Goal: Task Accomplishment & Management: Complete application form

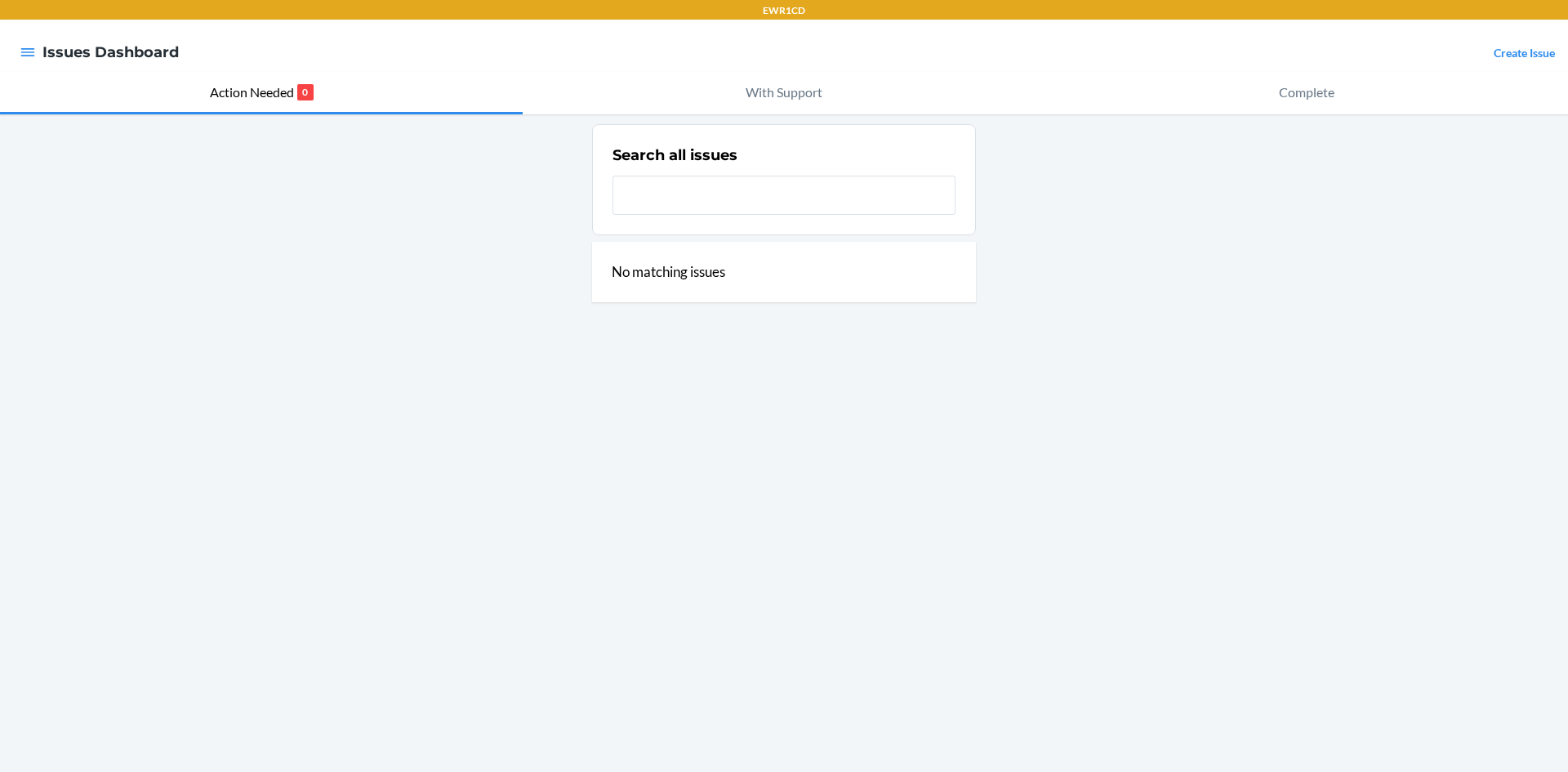
click at [1519, 53] on link "Create Issue" at bounding box center [1524, 53] width 62 height 14
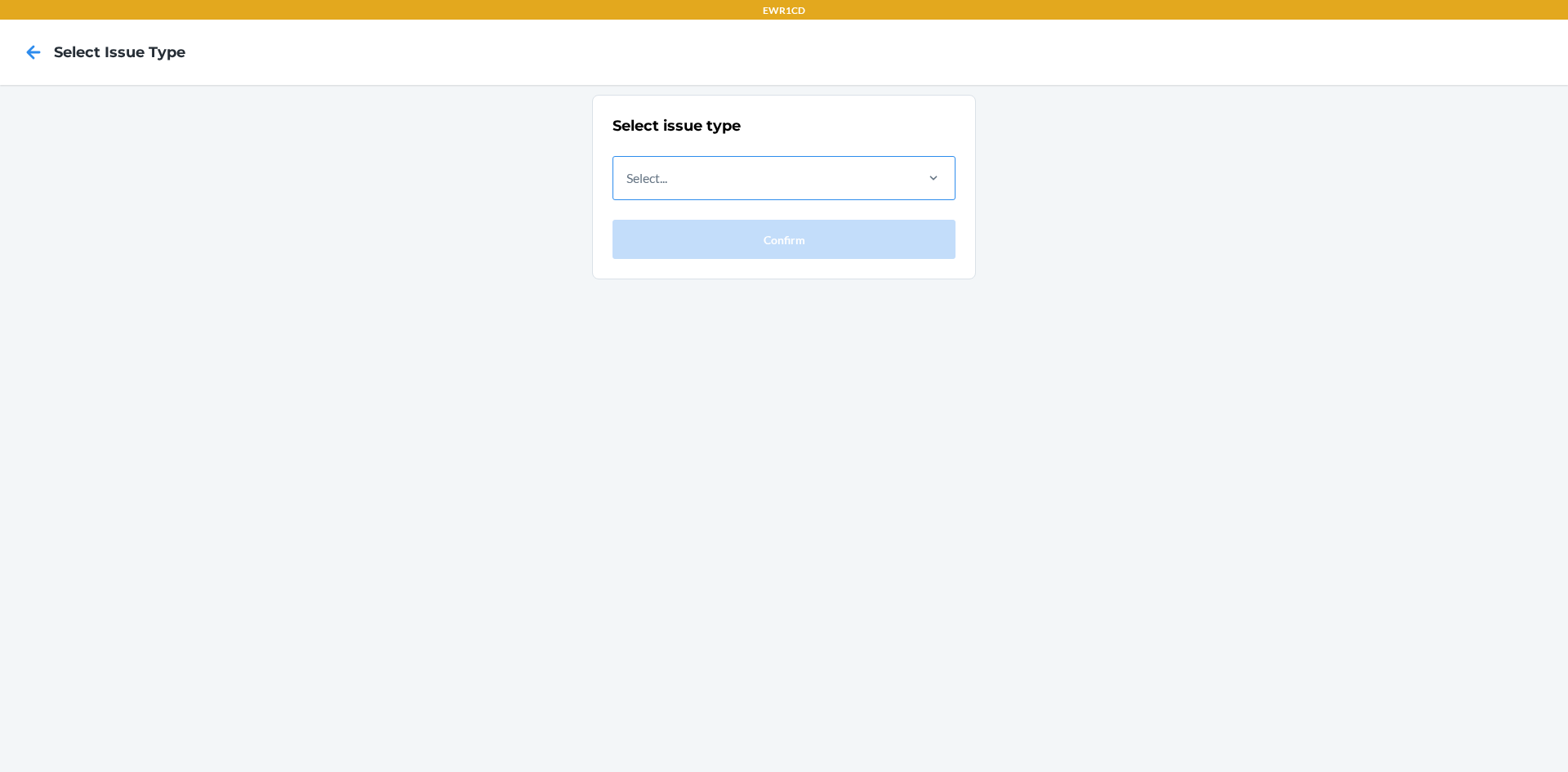
click at [814, 187] on div "Select..." at bounding box center [762, 178] width 299 height 43
click at [628, 187] on input "Select..." at bounding box center [627, 178] width 2 height 20
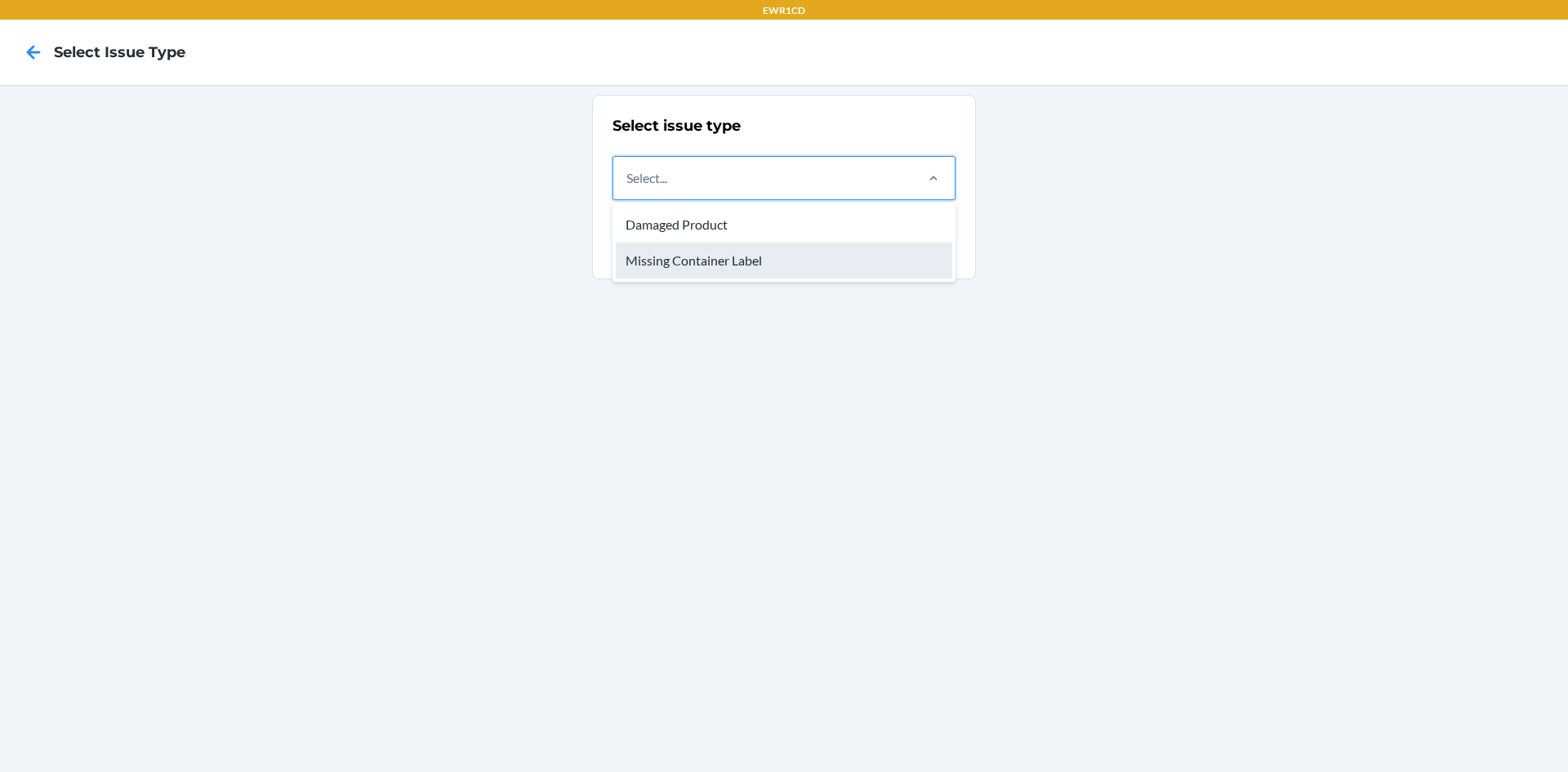
click at [813, 264] on div "Missing Container Label" at bounding box center [784, 261] width 336 height 36
click at [628, 187] on input "option Missing Container Label focused, 2 of 2. 2 results available. Use Up and…" at bounding box center [627, 178] width 2 height 20
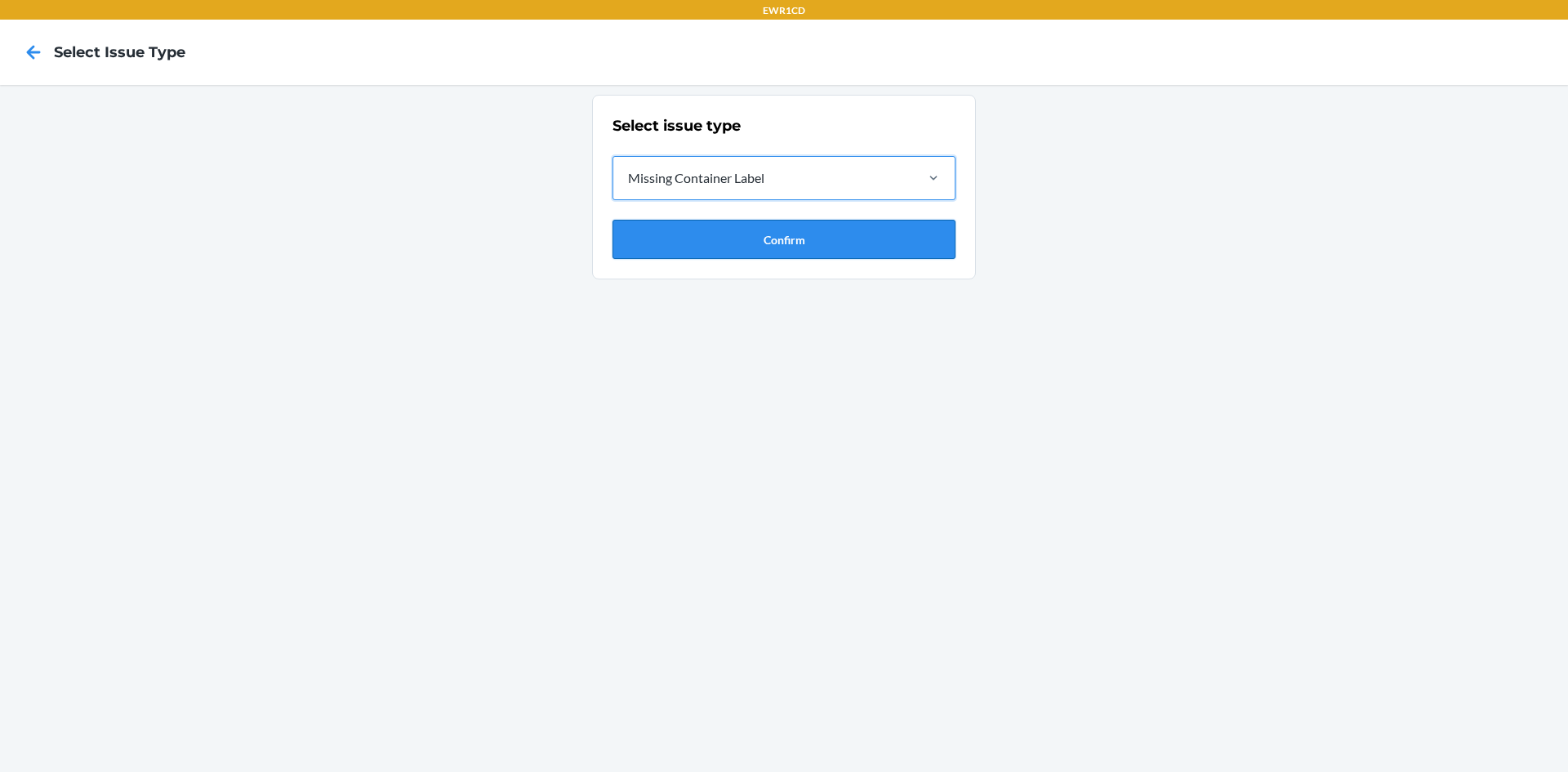
click at [840, 249] on button "Confirm" at bounding box center [784, 239] width 343 height 39
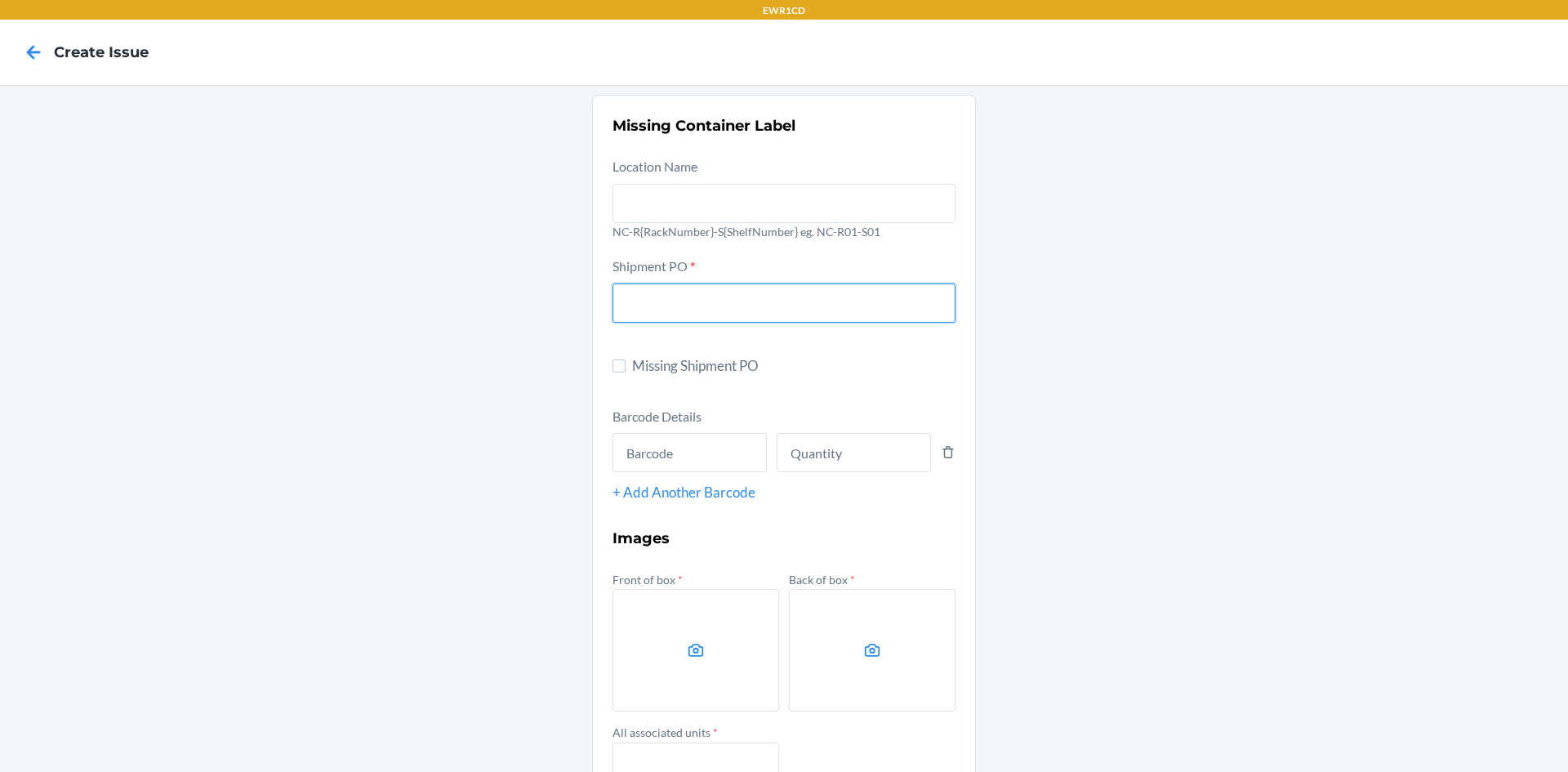
click at [776, 301] on input "text" at bounding box center [784, 303] width 343 height 39
type input "9863308"
drag, startPoint x: 721, startPoint y: 444, endPoint x: 705, endPoint y: 466, distance: 27.2
click at [719, 449] on input "text" at bounding box center [689, 452] width 154 height 39
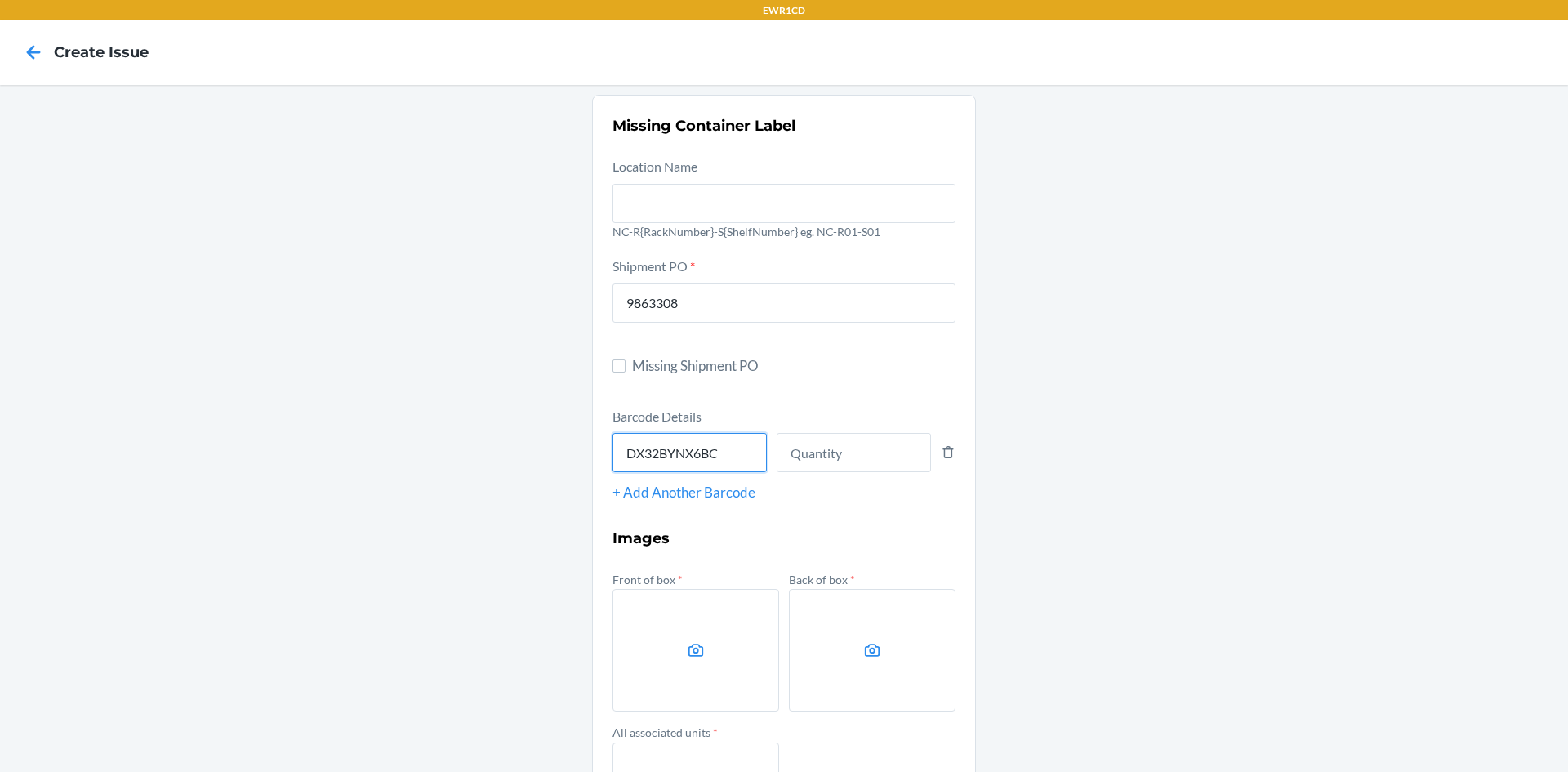
type input "DX32BYNX6BC"
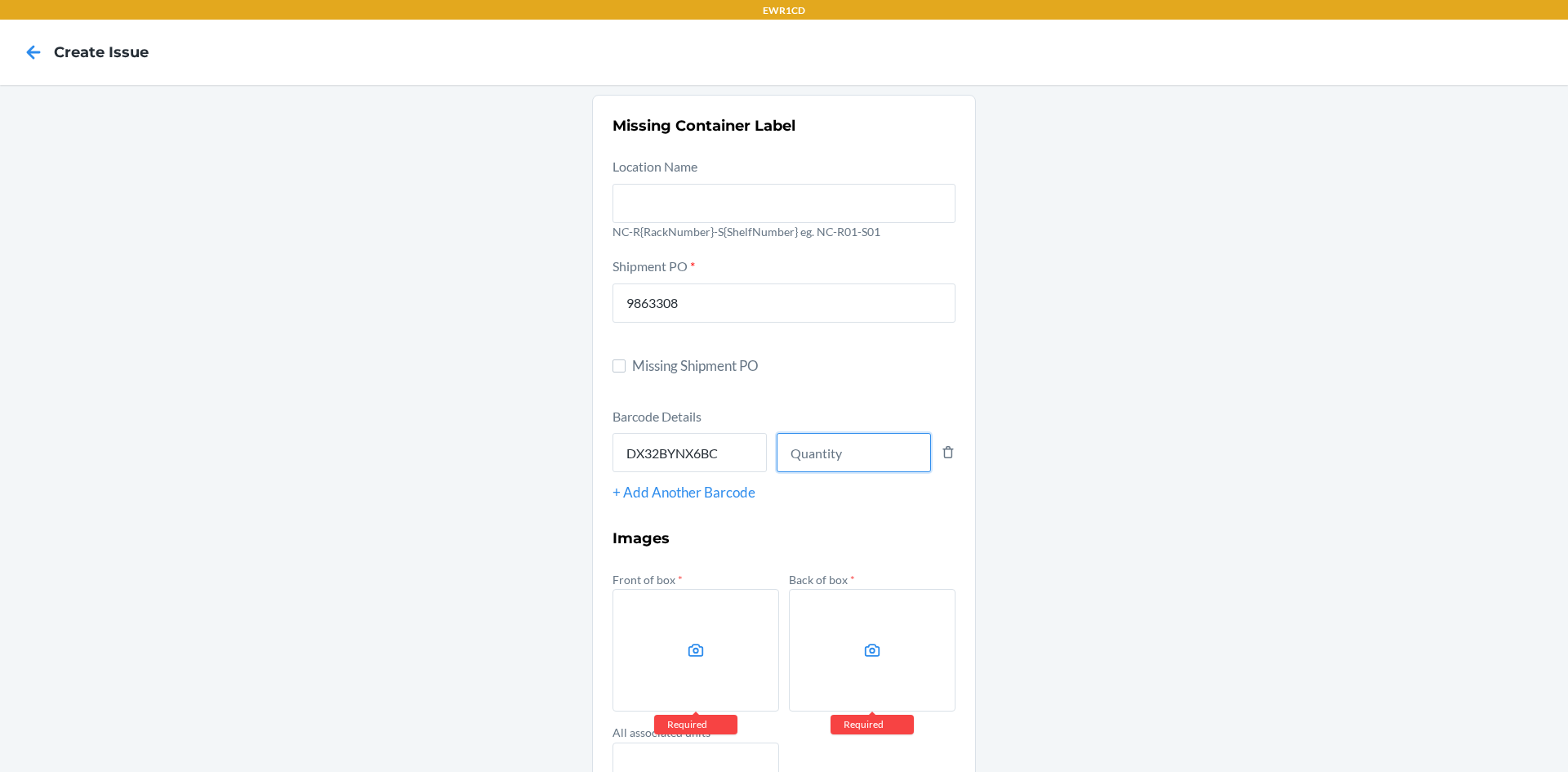
click at [841, 456] on input "number" at bounding box center [853, 452] width 154 height 39
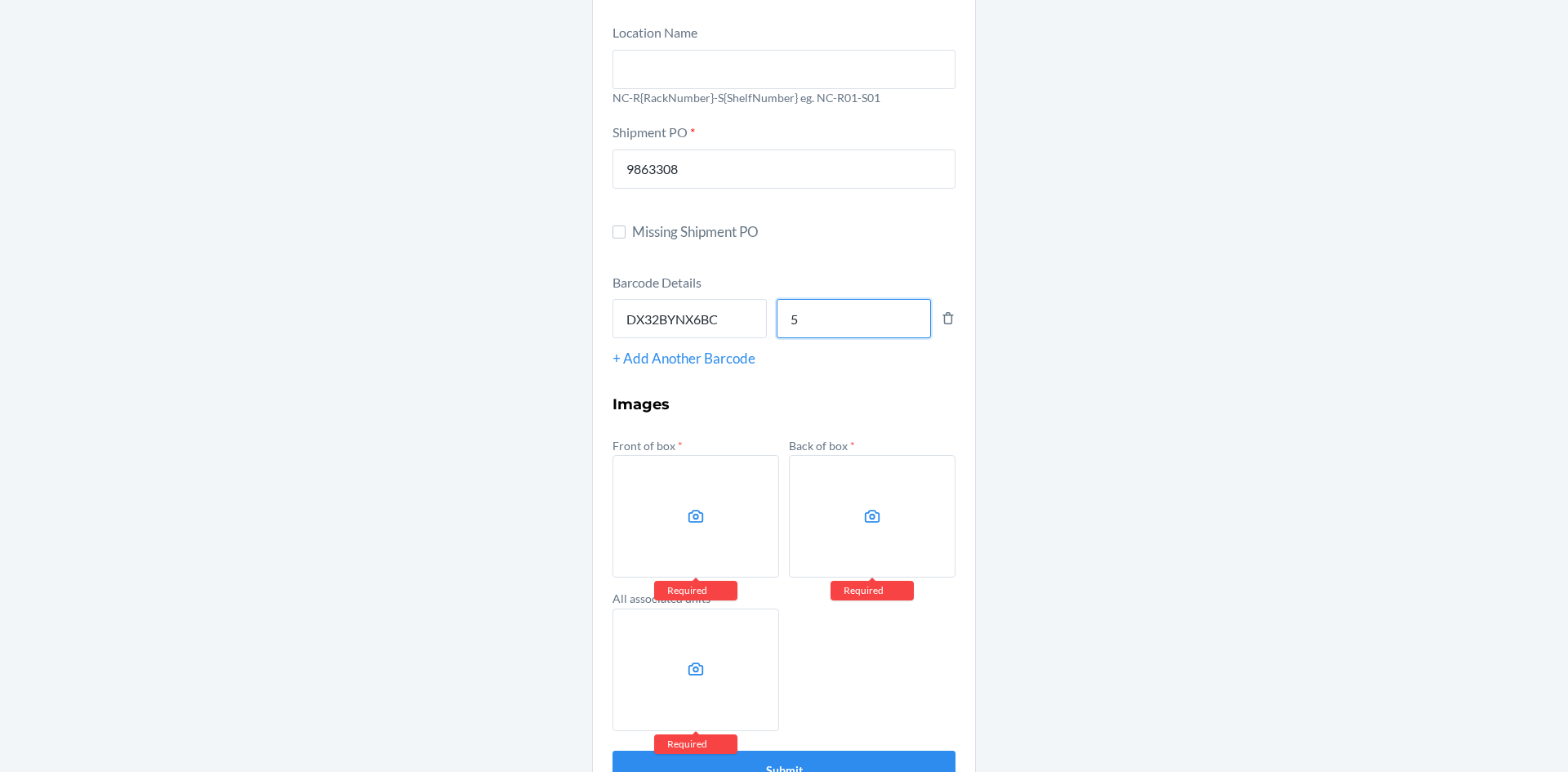
scroll to position [163, 0]
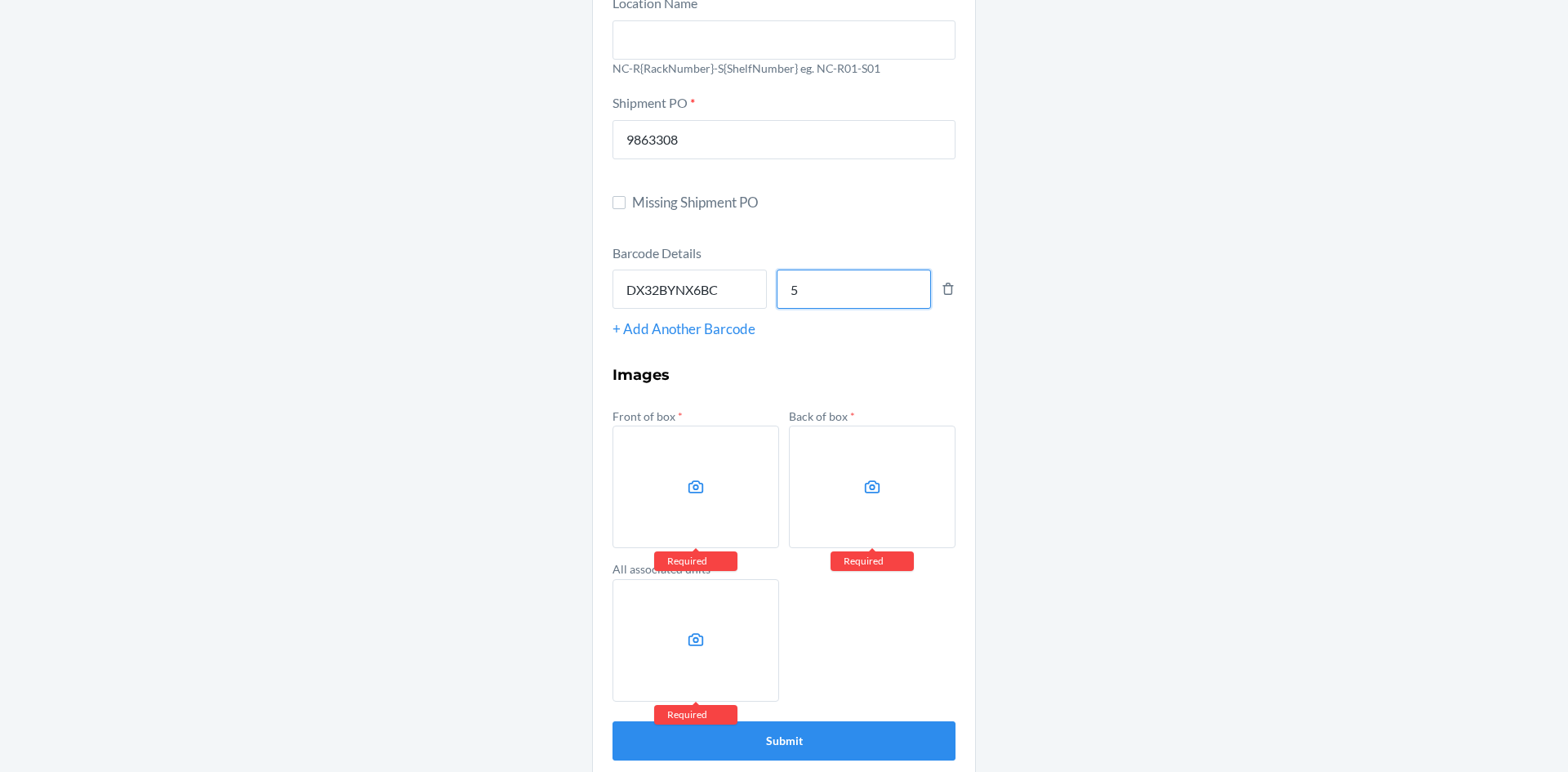
type input "5"
click at [693, 505] on label at bounding box center [695, 486] width 167 height 122
click at [0, 0] on input "file" at bounding box center [0, 0] width 0 height 0
click at [720, 490] on label at bounding box center [695, 486] width 167 height 122
click at [0, 0] on input "file" at bounding box center [0, 0] width 0 height 0
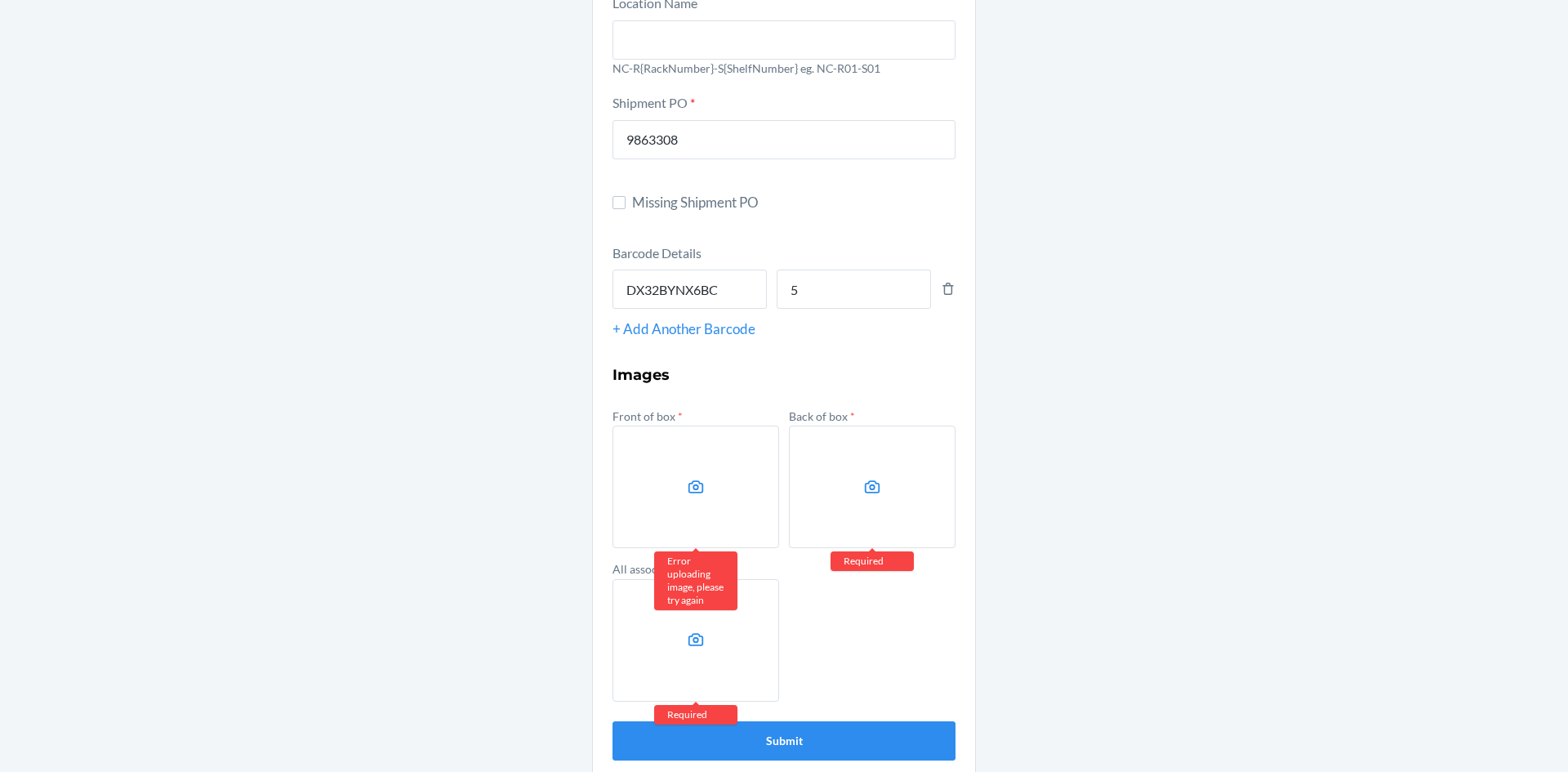
click at [875, 498] on label at bounding box center [872, 486] width 167 height 122
click at [0, 0] on input "file" at bounding box center [0, 0] width 0 height 0
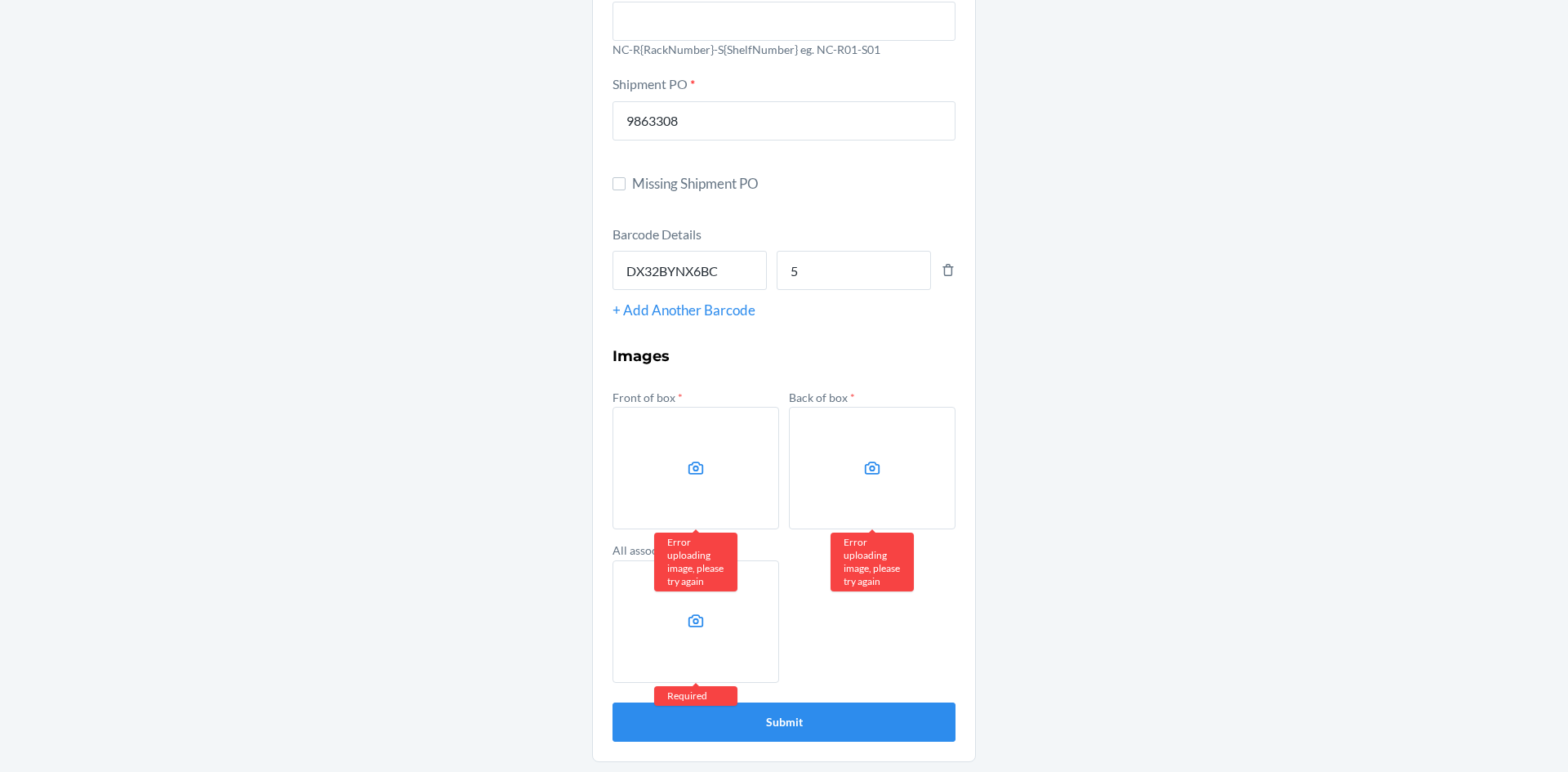
click at [673, 635] on label at bounding box center [695, 621] width 167 height 122
click at [0, 0] on input "file" at bounding box center [0, 0] width 0 height 0
click at [690, 478] on label at bounding box center [695, 468] width 167 height 122
click at [0, 0] on input "file" at bounding box center [0, 0] width 0 height 0
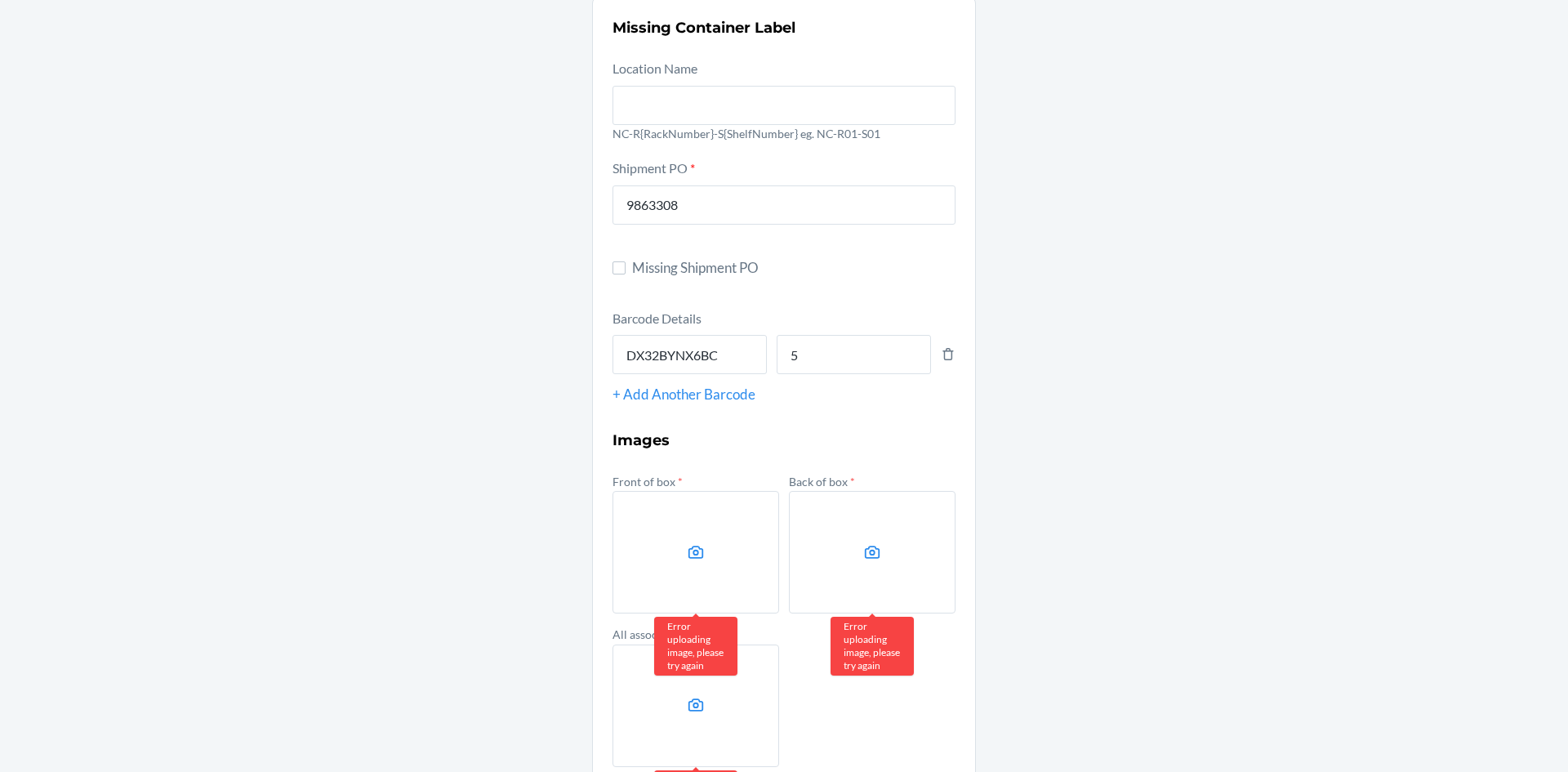
scroll to position [19, 0]
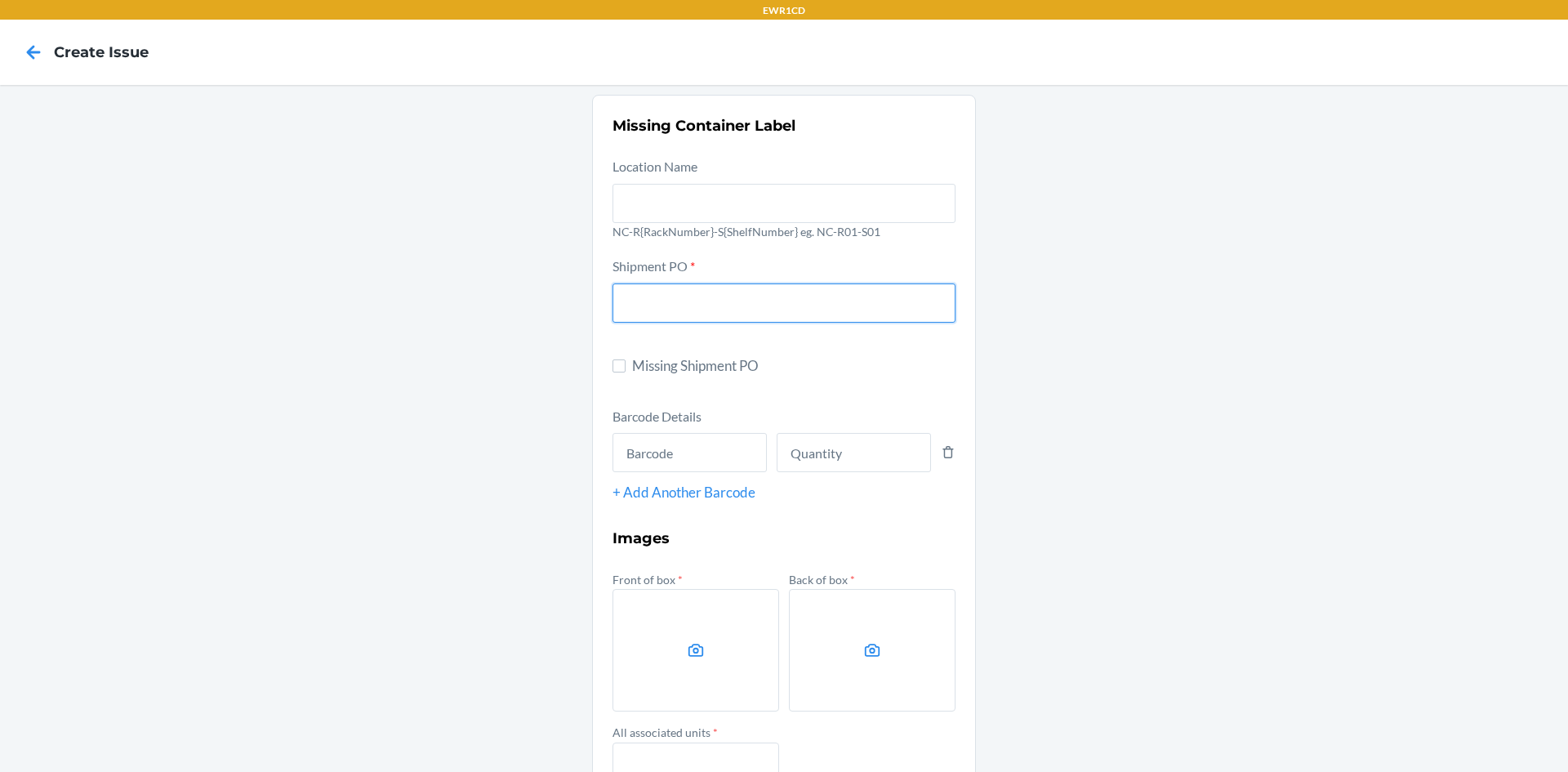
click at [902, 303] on input "text" at bounding box center [784, 303] width 343 height 39
click at [768, 303] on input "text" at bounding box center [784, 303] width 343 height 39
type input "9863308"
click at [664, 468] on input "text" at bounding box center [689, 452] width 154 height 39
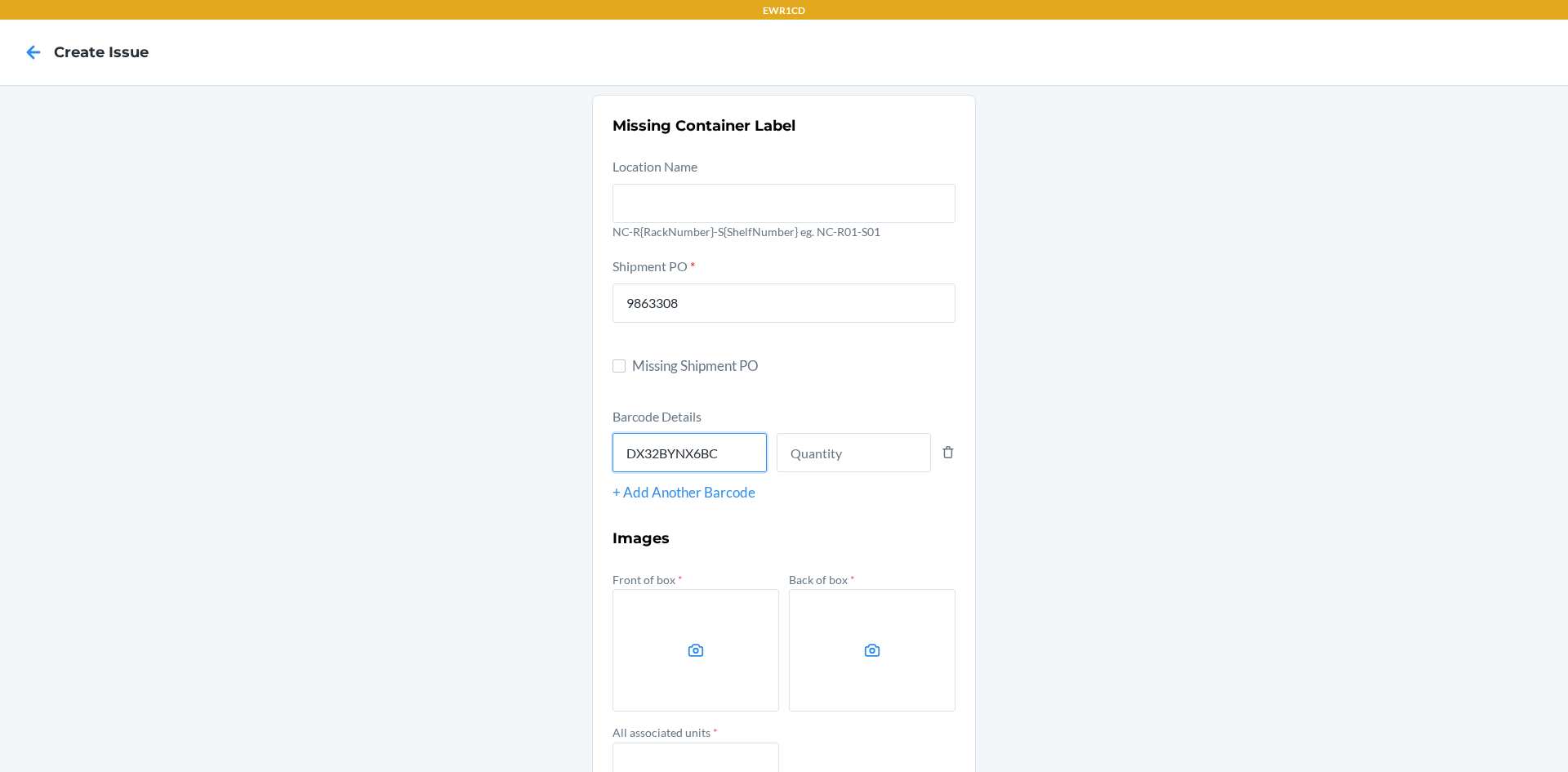
type input "DX32BYNX6BC"
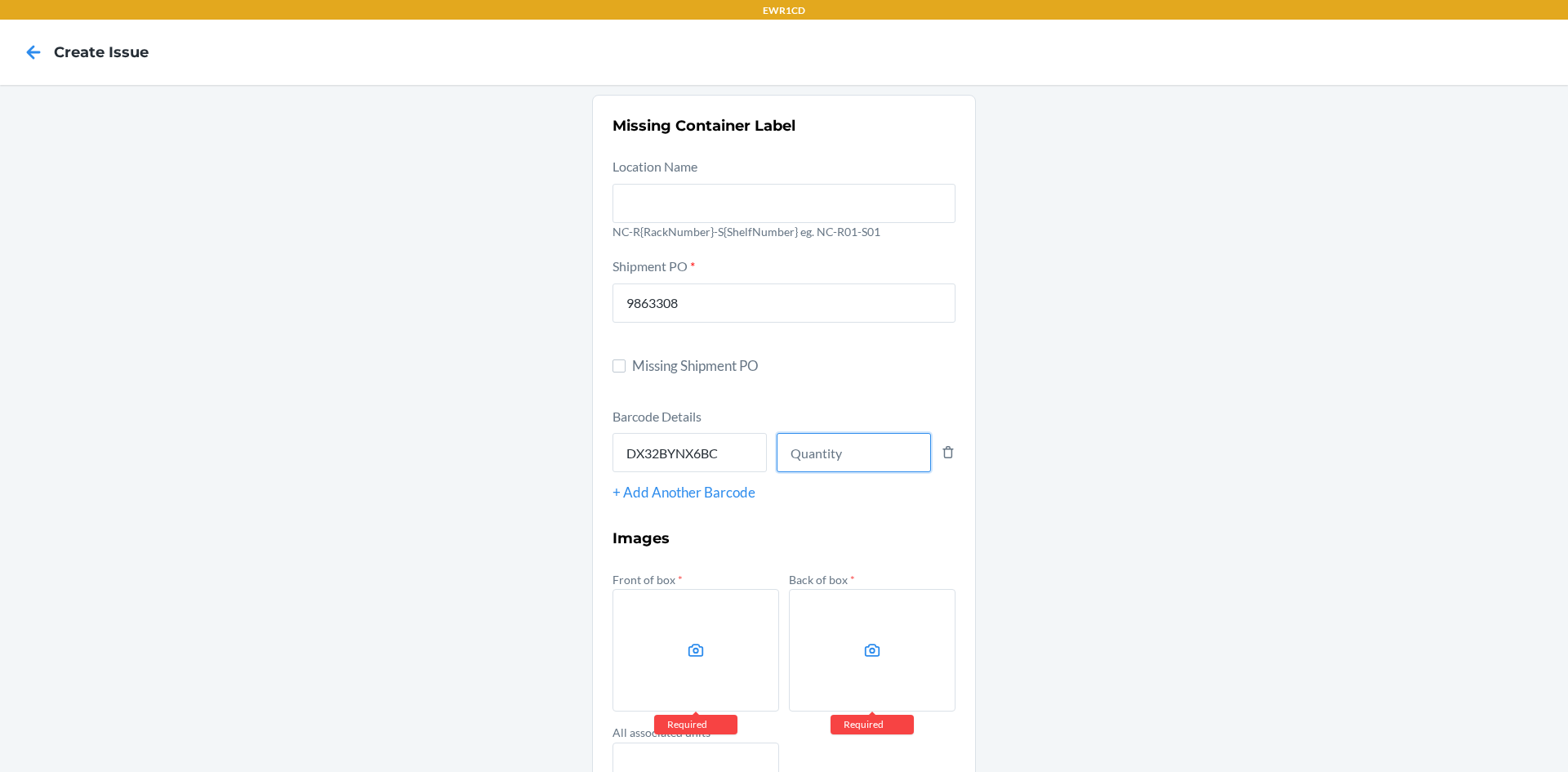
click at [879, 450] on input "number" at bounding box center [853, 452] width 154 height 39
type input "5"
click at [764, 668] on label at bounding box center [695, 650] width 167 height 122
click at [0, 0] on input "file" at bounding box center [0, 0] width 0 height 0
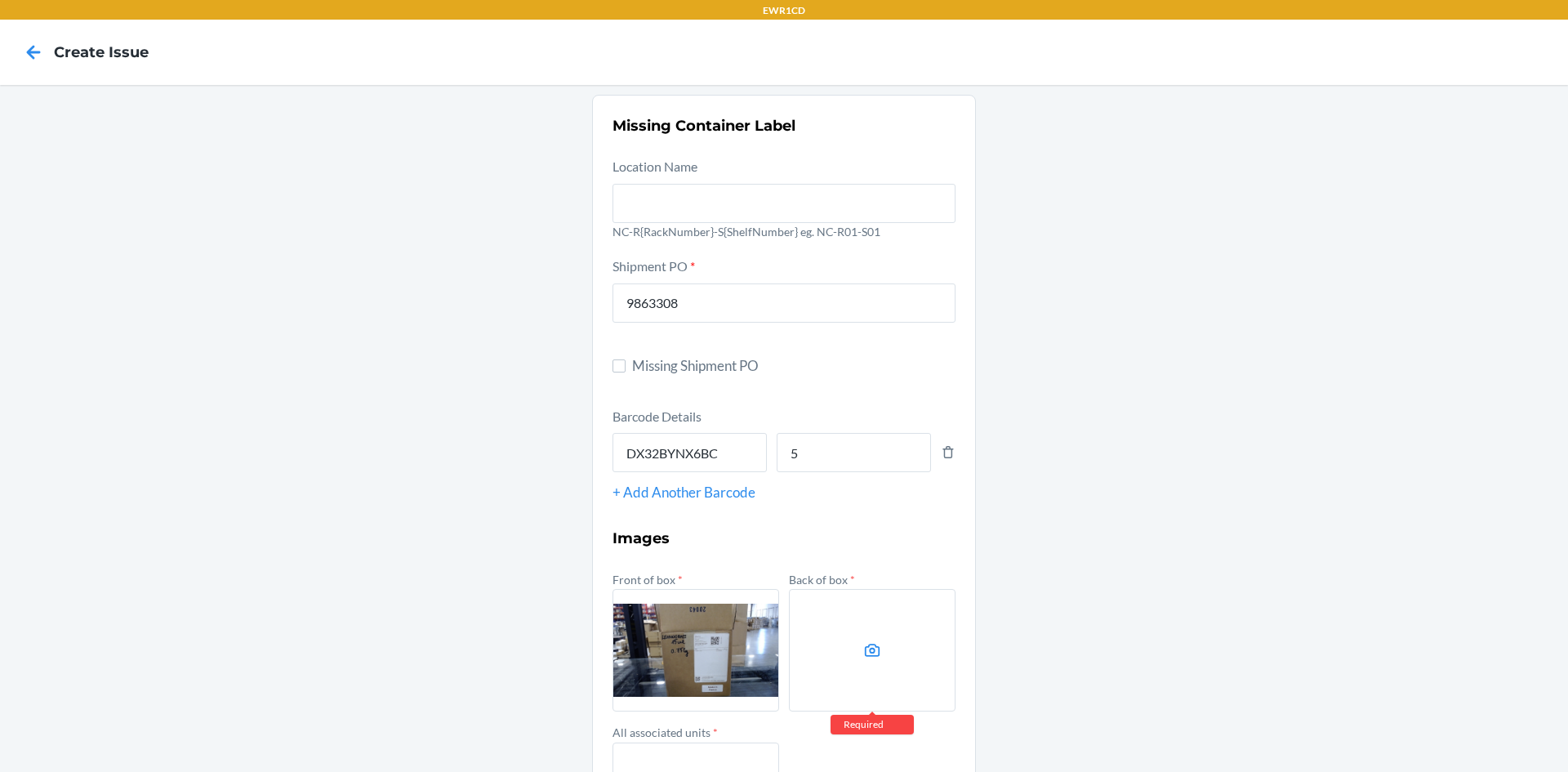
click at [883, 658] on label at bounding box center [872, 650] width 167 height 122
click at [0, 0] on input "file" at bounding box center [0, 0] width 0 height 0
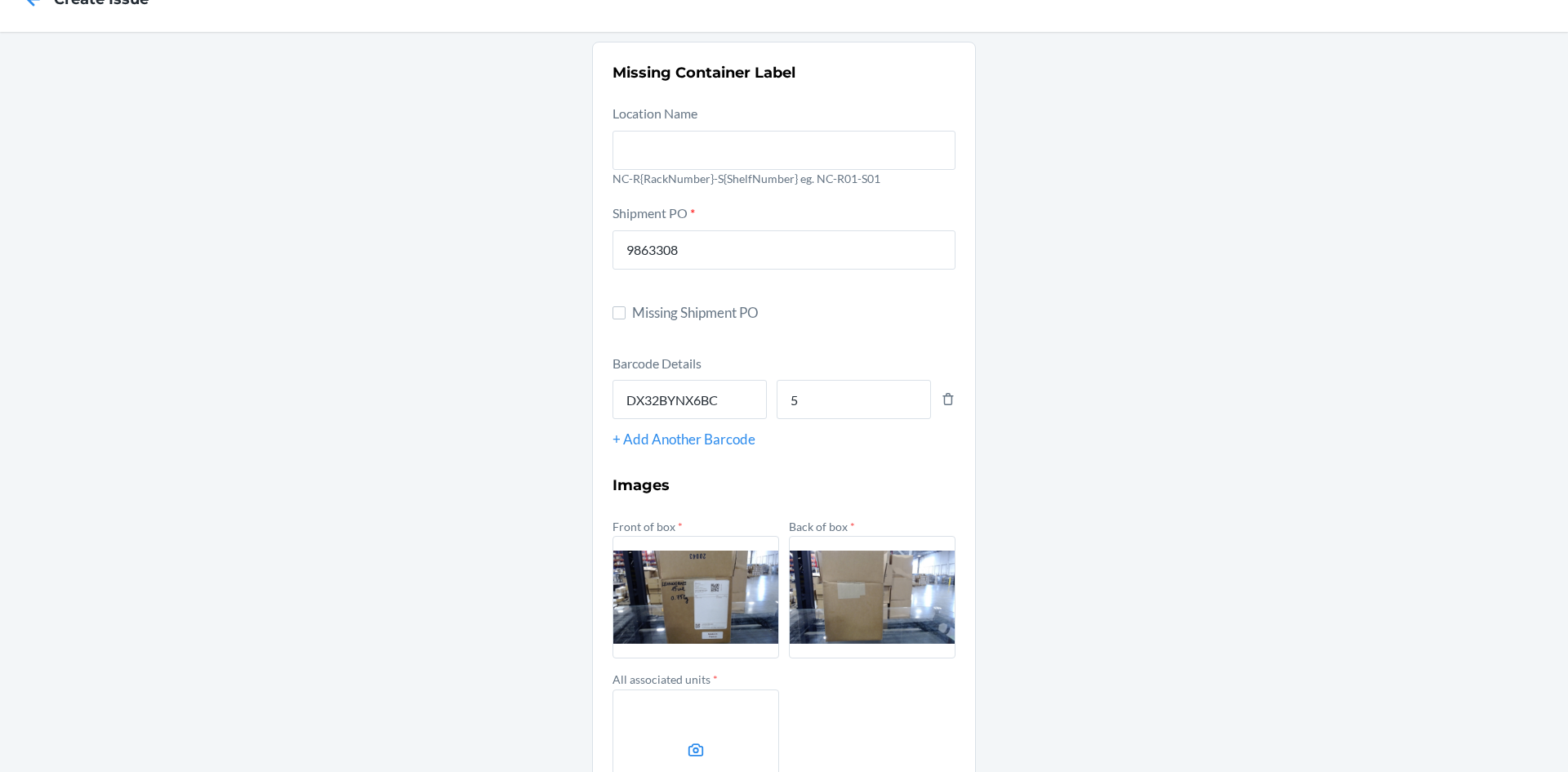
scroll to position [82, 0]
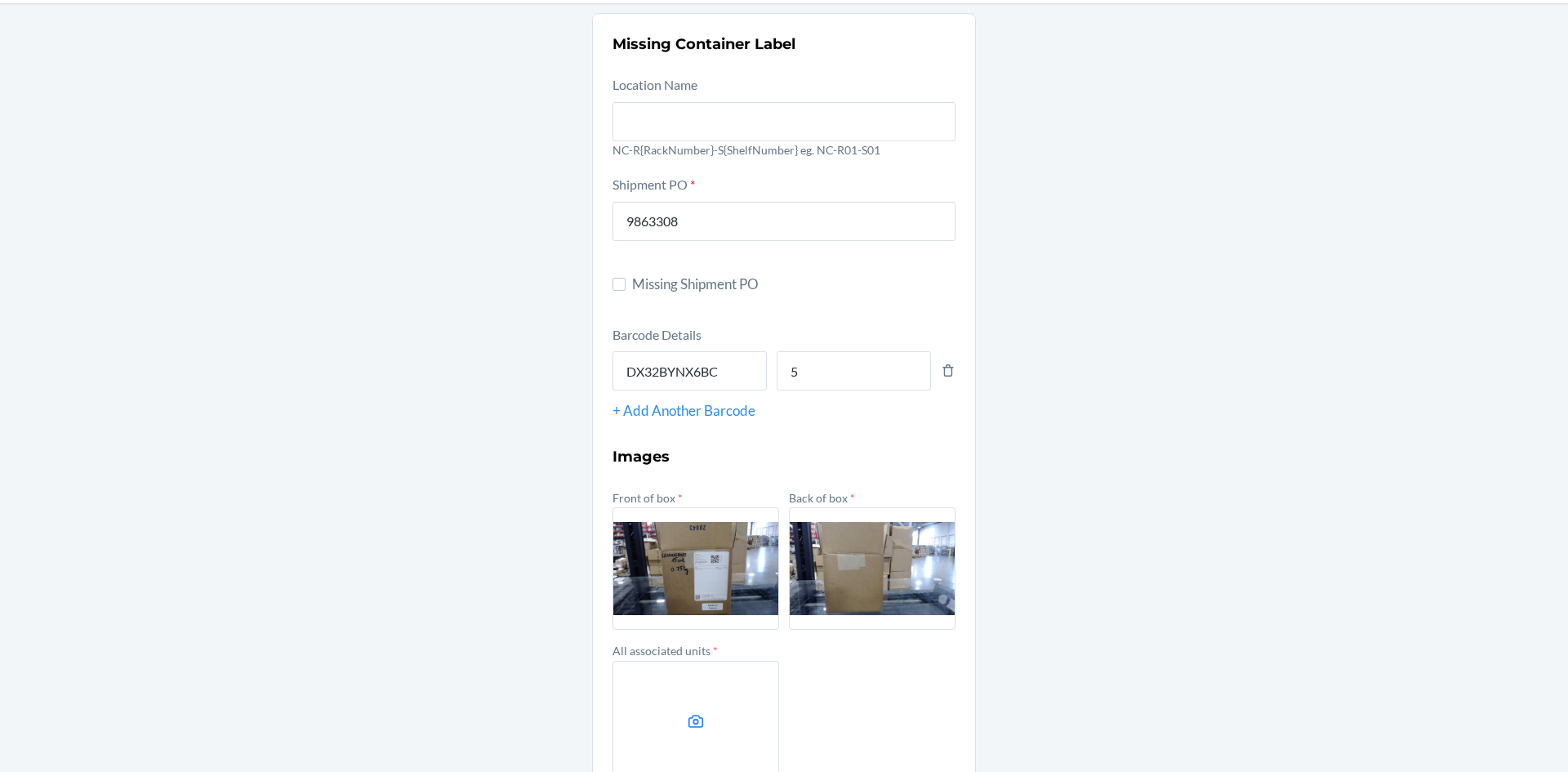
click at [724, 691] on label at bounding box center [695, 721] width 167 height 122
click at [0, 0] on input "file" at bounding box center [0, 0] width 0 height 0
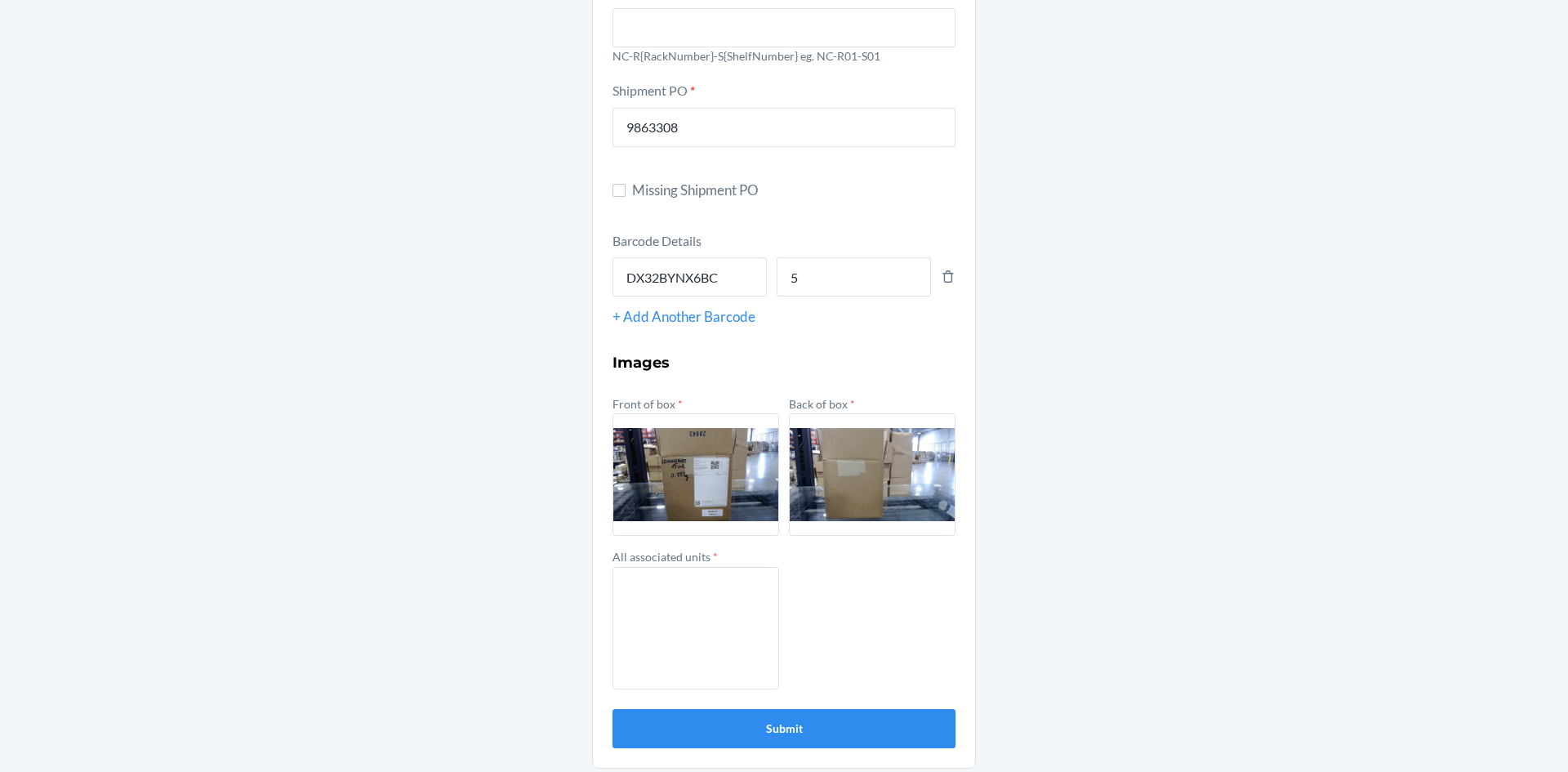
scroll to position [182, 0]
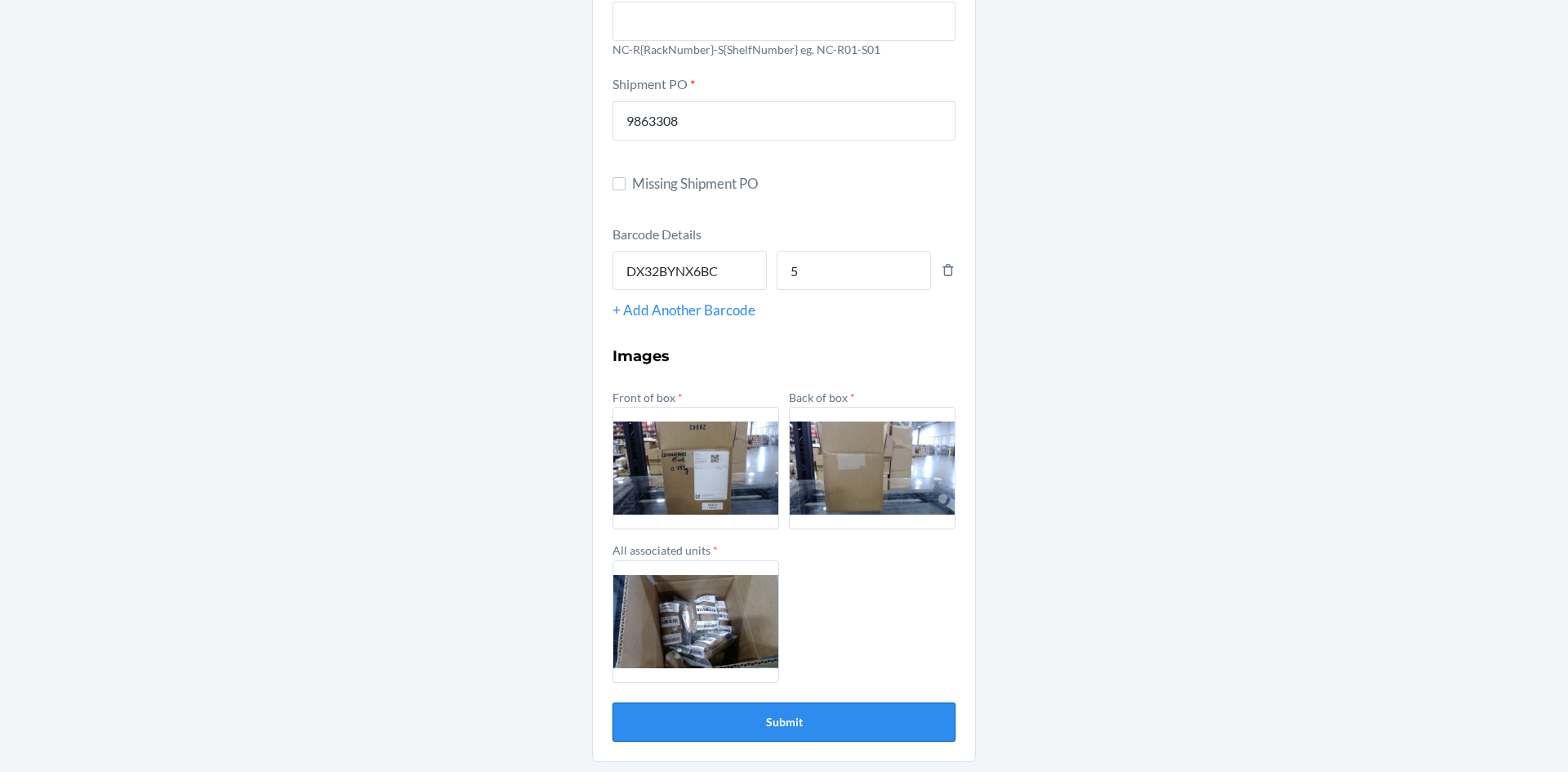
click at [810, 730] on button "Submit" at bounding box center [784, 722] width 343 height 39
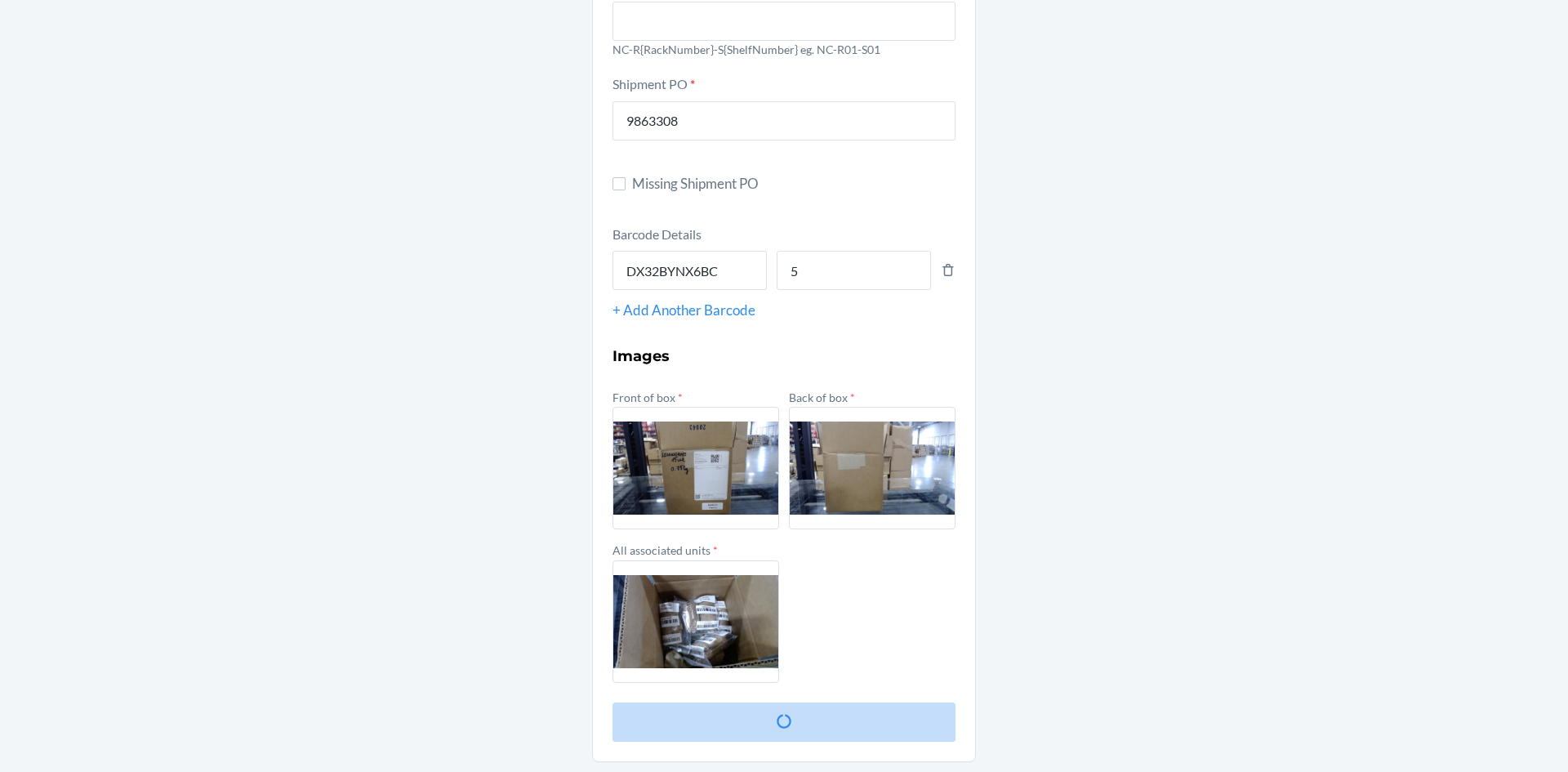
scroll to position [0, 0]
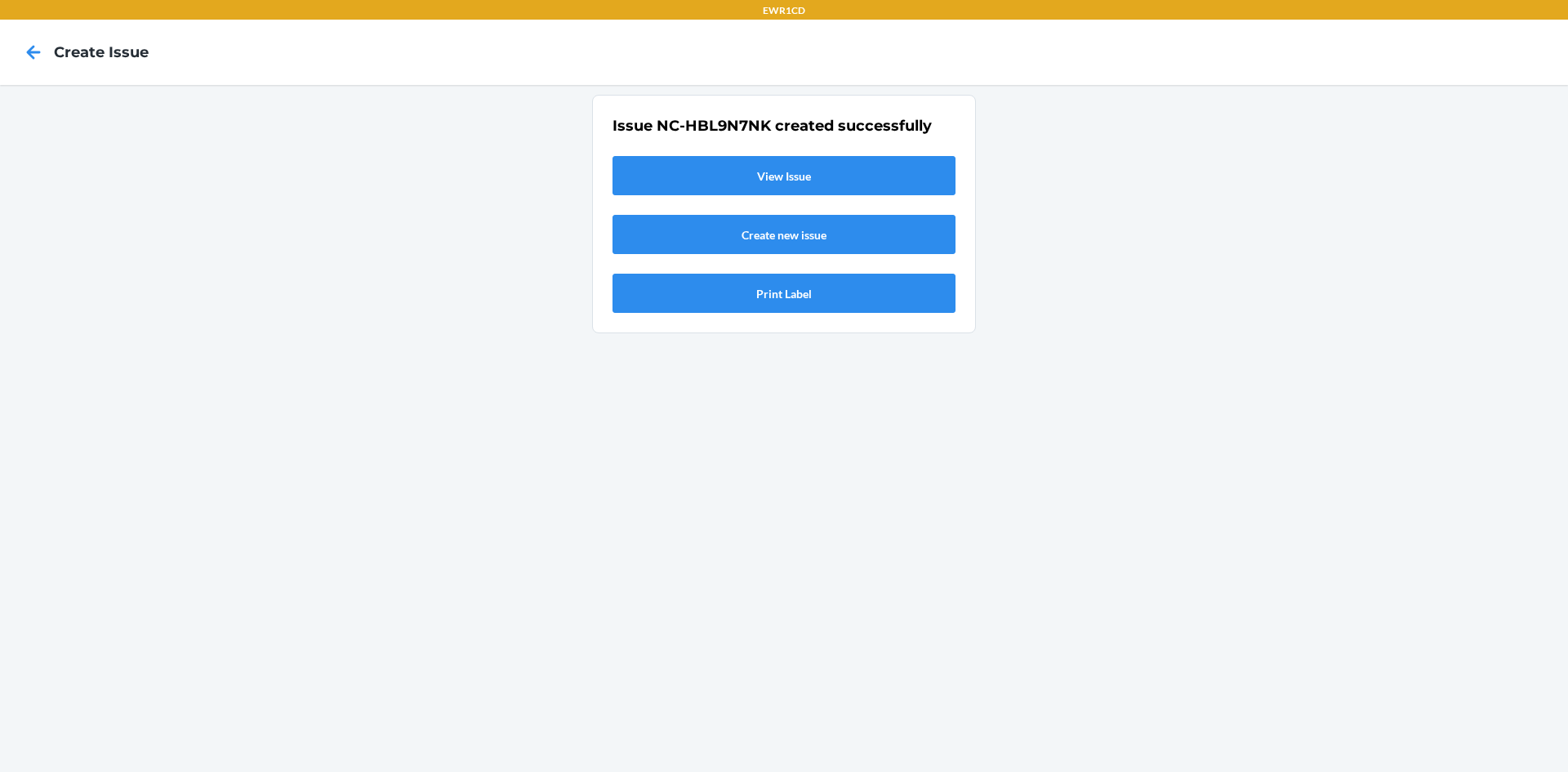
click at [815, 176] on link "View Issue" at bounding box center [784, 176] width 343 height 39
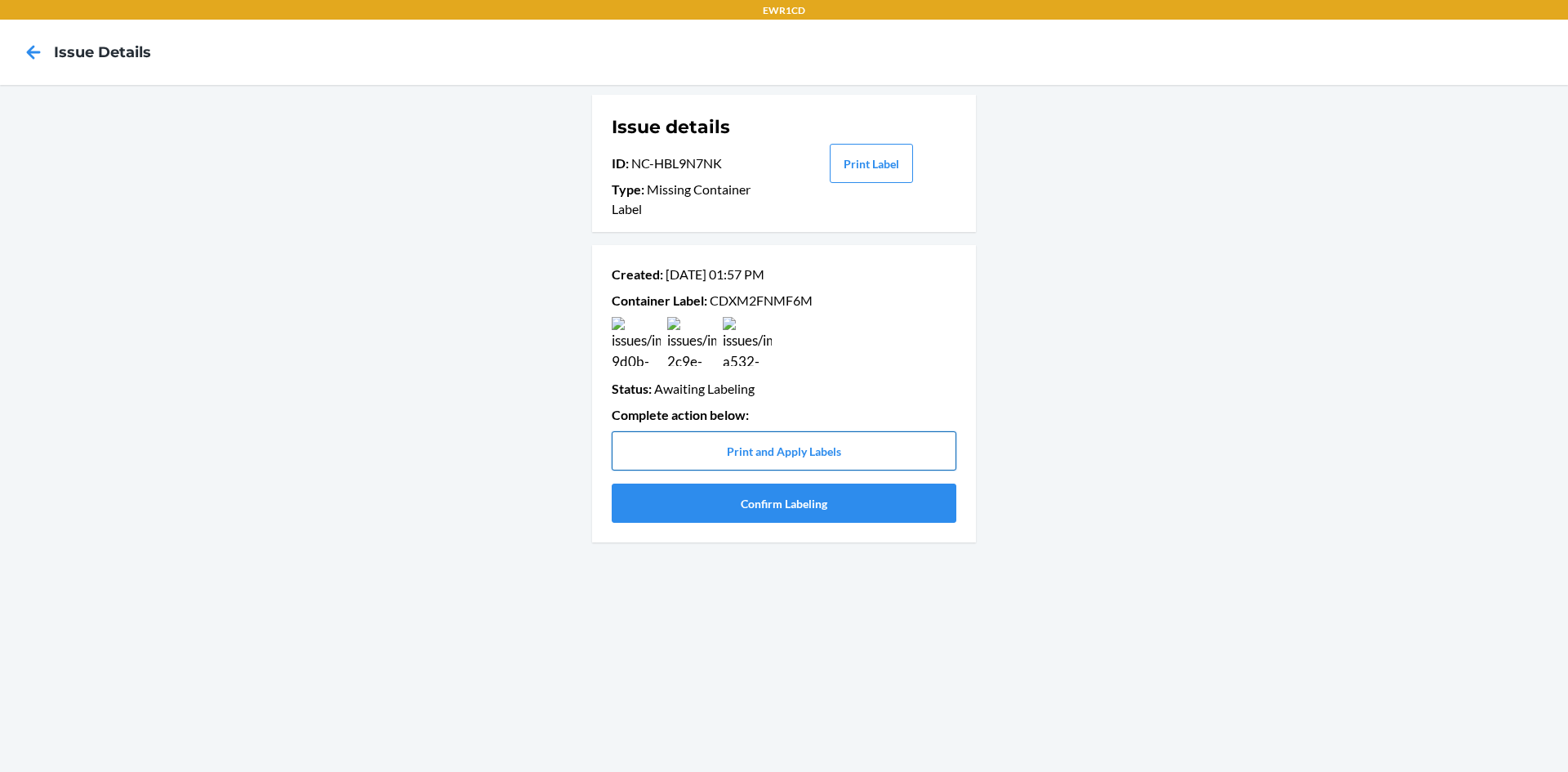
click at [764, 456] on button "Print and Apply Labels" at bounding box center [784, 451] width 344 height 39
click at [789, 459] on button "Print and Apply Labels" at bounding box center [784, 451] width 344 height 39
click at [772, 452] on button "Print and Apply Labels" at bounding box center [784, 451] width 344 height 39
click at [829, 457] on button "Print and Apply Labels" at bounding box center [784, 451] width 344 height 39
click at [831, 518] on button "Confirm Labeling" at bounding box center [784, 503] width 344 height 39
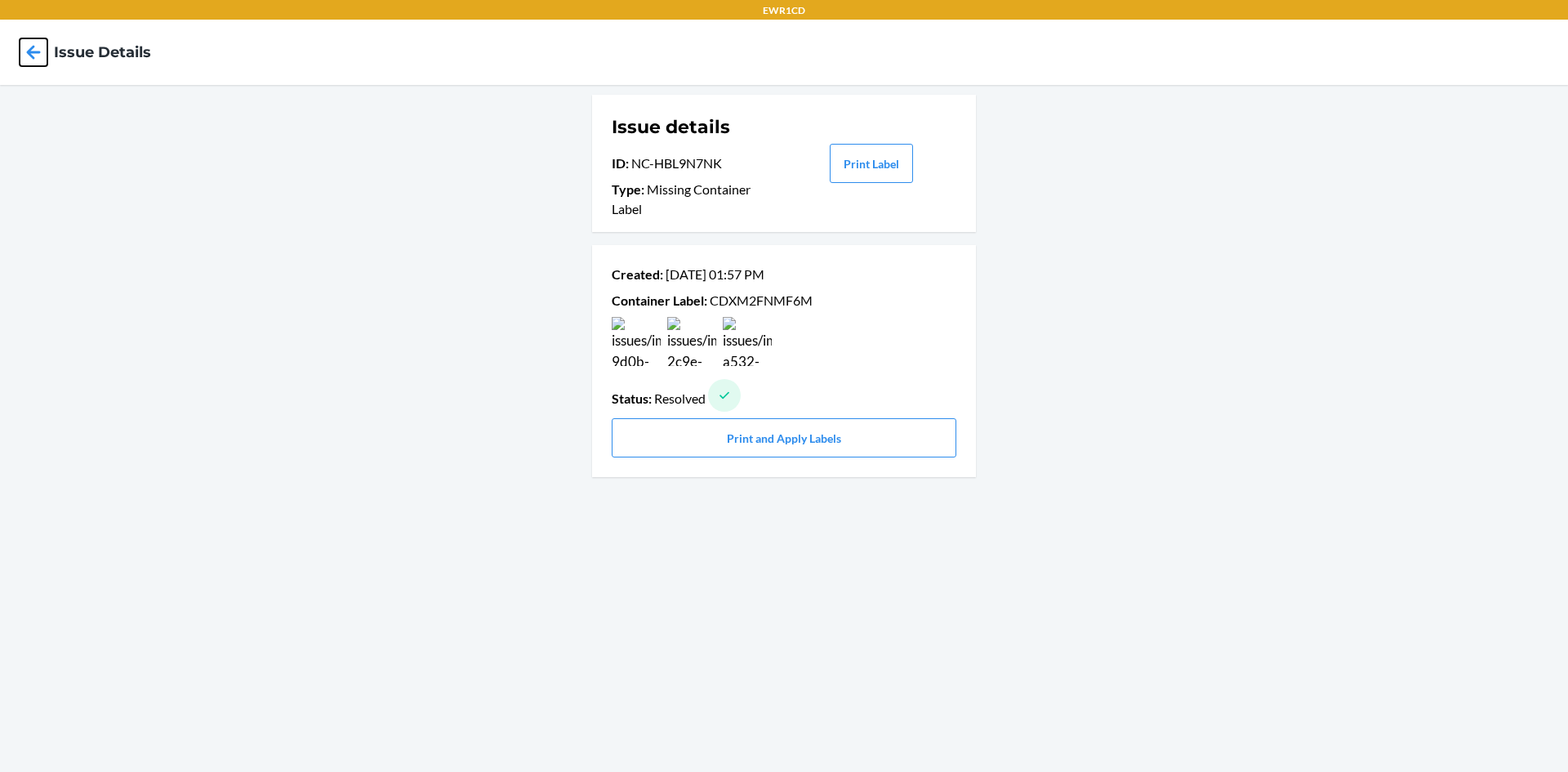
click at [36, 56] on icon at bounding box center [33, 52] width 28 height 28
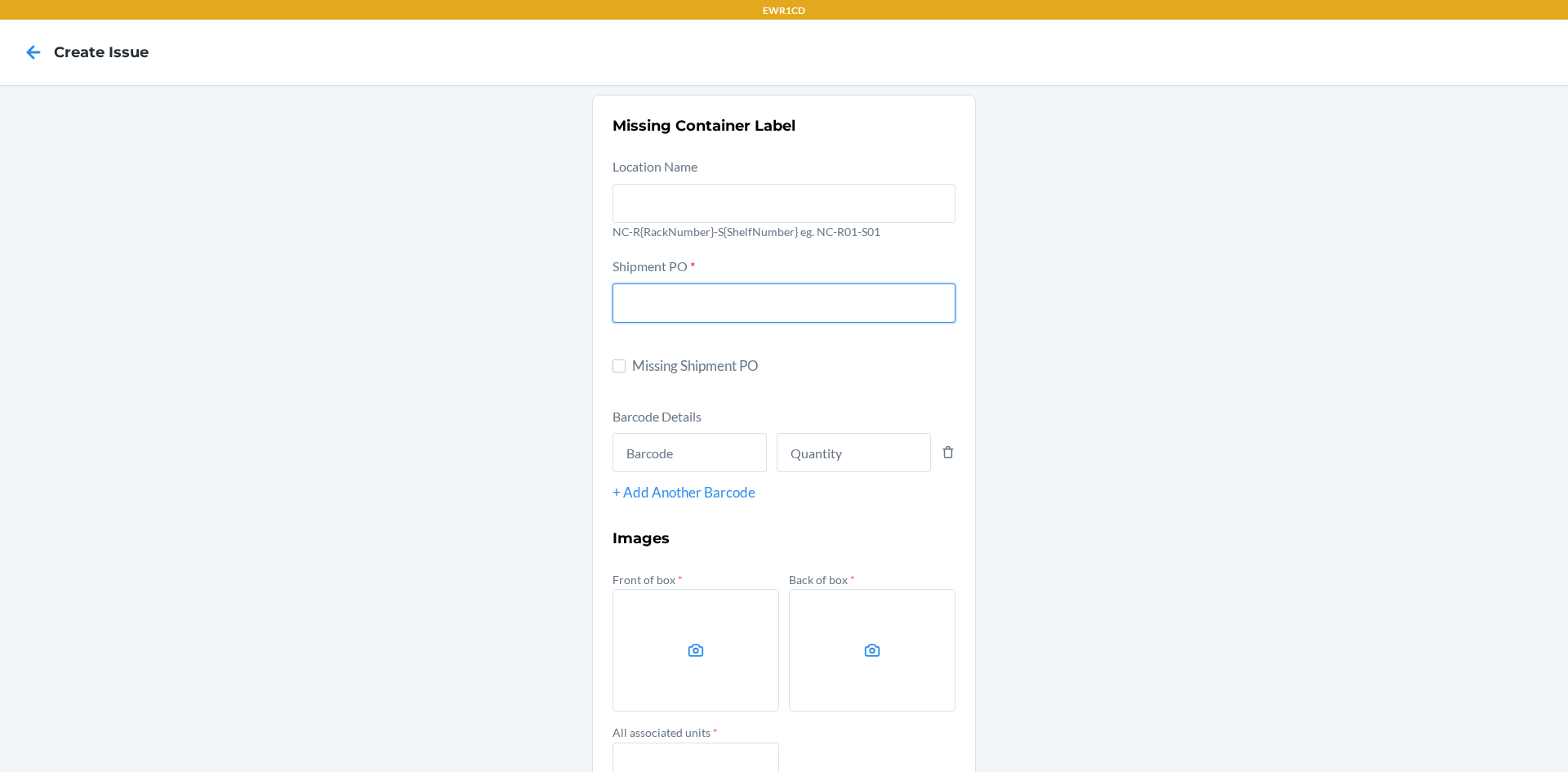
click at [646, 310] on input "text" at bounding box center [784, 303] width 343 height 39
type input "9901436"
click at [651, 444] on input "text" at bounding box center [689, 452] width 154 height 39
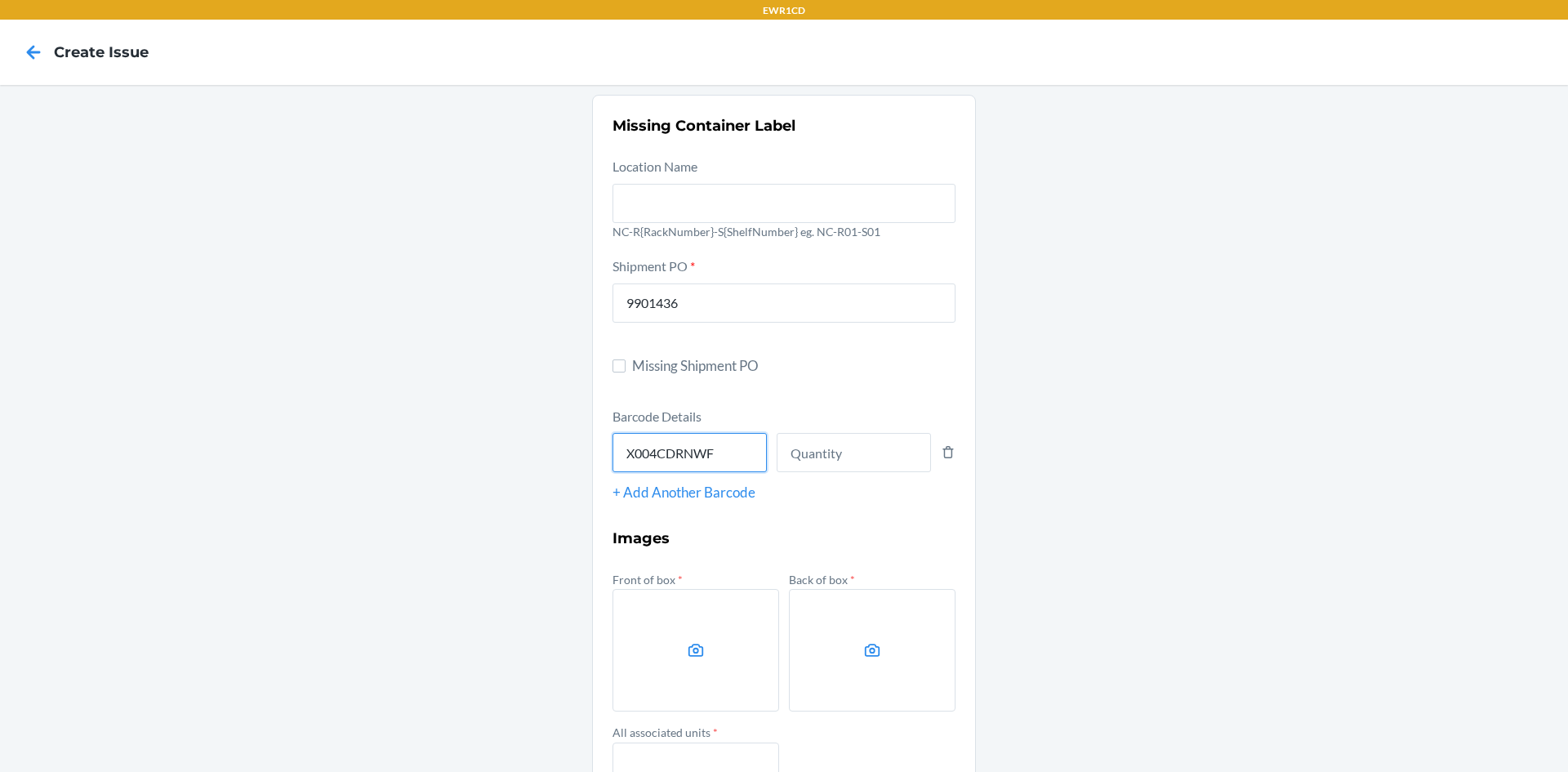
type input "X004CDRNWF"
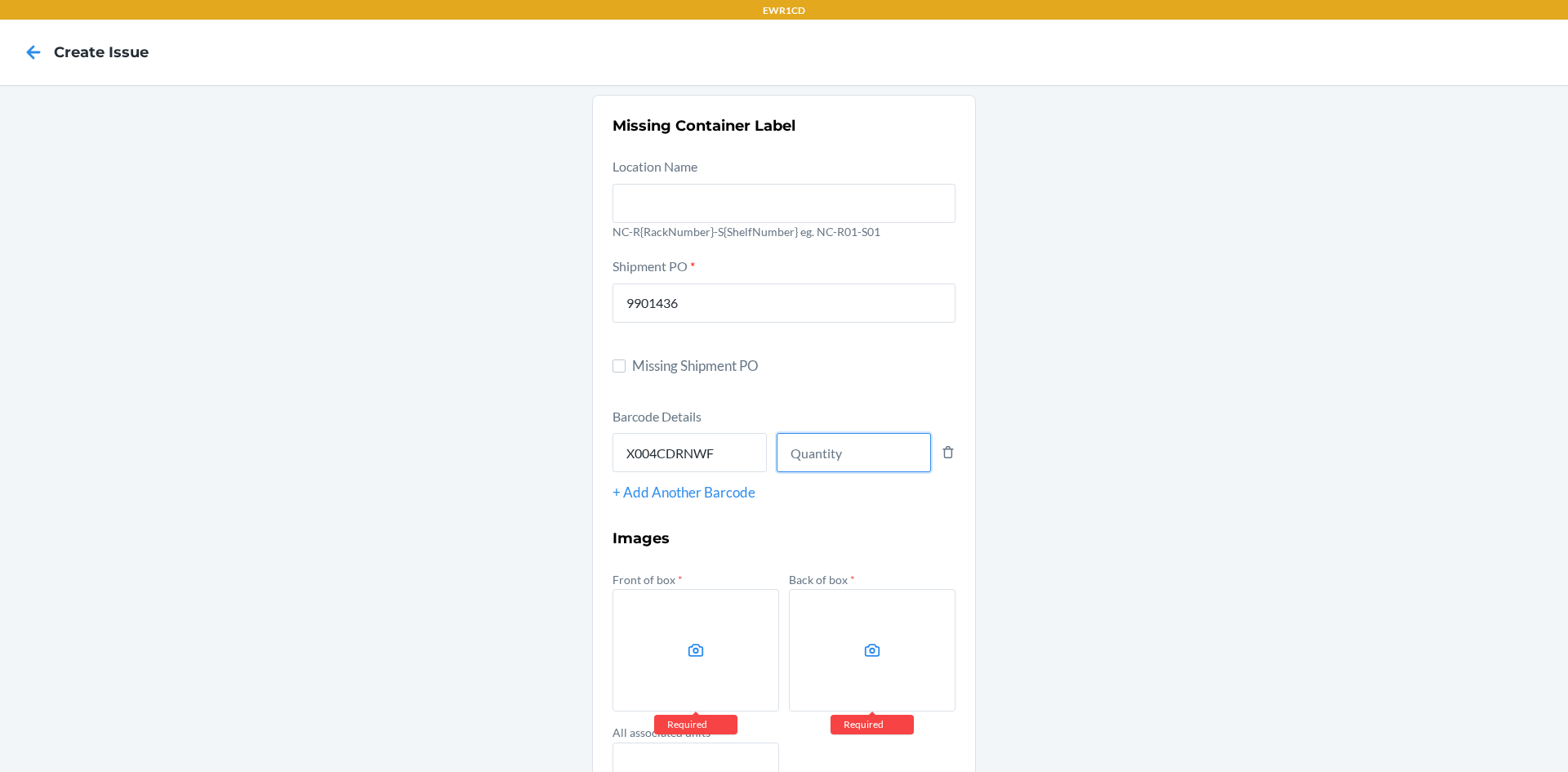
click at [834, 457] on input "number" at bounding box center [853, 452] width 154 height 39
type input "4"
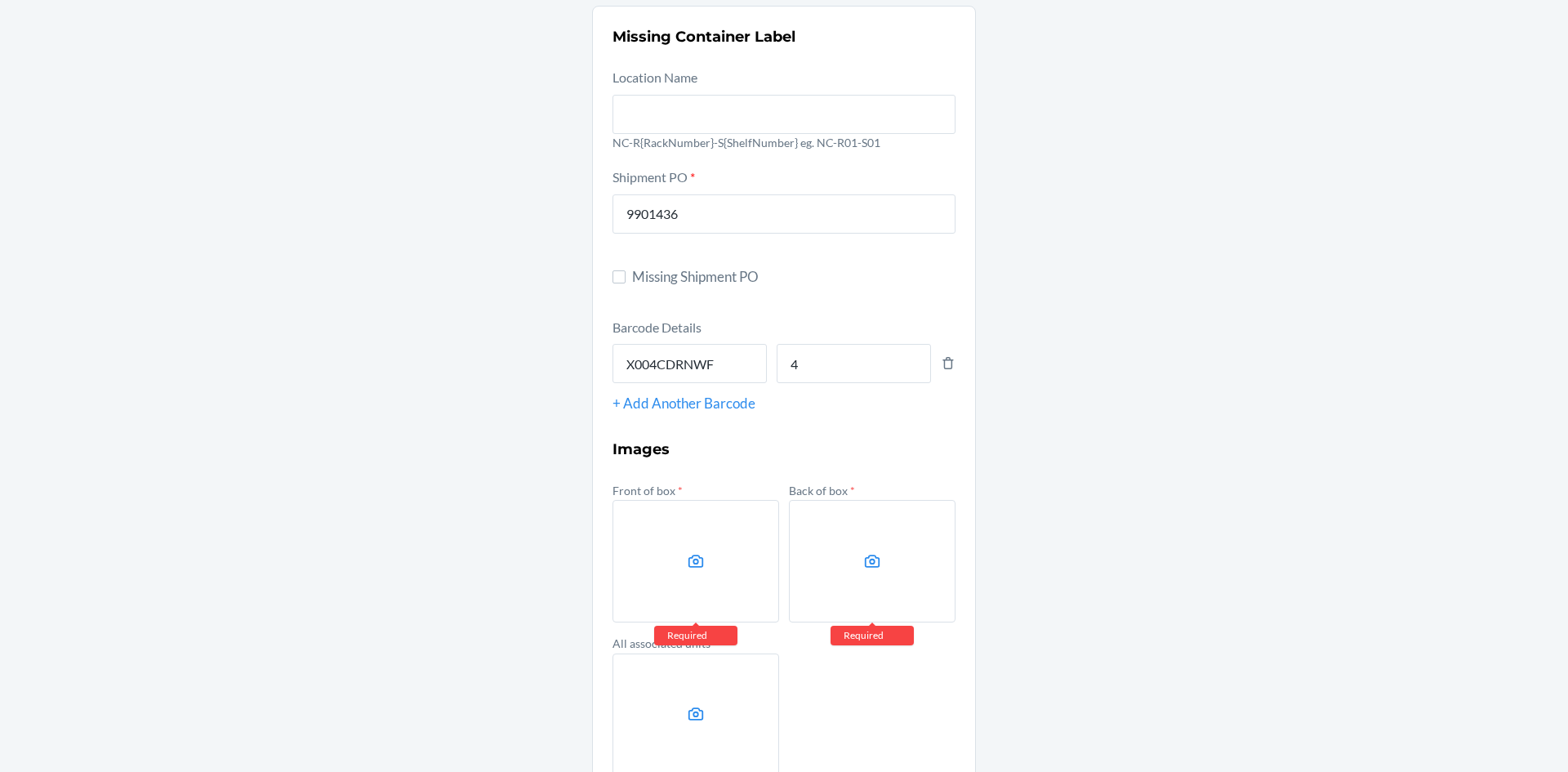
scroll to position [163, 0]
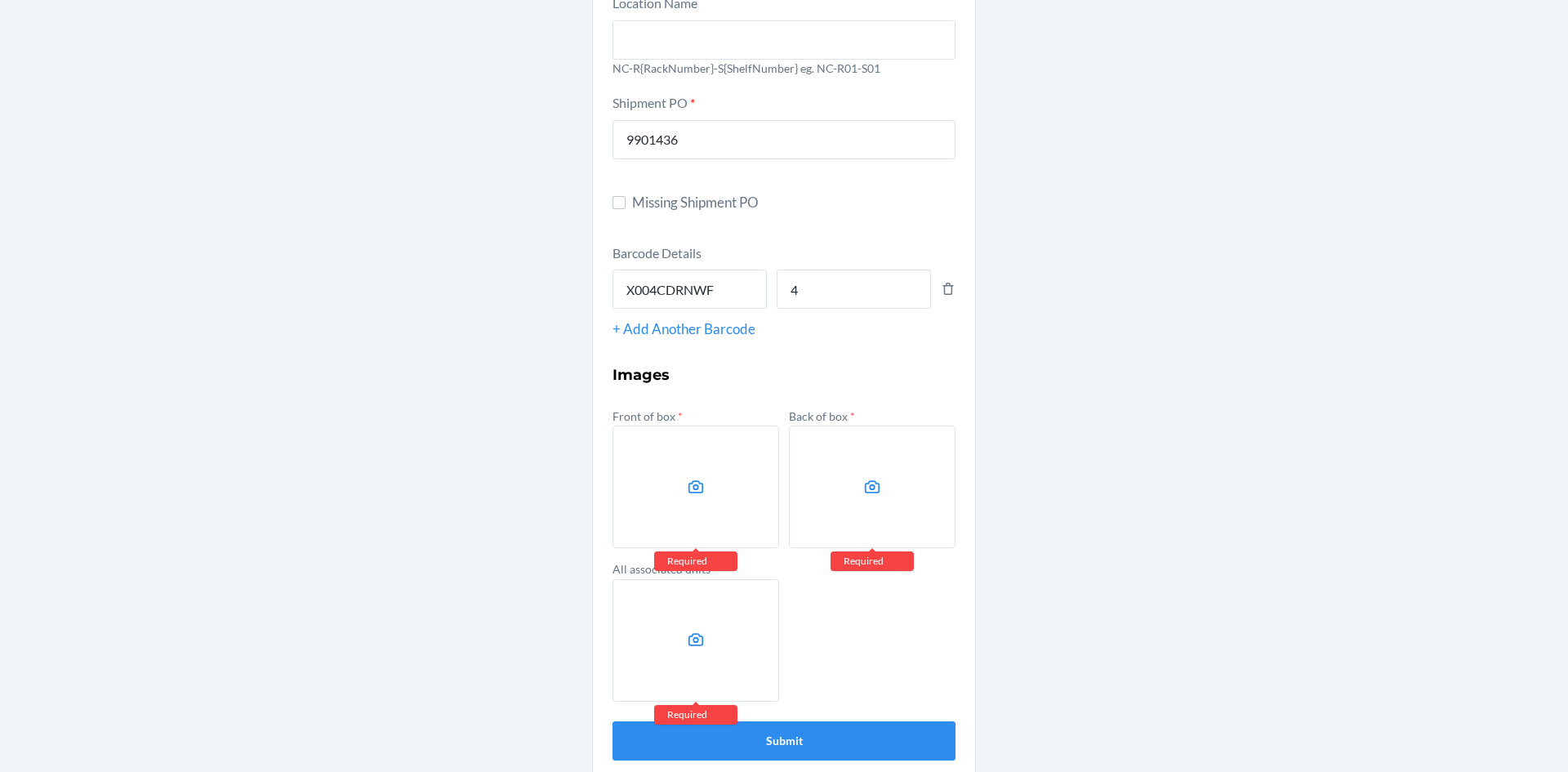
click at [668, 519] on label at bounding box center [695, 486] width 167 height 122
click at [0, 0] on input "file" at bounding box center [0, 0] width 0 height 0
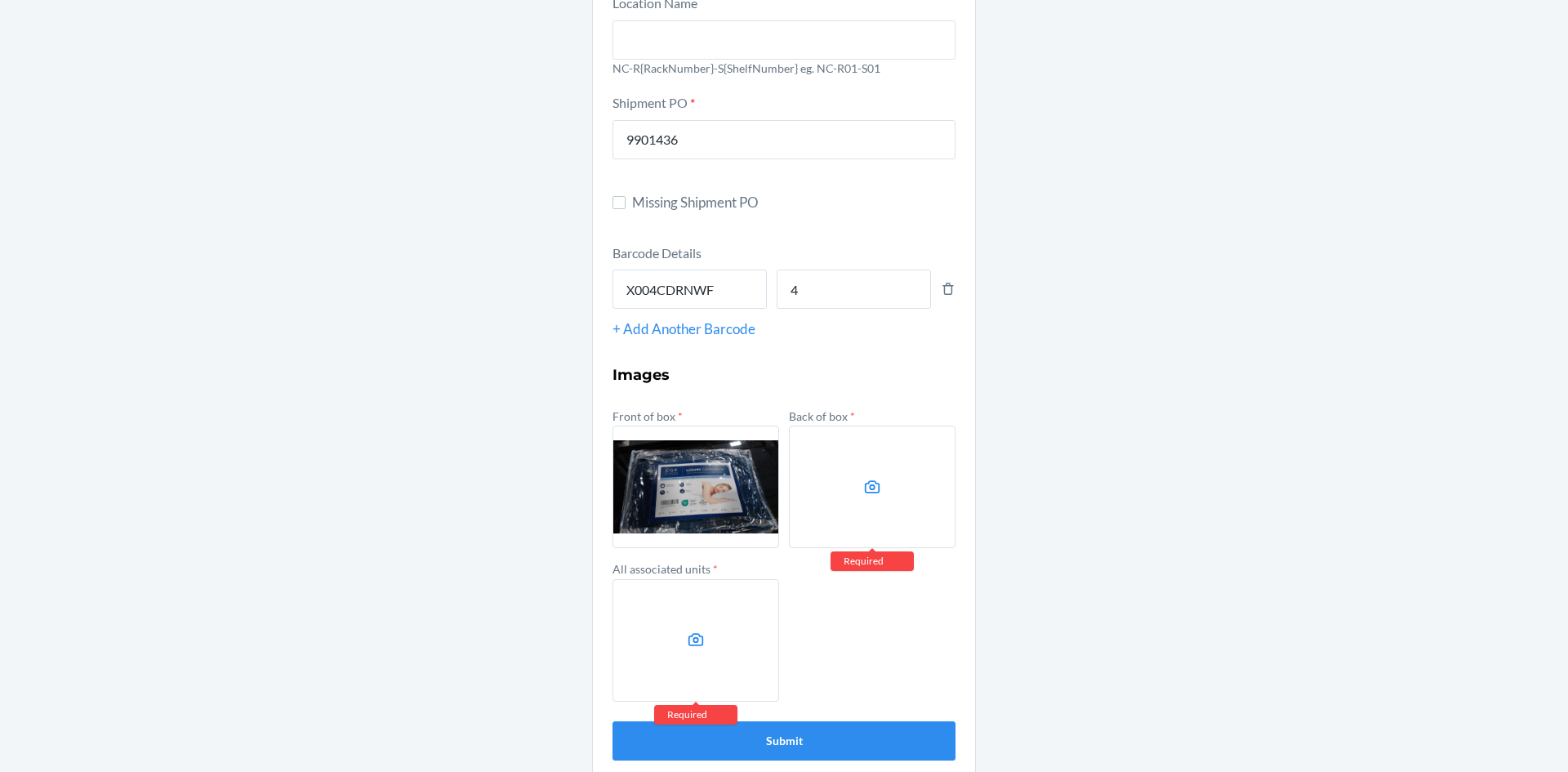
click at [823, 477] on label at bounding box center [872, 486] width 167 height 122
click at [0, 0] on input "file" at bounding box center [0, 0] width 0 height 0
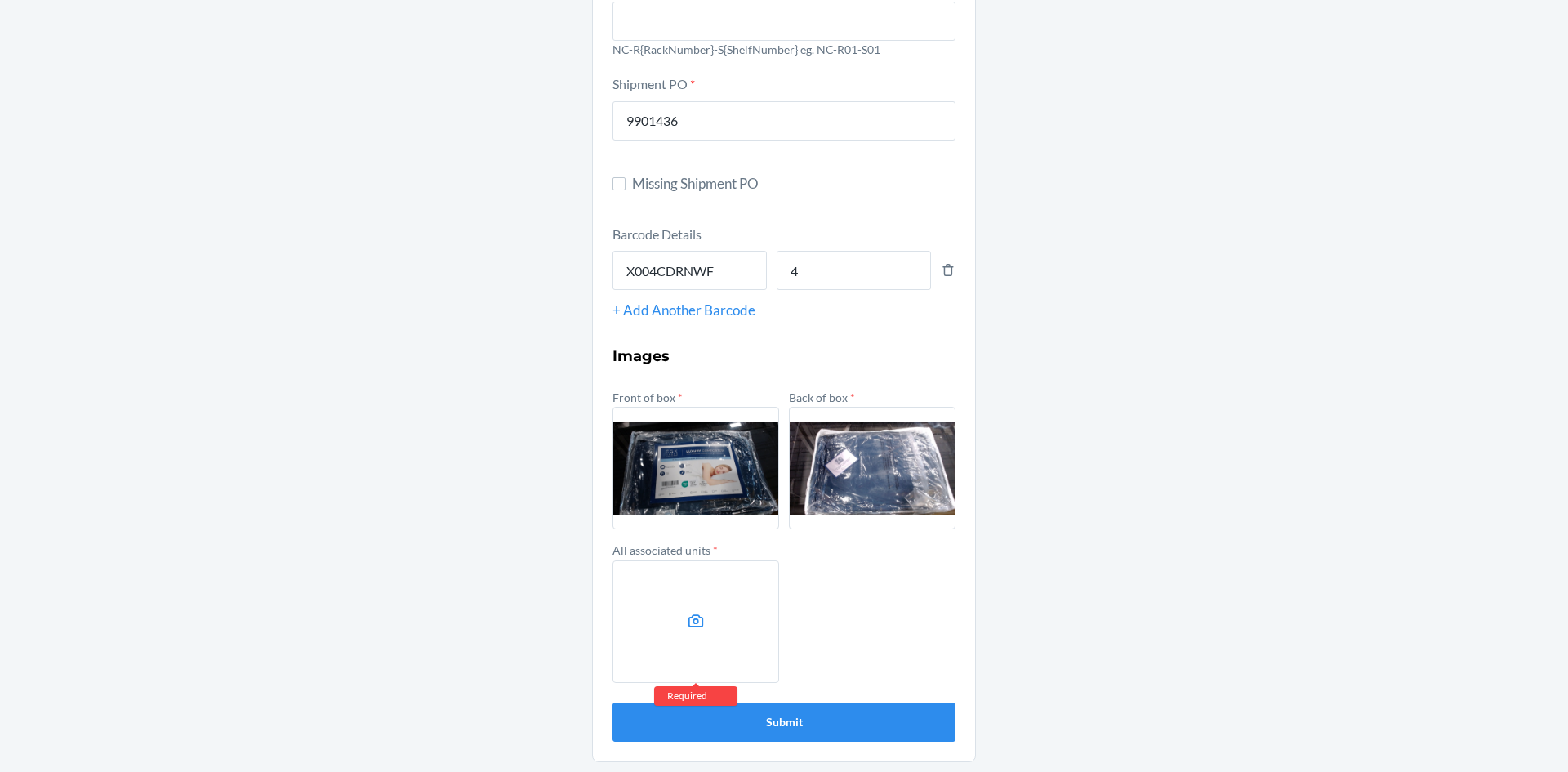
click at [670, 601] on label at bounding box center [695, 621] width 167 height 122
click at [0, 0] on input "file" at bounding box center [0, 0] width 0 height 0
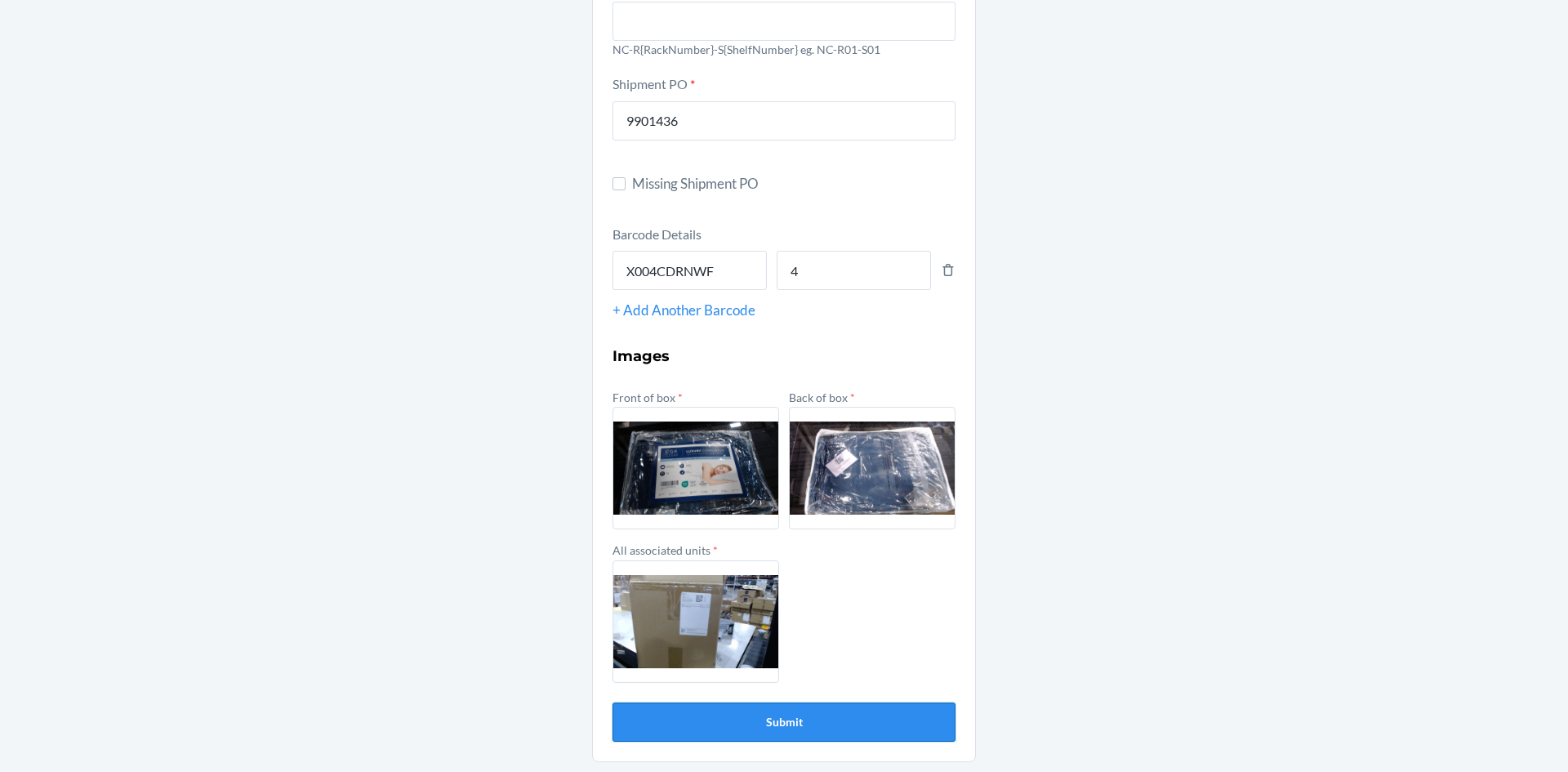
click at [776, 717] on button "Submit" at bounding box center [784, 722] width 343 height 39
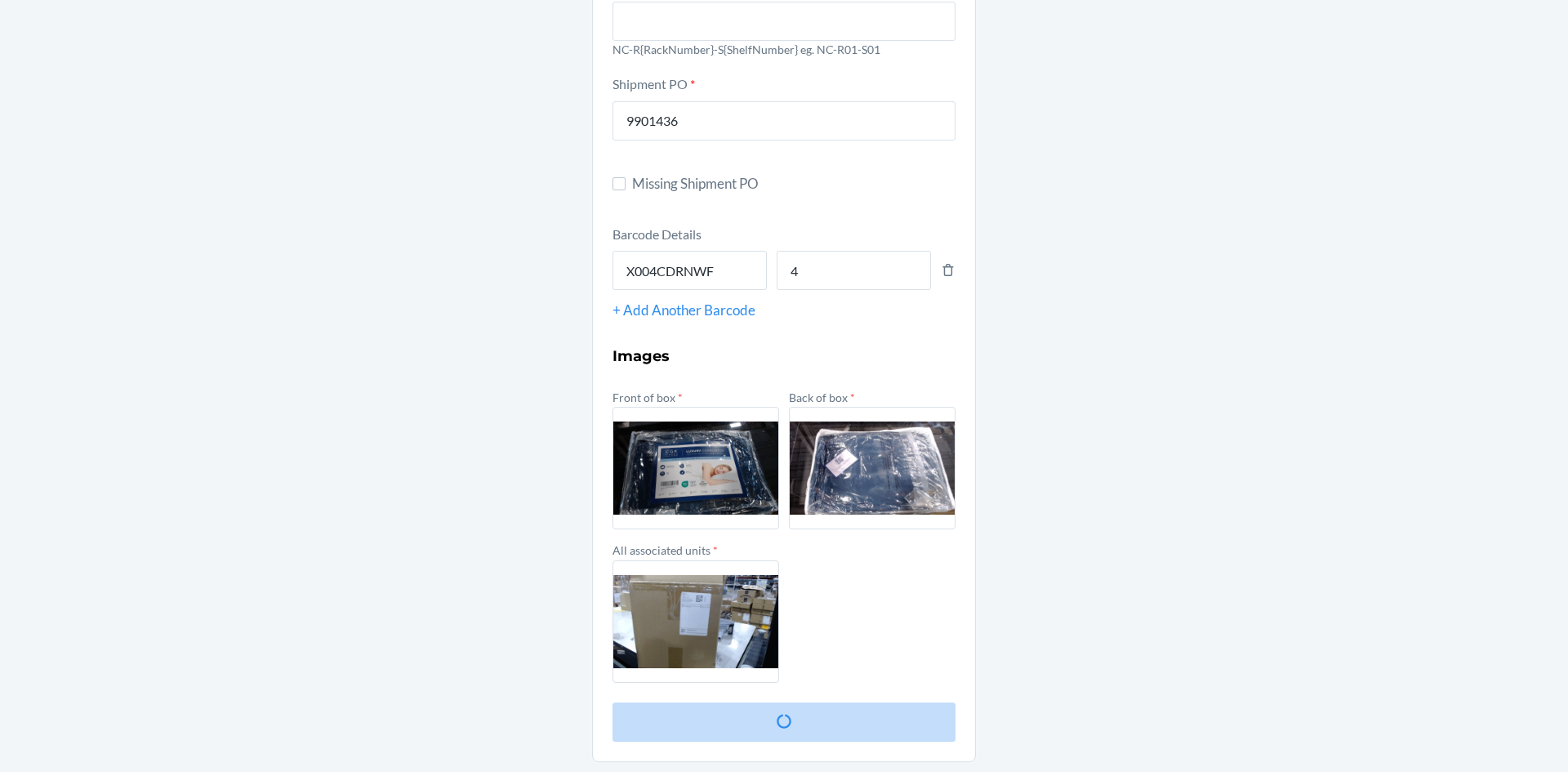
scroll to position [0, 0]
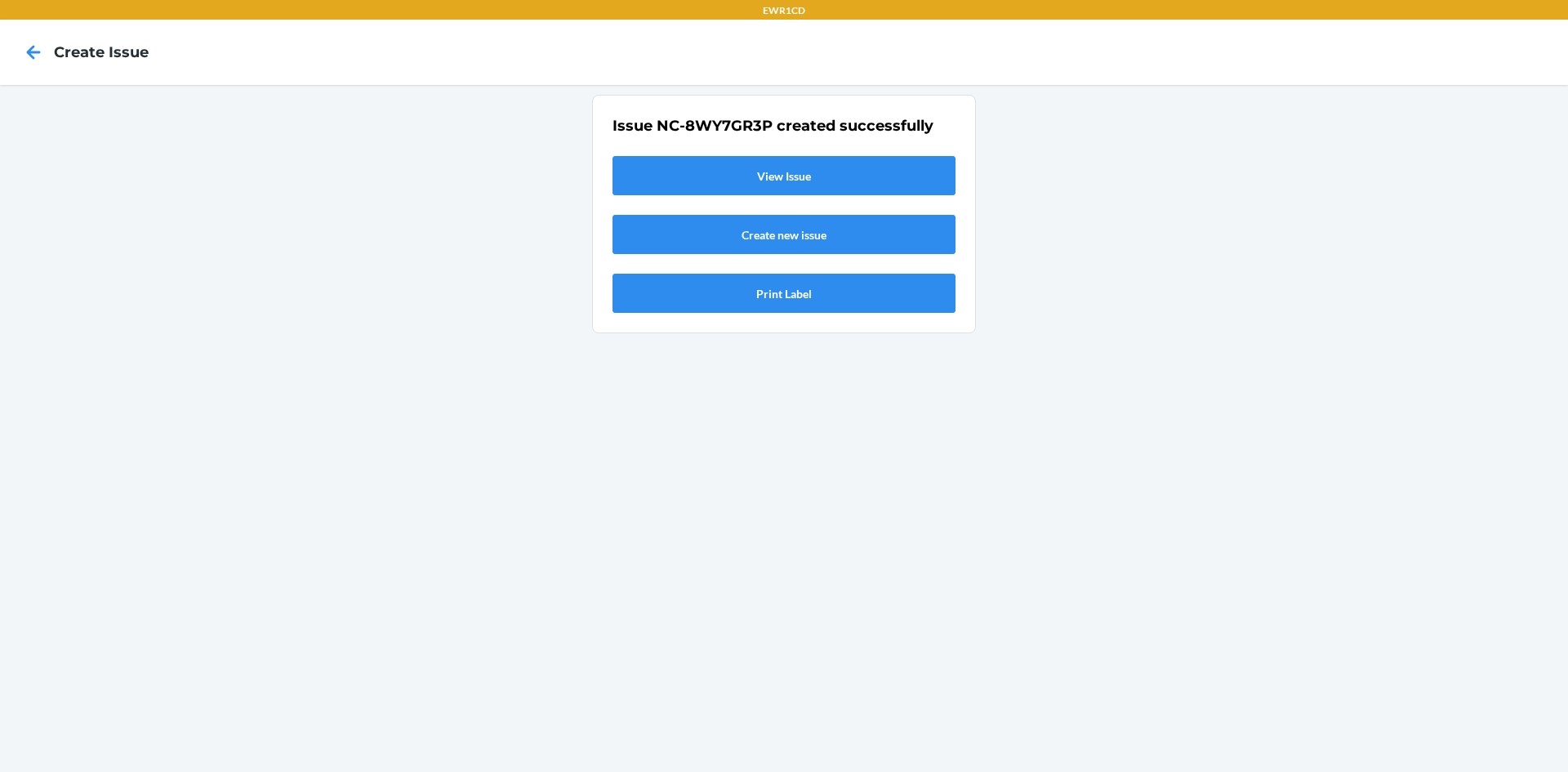
click at [746, 181] on link "View Issue" at bounding box center [784, 176] width 343 height 39
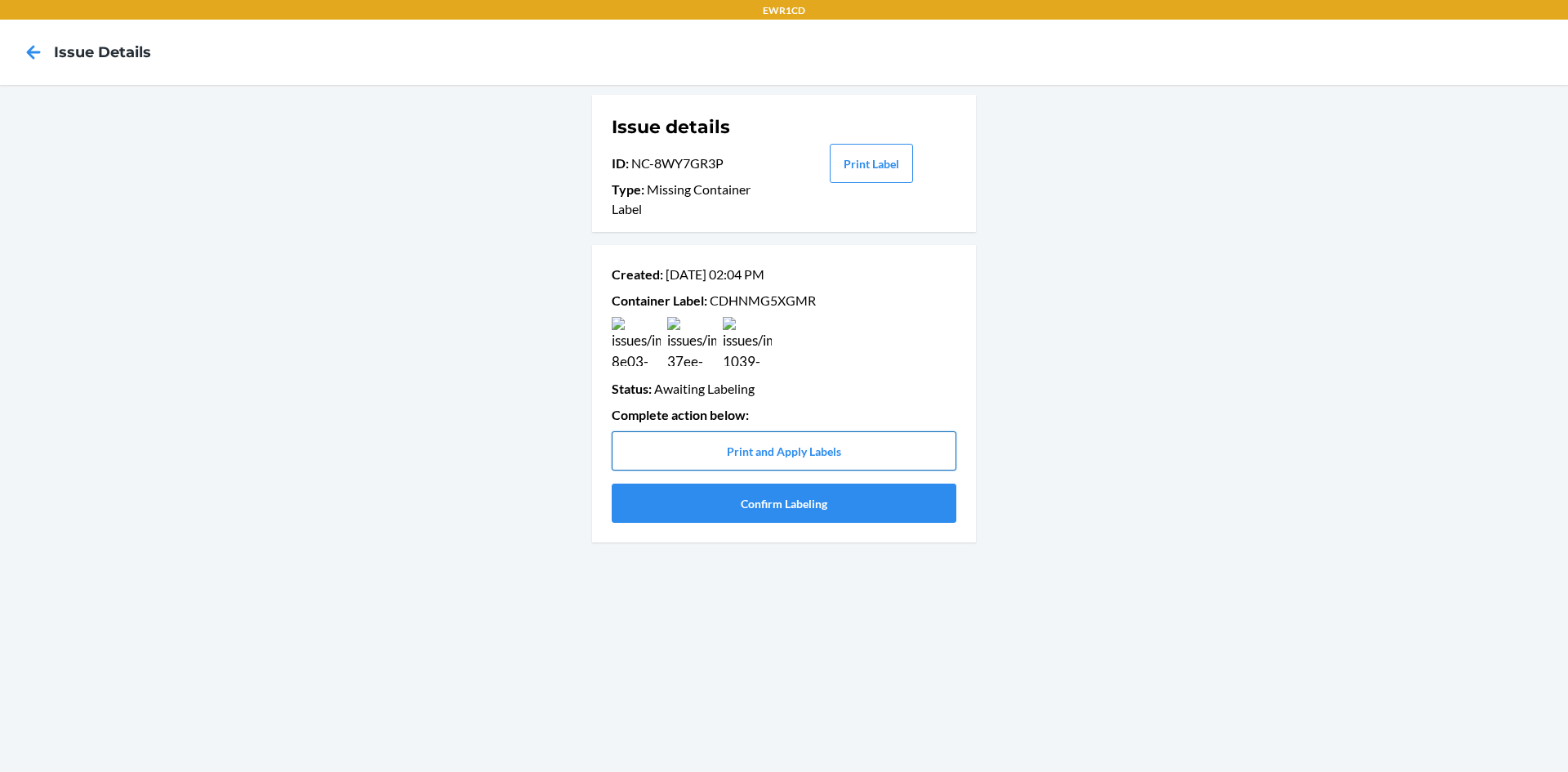
click at [784, 447] on button "Print and Apply Labels" at bounding box center [784, 451] width 344 height 39
click at [739, 452] on button "Print and Apply Labels" at bounding box center [784, 451] width 344 height 39
click at [721, 462] on button "Print and Apply Labels" at bounding box center [784, 451] width 344 height 39
click at [759, 502] on button "Confirm Labeling" at bounding box center [784, 503] width 344 height 39
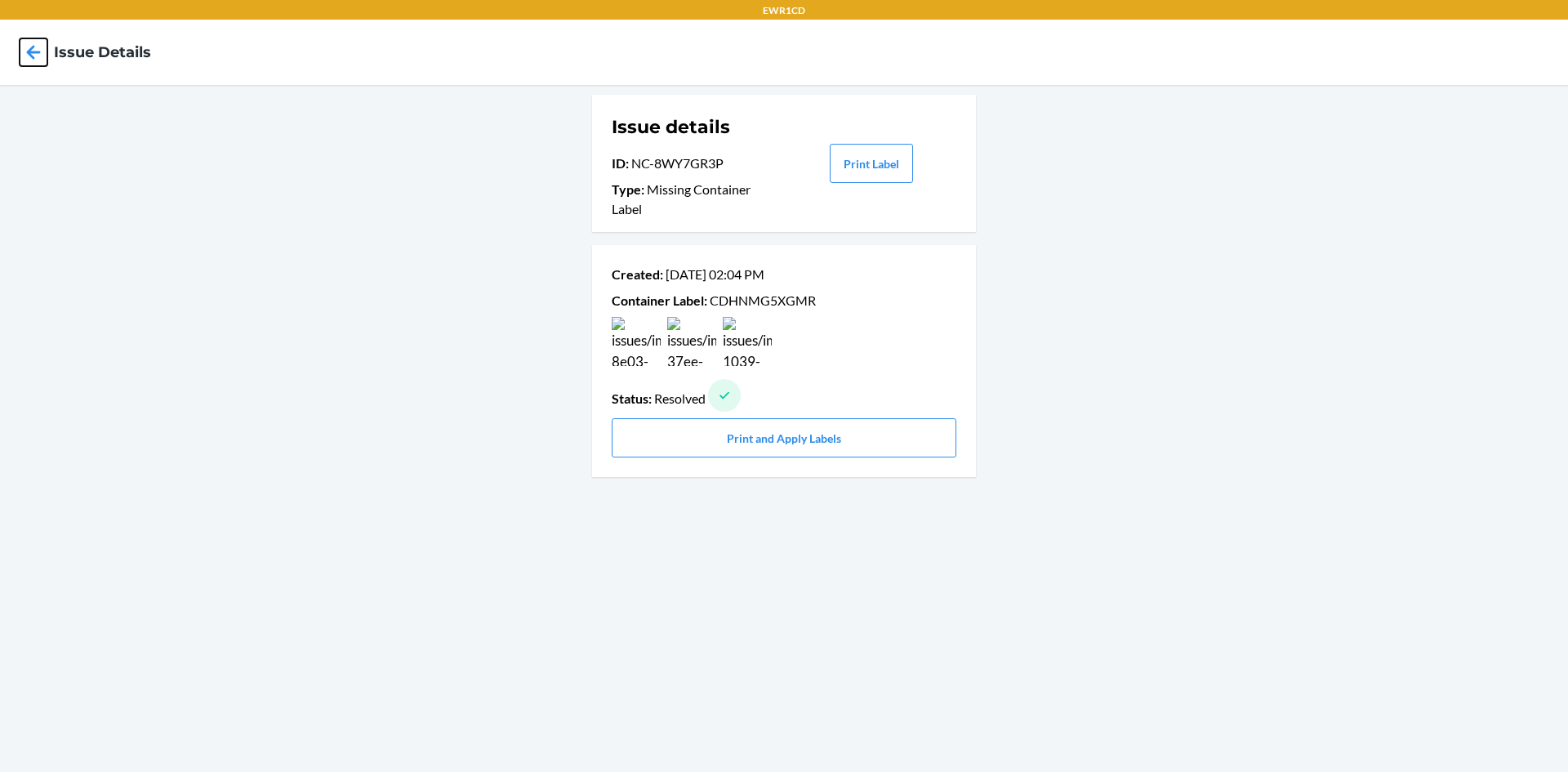
click at [33, 49] on icon at bounding box center [33, 52] width 28 height 28
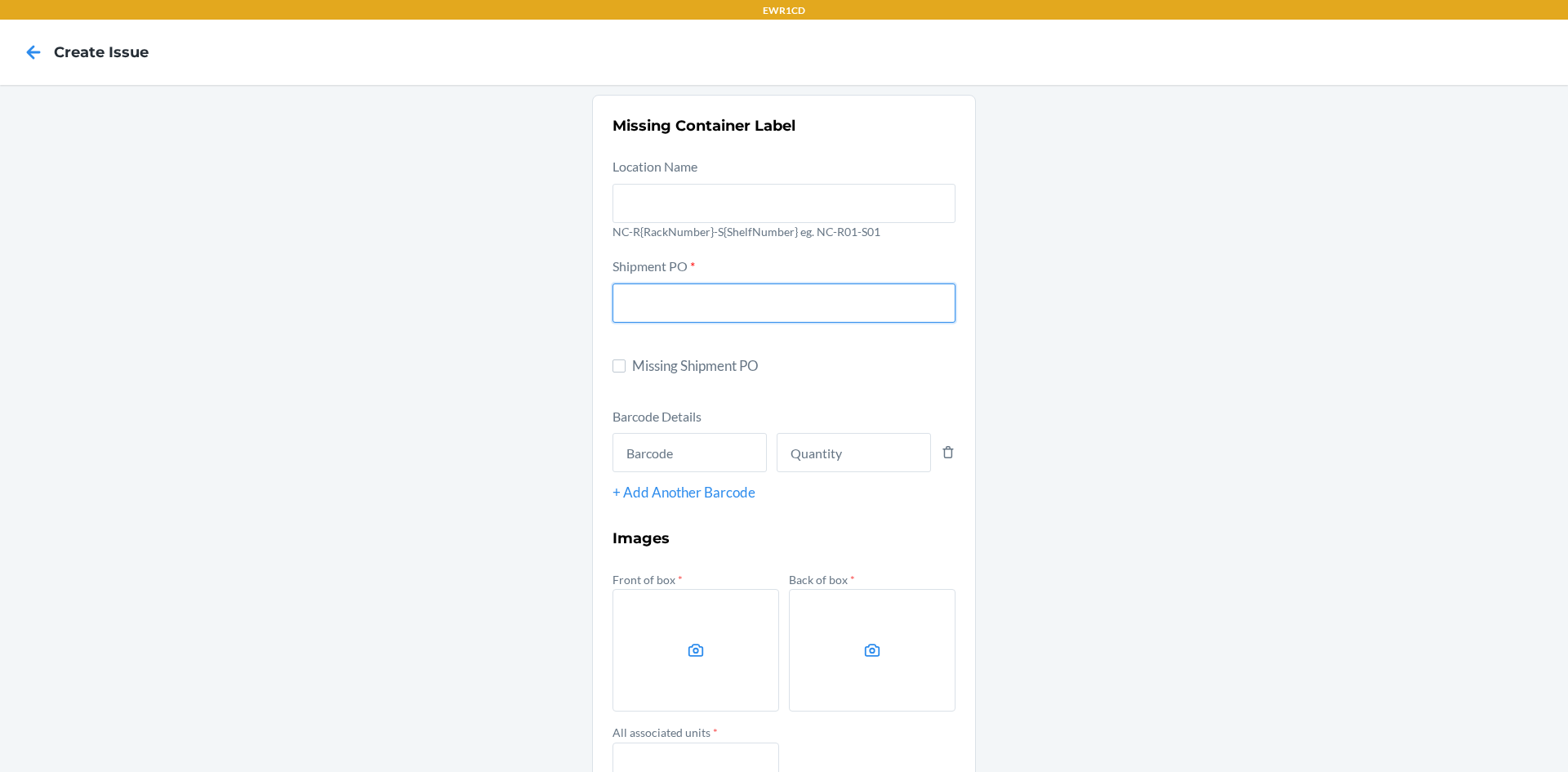
click at [618, 297] on input "text" at bounding box center [784, 303] width 343 height 39
type input "9858245"
click at [651, 448] on input "text" at bounding box center [689, 452] width 154 height 39
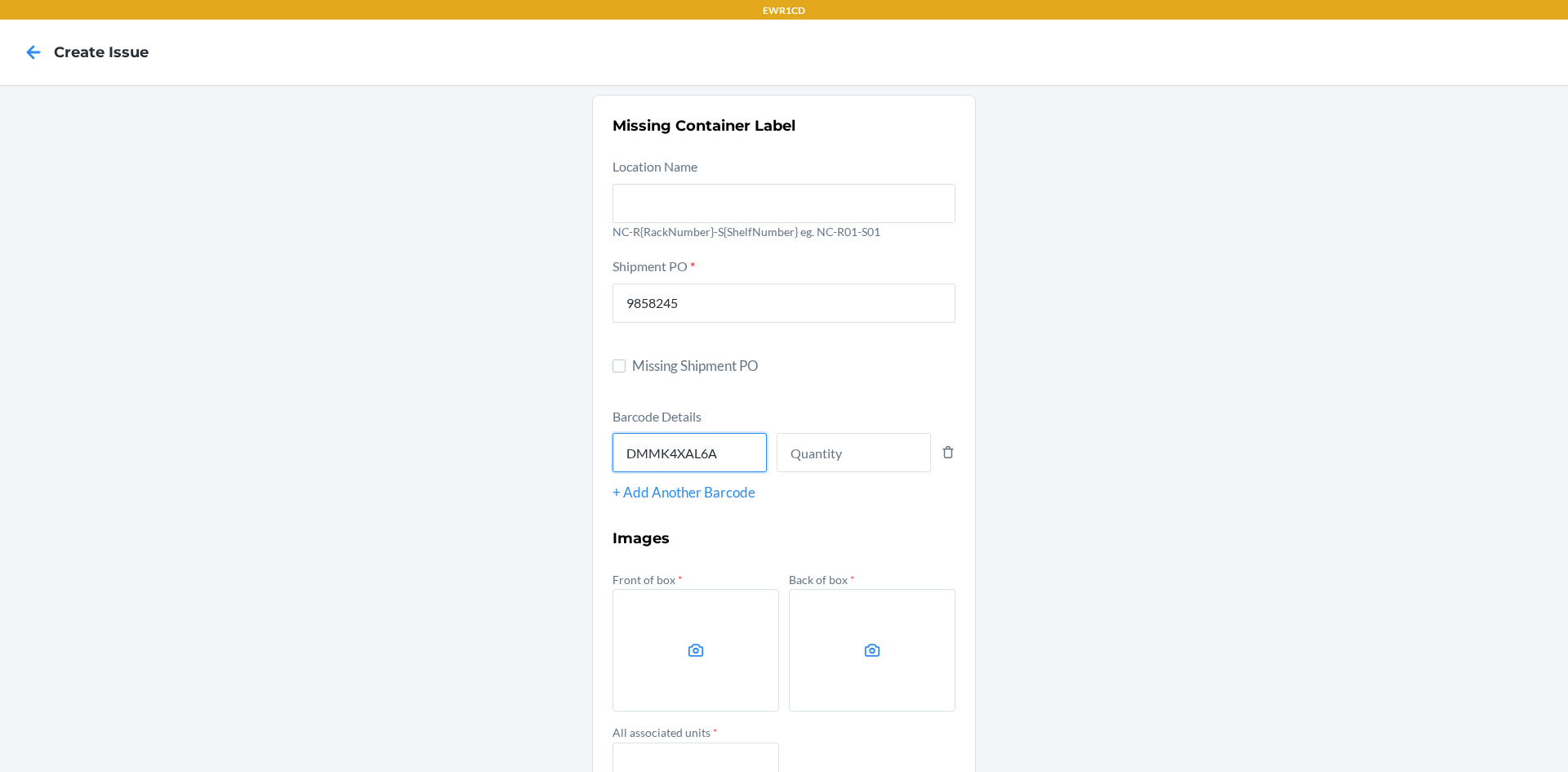
type input "DMMK4XAL6A9"
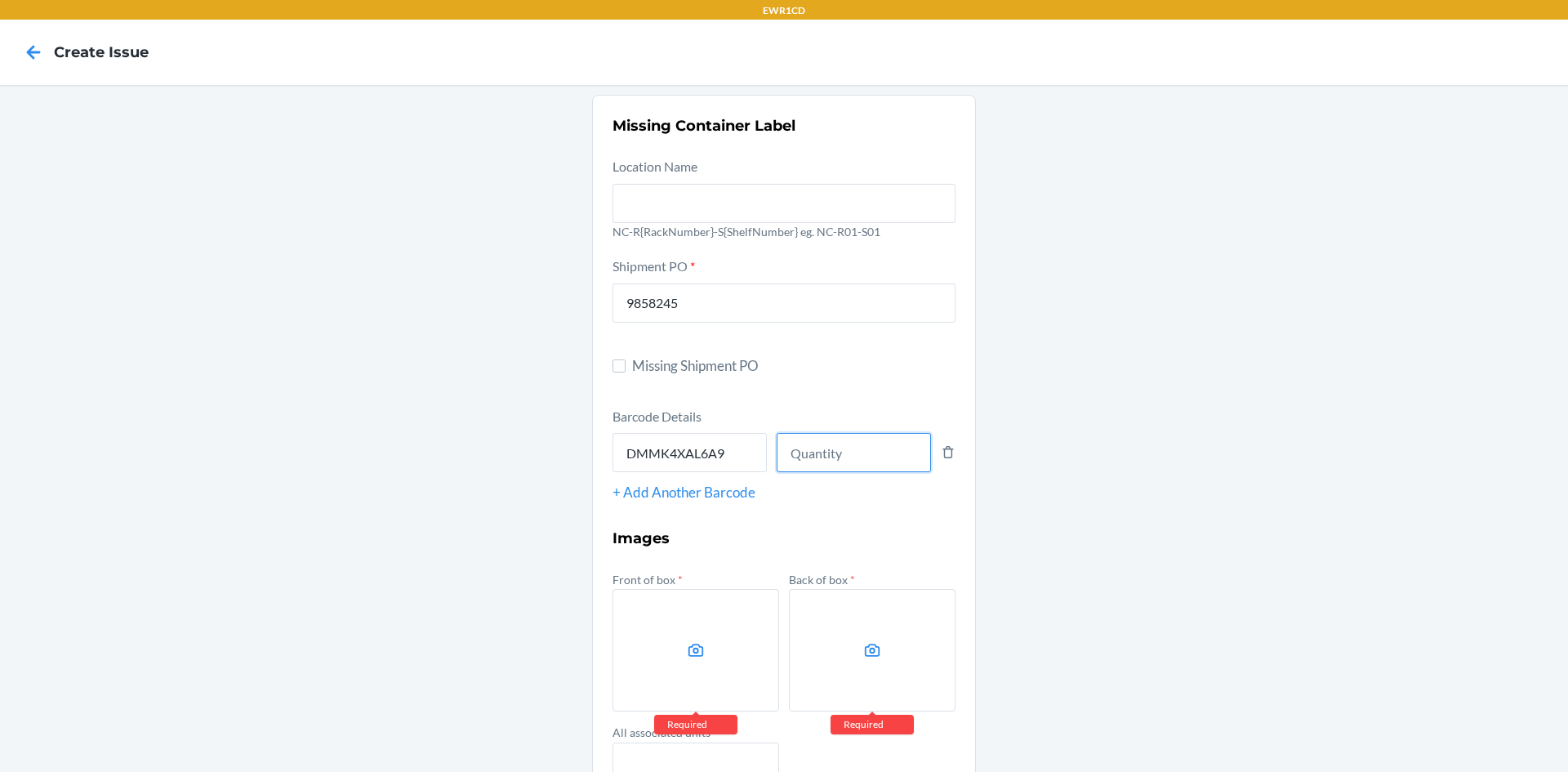
click at [795, 451] on input "number" at bounding box center [853, 452] width 154 height 39
type input "50"
click at [715, 658] on label at bounding box center [695, 650] width 167 height 122
click at [0, 0] on input "file" at bounding box center [0, 0] width 0 height 0
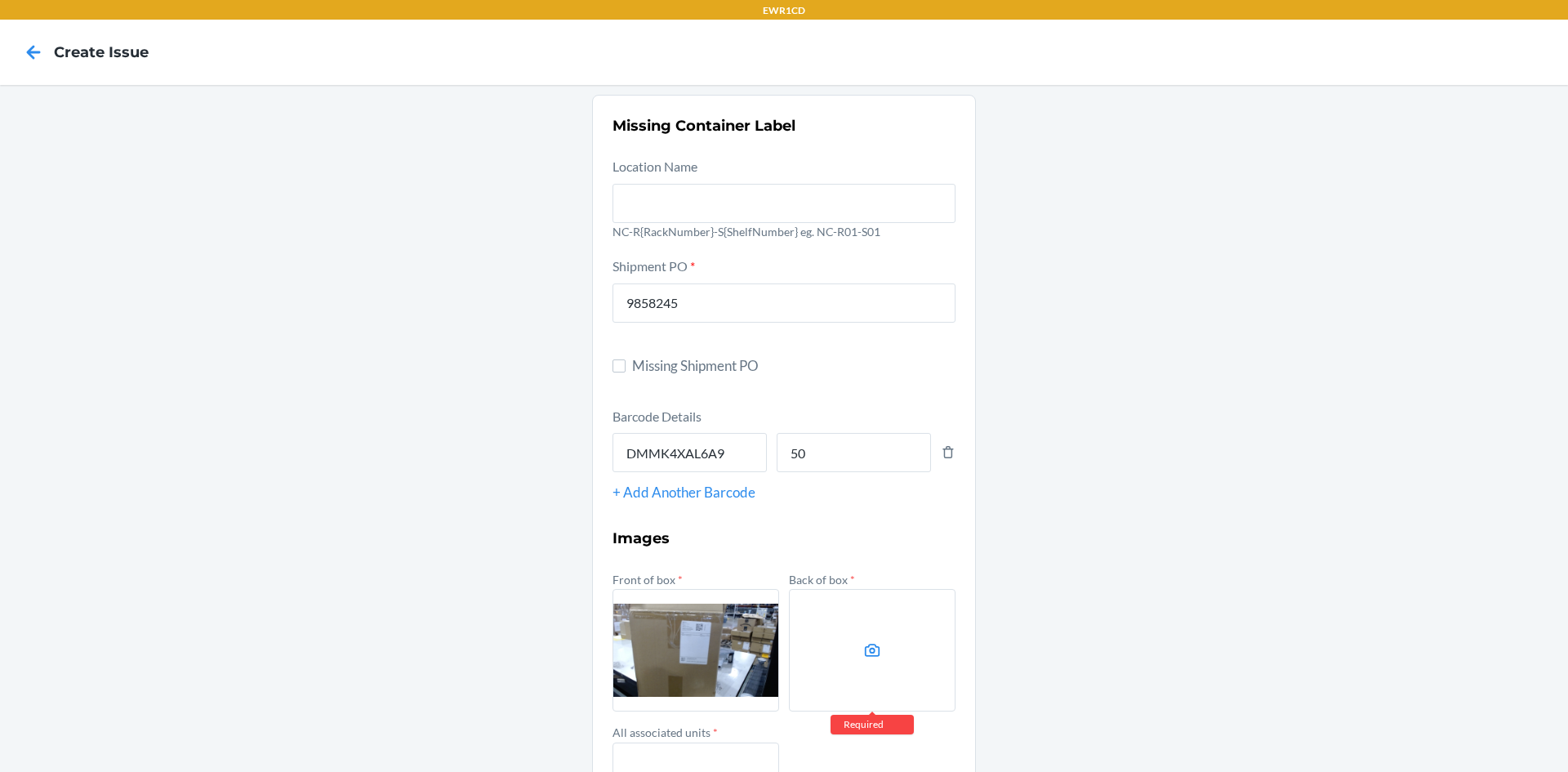
click at [755, 659] on label at bounding box center [695, 650] width 167 height 122
click at [0, 0] on input "file" at bounding box center [0, 0] width 0 height 0
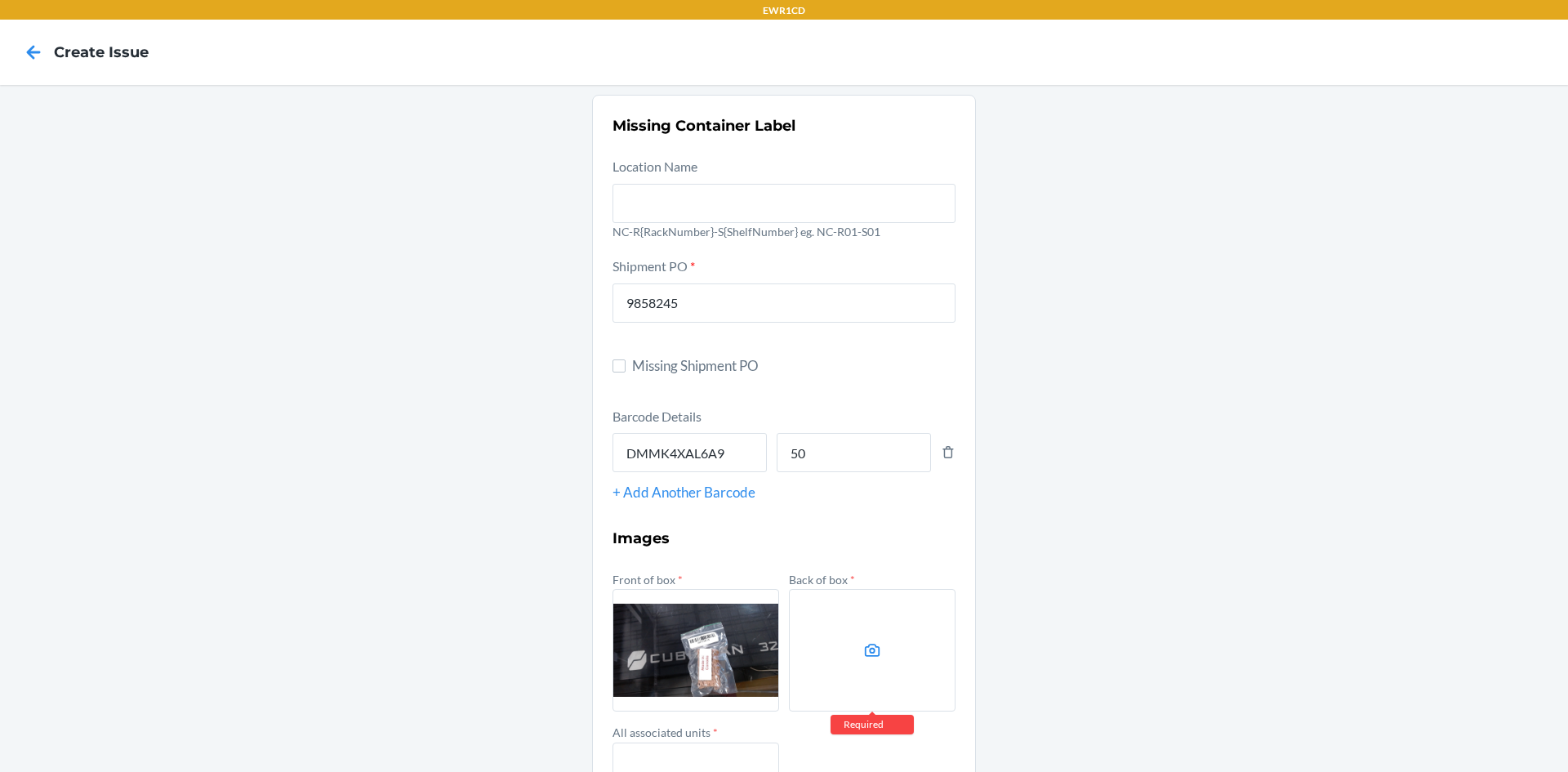
click at [829, 640] on label at bounding box center [872, 650] width 167 height 122
click at [0, 0] on input "file" at bounding box center [0, 0] width 0 height 0
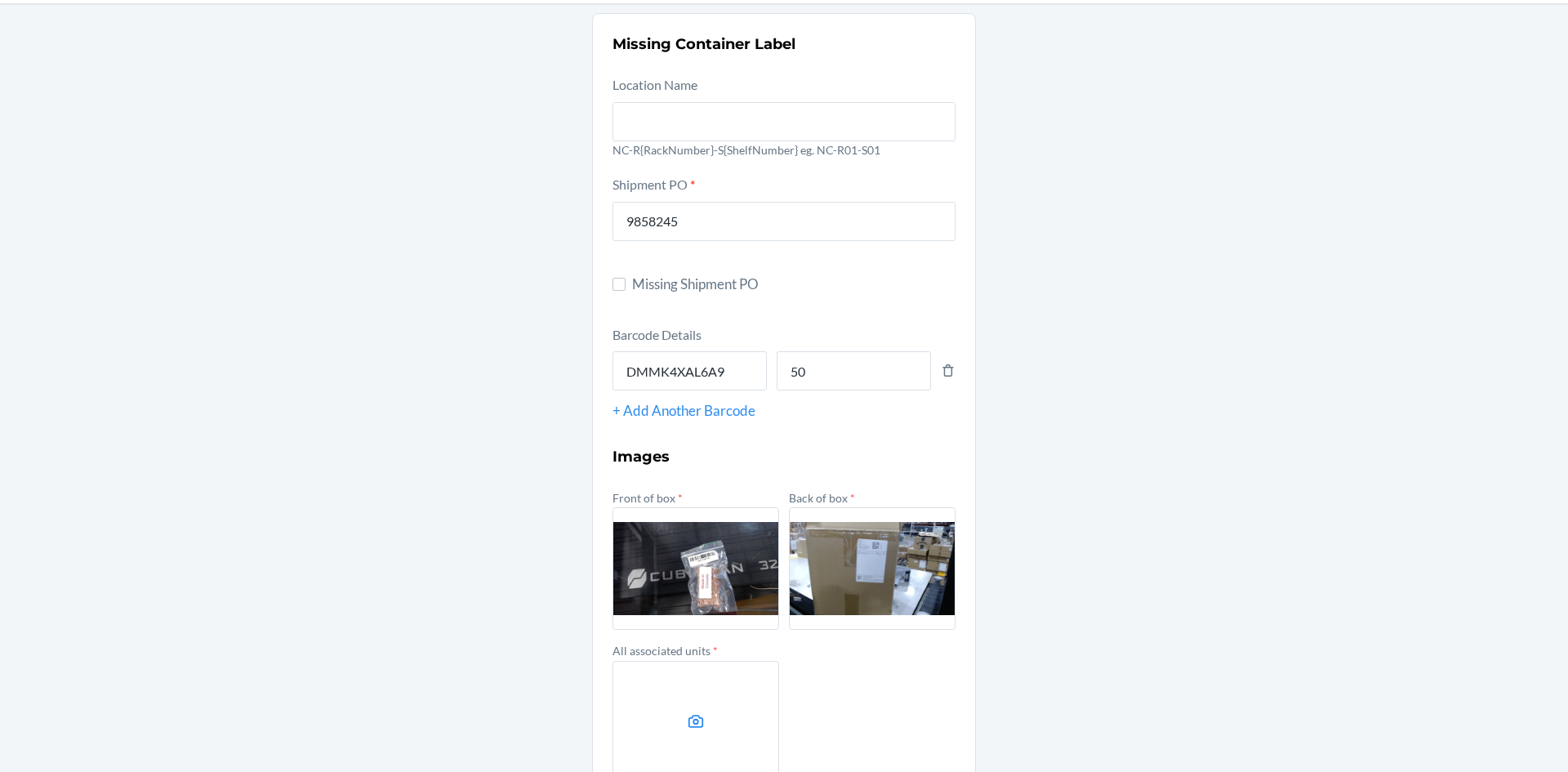
scroll to position [182, 0]
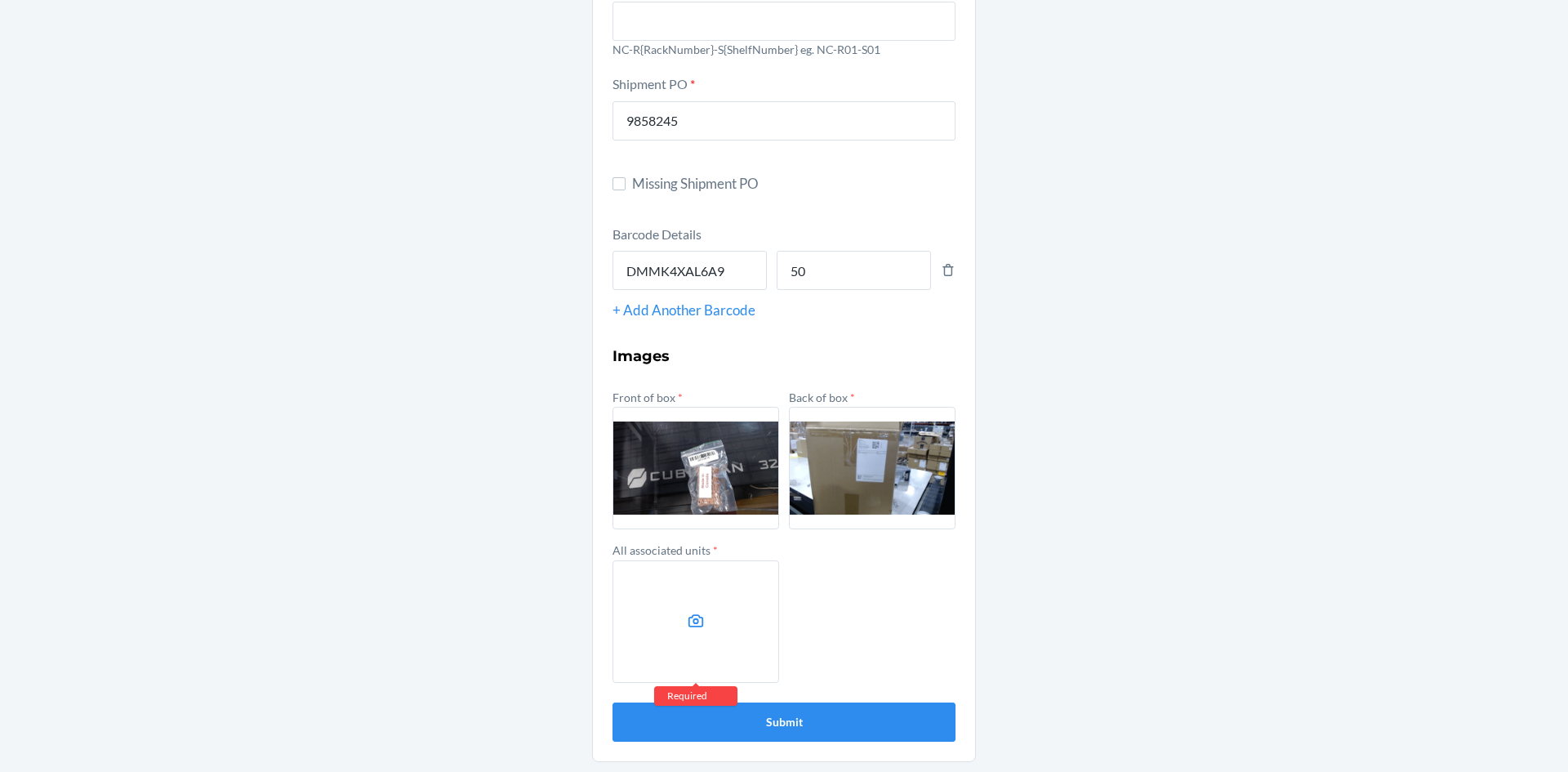
click at [716, 617] on label at bounding box center [695, 621] width 167 height 122
click at [0, 0] on input "file" at bounding box center [0, 0] width 0 height 0
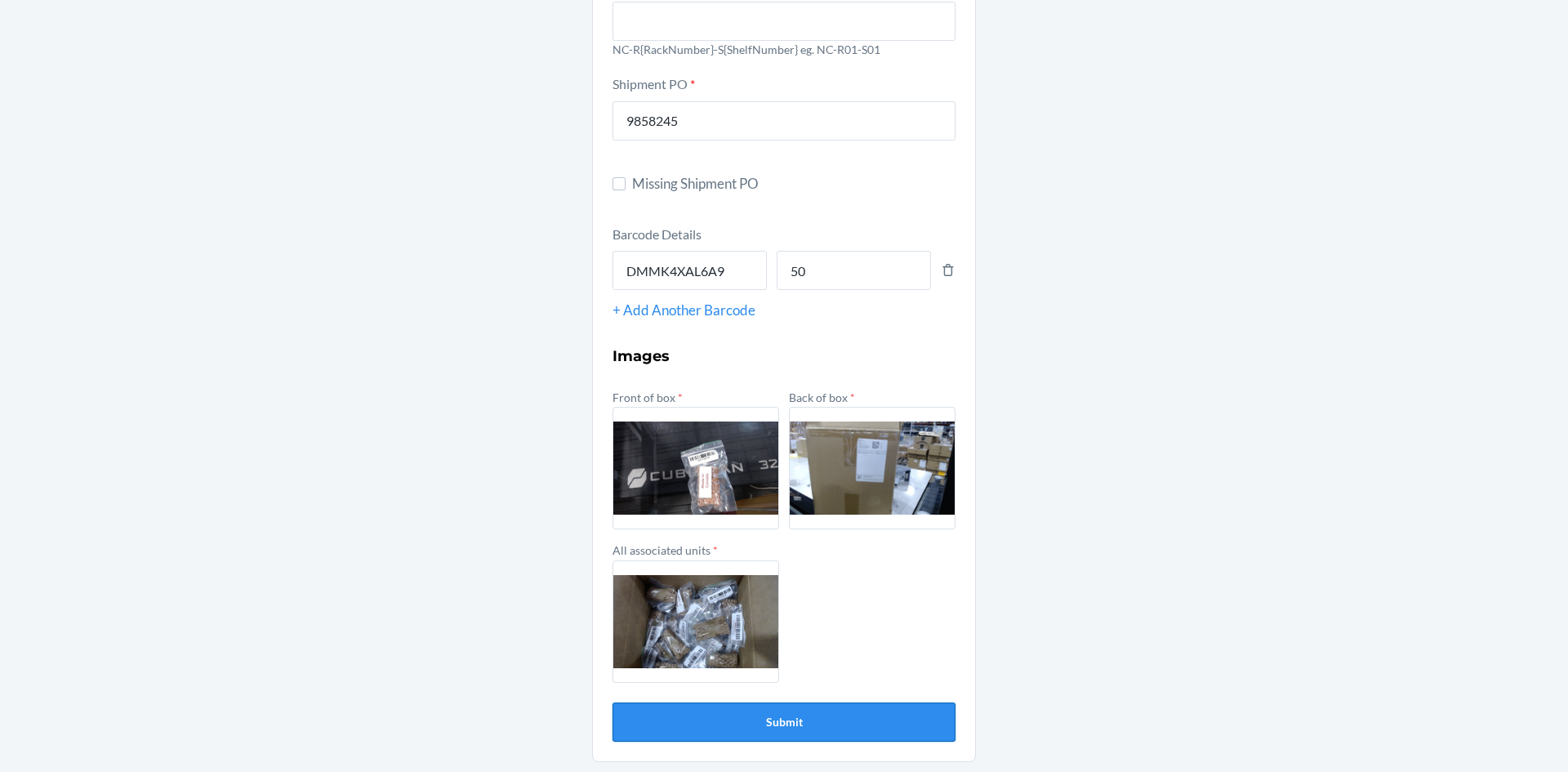
click at [772, 715] on button "Submit" at bounding box center [784, 722] width 343 height 39
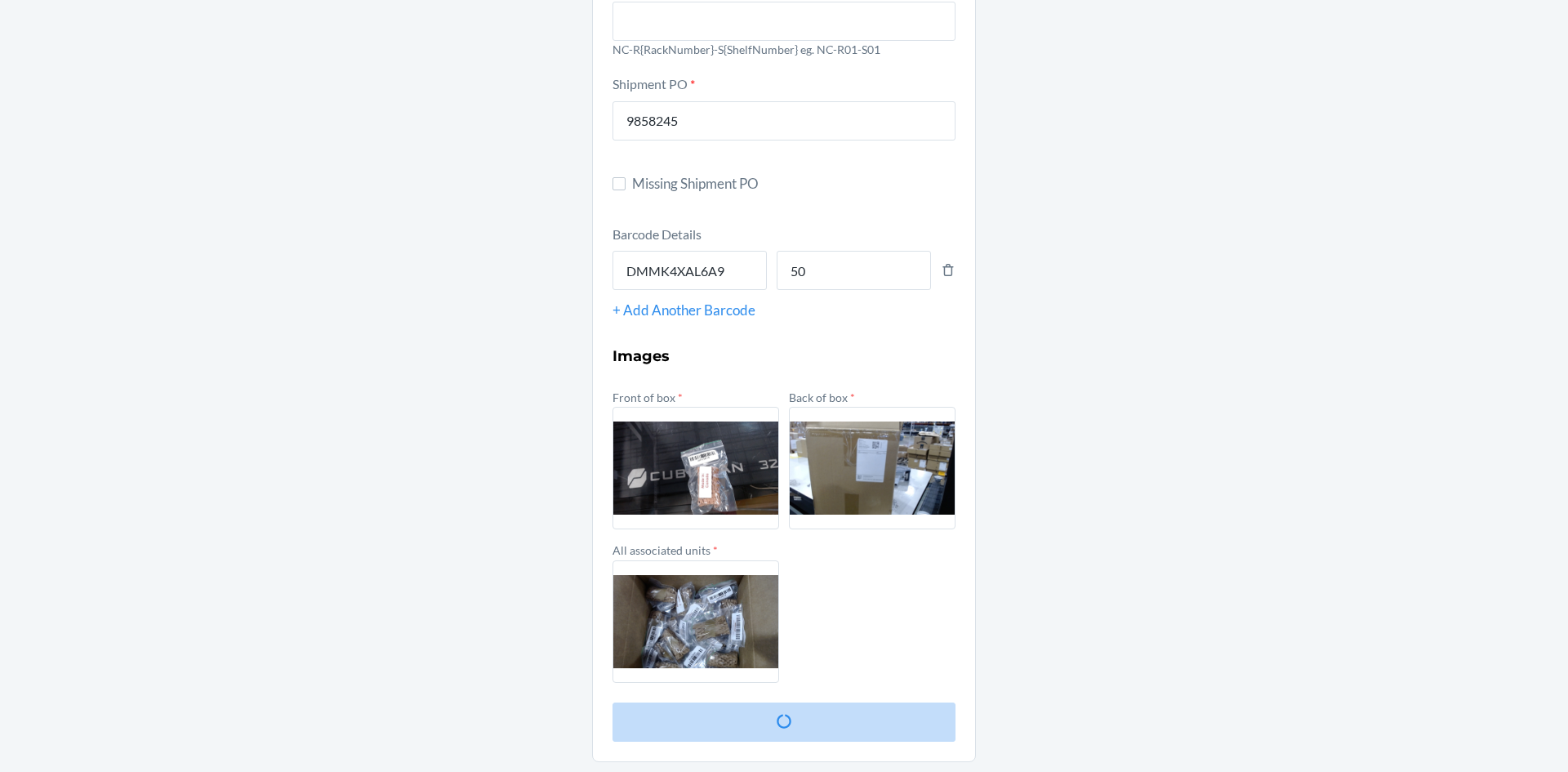
scroll to position [0, 0]
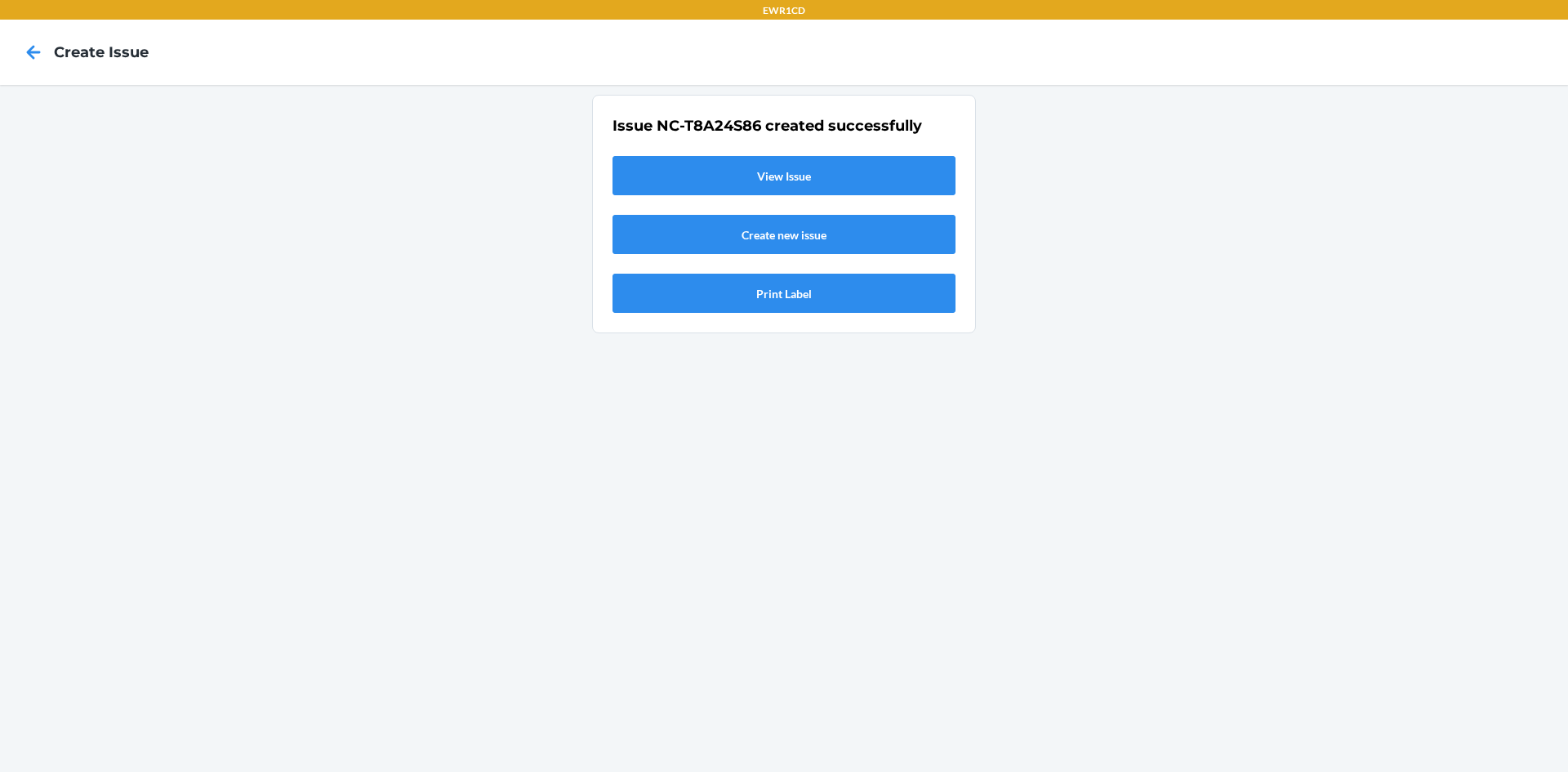
click at [799, 161] on link "View Issue" at bounding box center [784, 176] width 343 height 39
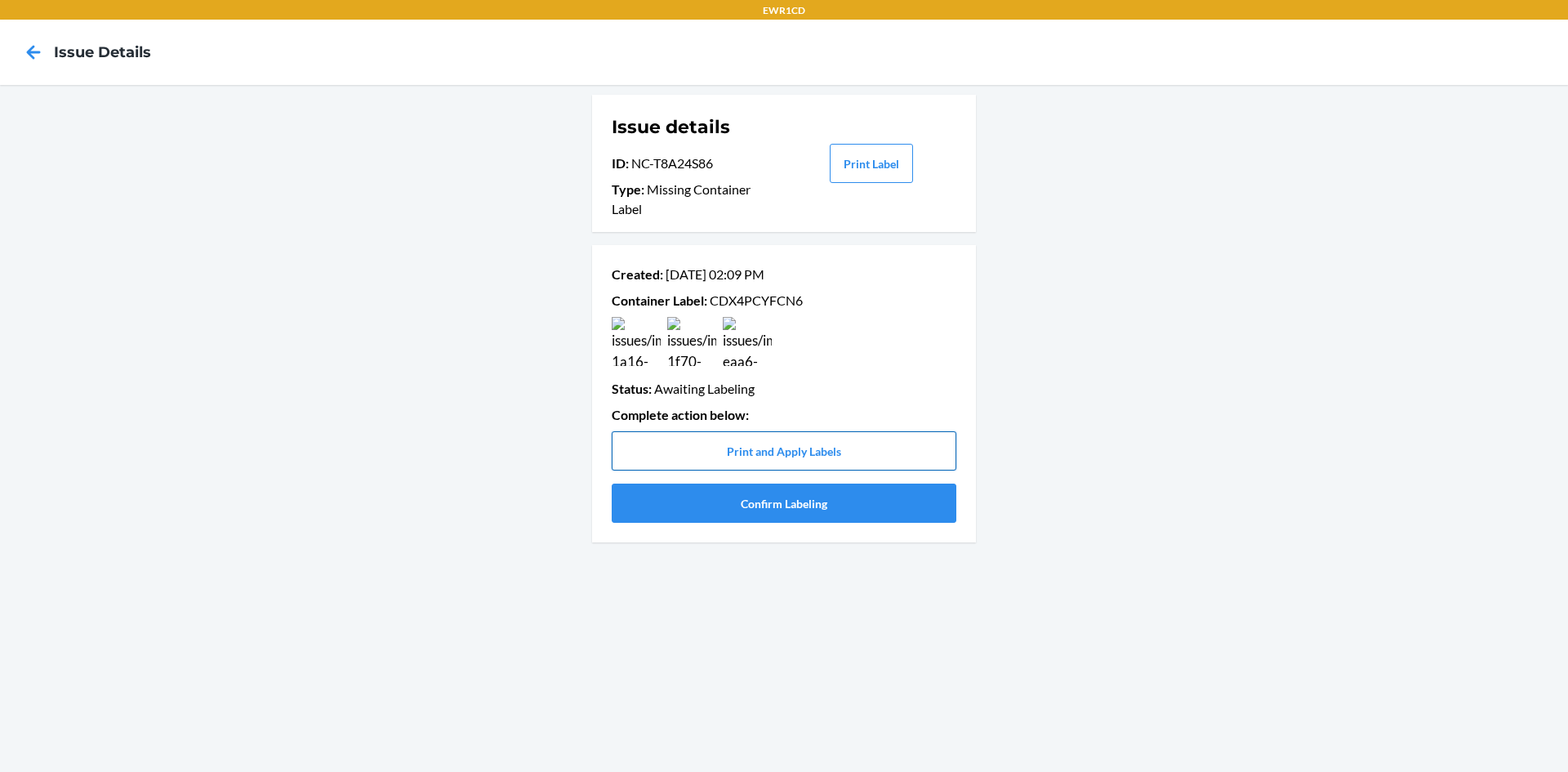
click at [876, 446] on button "Print and Apply Labels" at bounding box center [784, 451] width 344 height 39
click at [813, 452] on button "Print and Apply Labels" at bounding box center [784, 451] width 344 height 39
click at [846, 458] on button "Print and Apply Labels" at bounding box center [784, 451] width 344 height 39
click at [819, 512] on button "Confirm Labeling" at bounding box center [784, 503] width 344 height 39
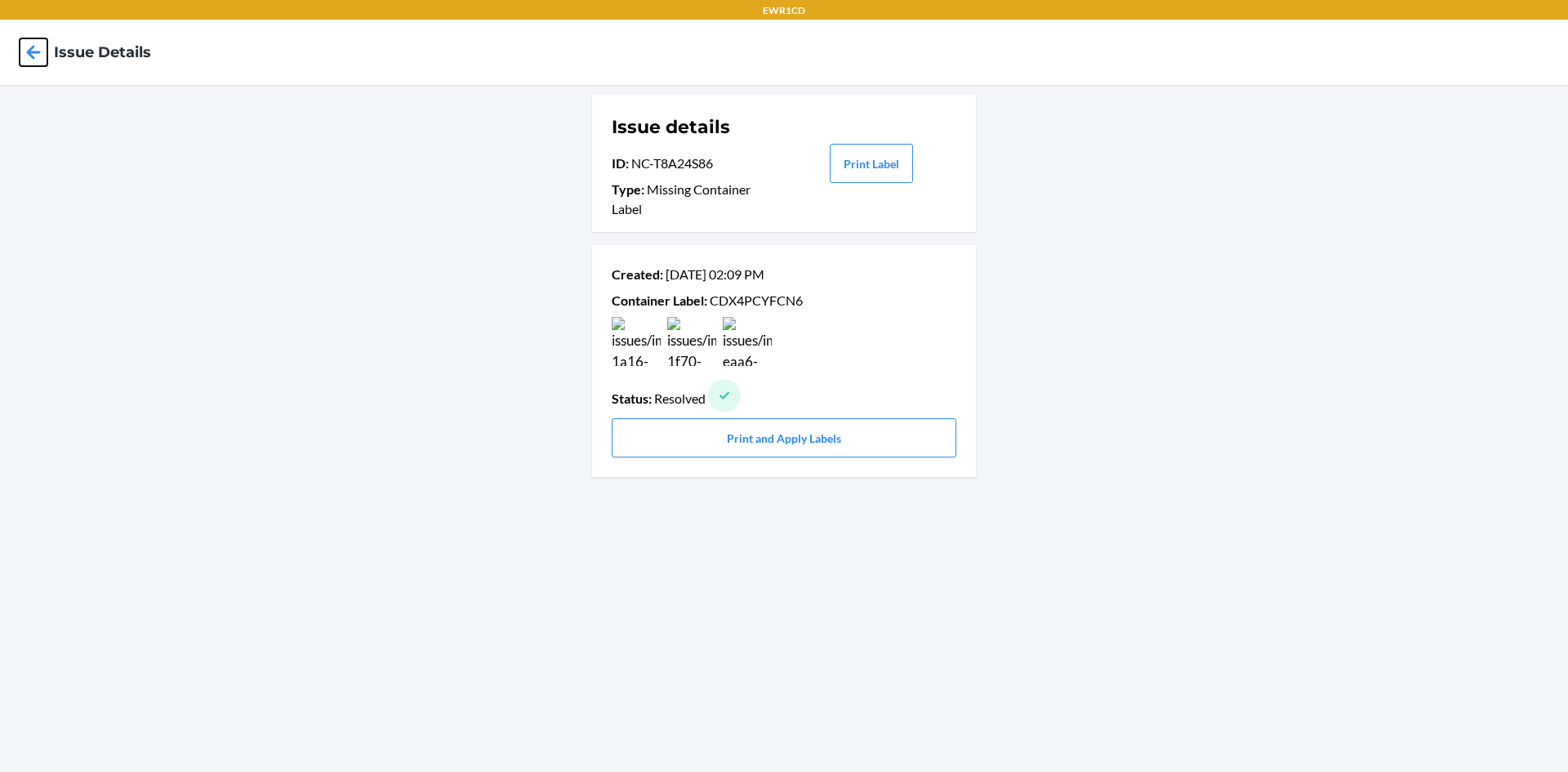
click at [37, 53] on icon at bounding box center [34, 52] width 14 height 14
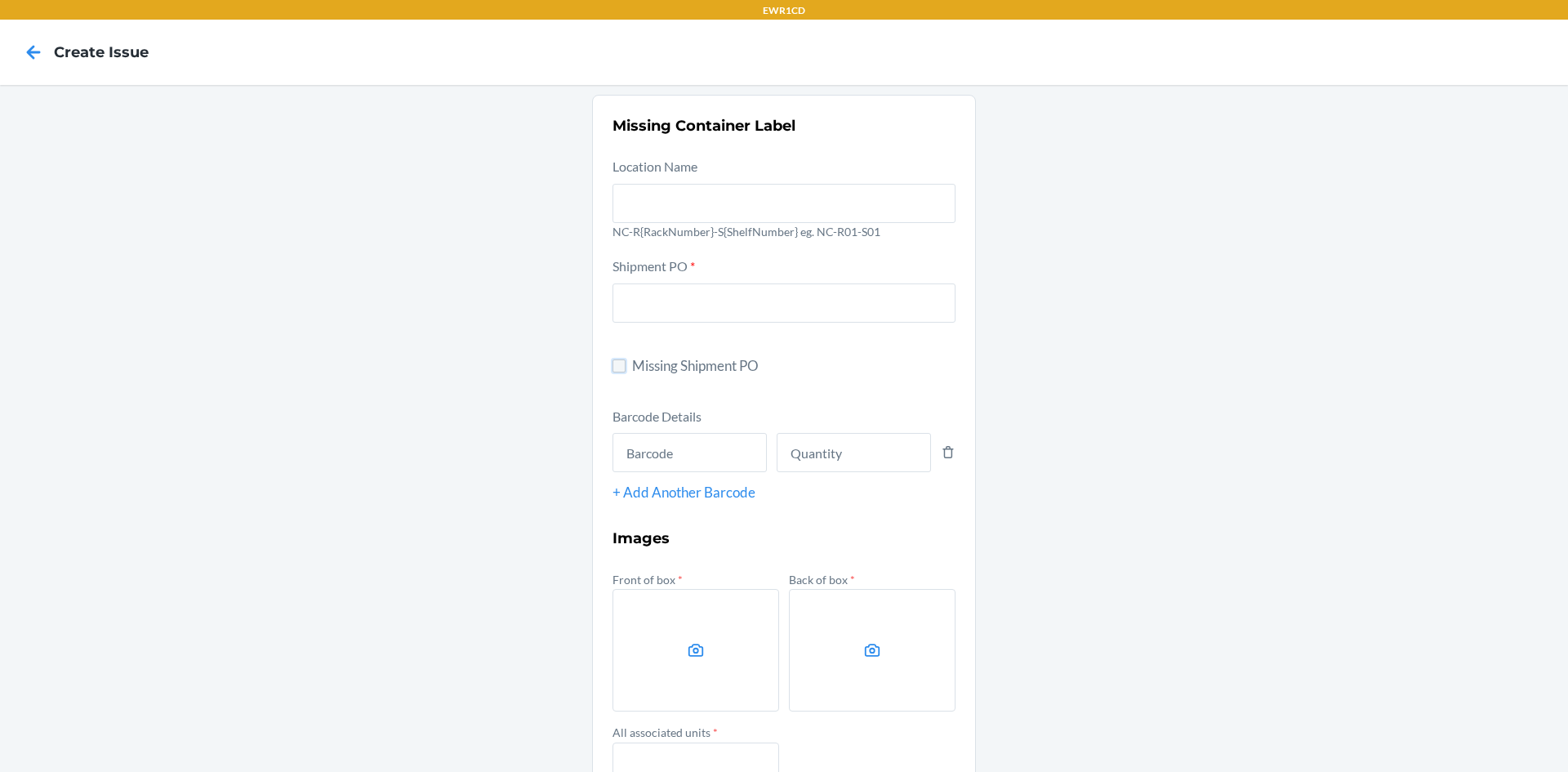
click at [618, 367] on input "Missing Shipment PO" at bounding box center [618, 366] width 13 height 13
checkbox input "true"
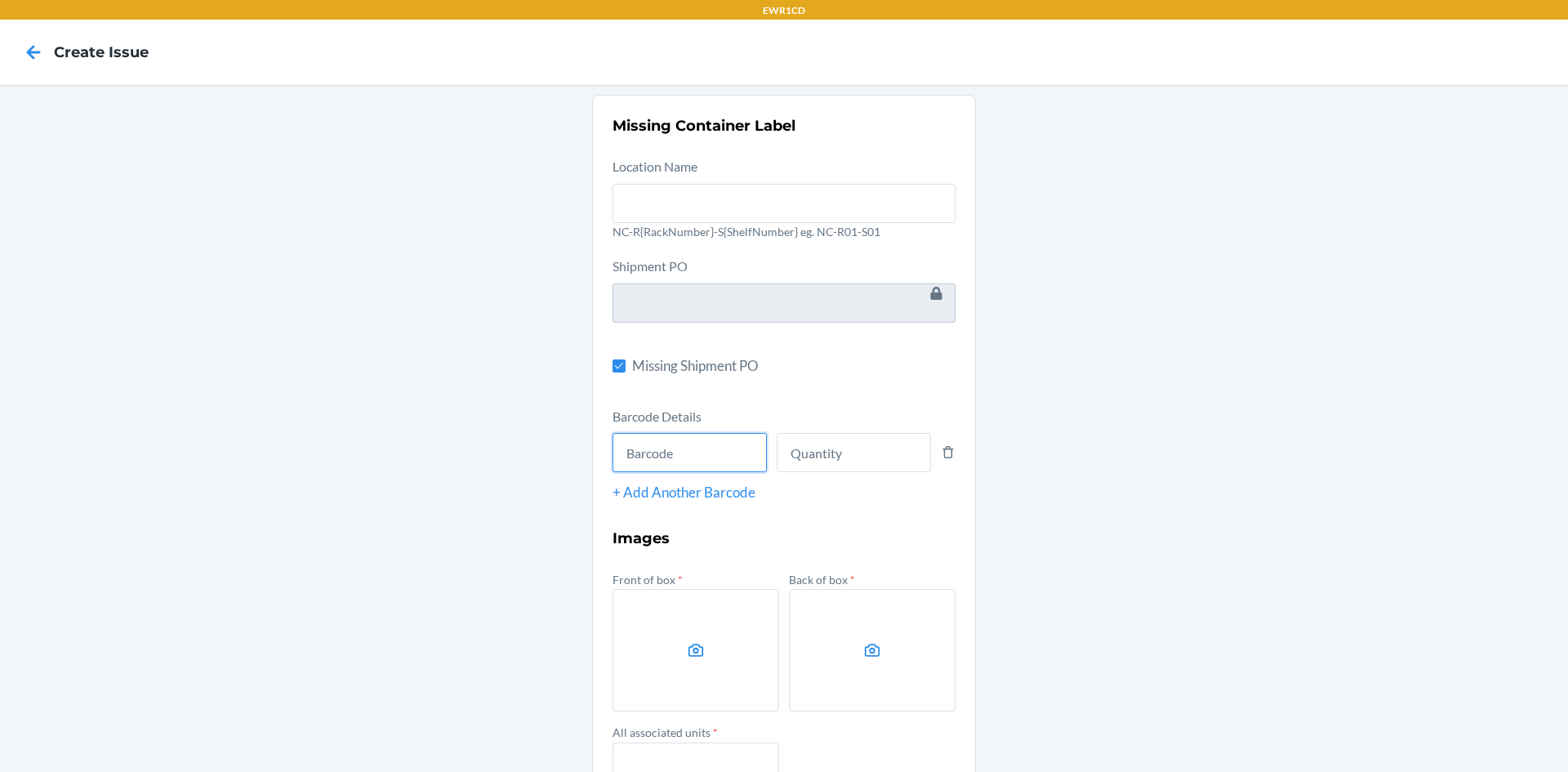
click at [707, 456] on input "text" at bounding box center [689, 452] width 154 height 39
type input "840228803614"
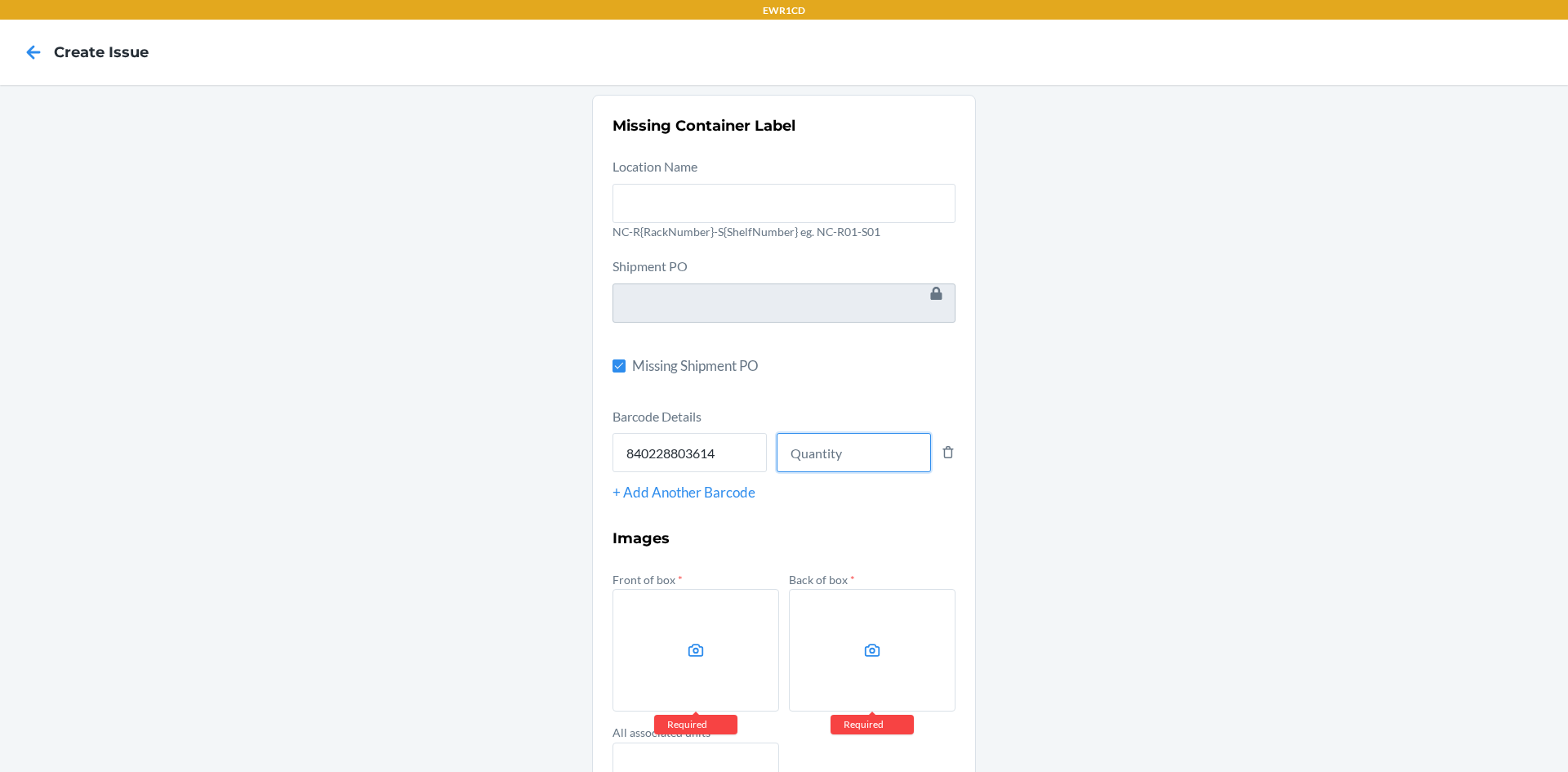
click at [811, 444] on input "number" at bounding box center [853, 452] width 154 height 39
type input "1"
click at [625, 652] on label at bounding box center [695, 650] width 167 height 122
click at [0, 0] on input "file" at bounding box center [0, 0] width 0 height 0
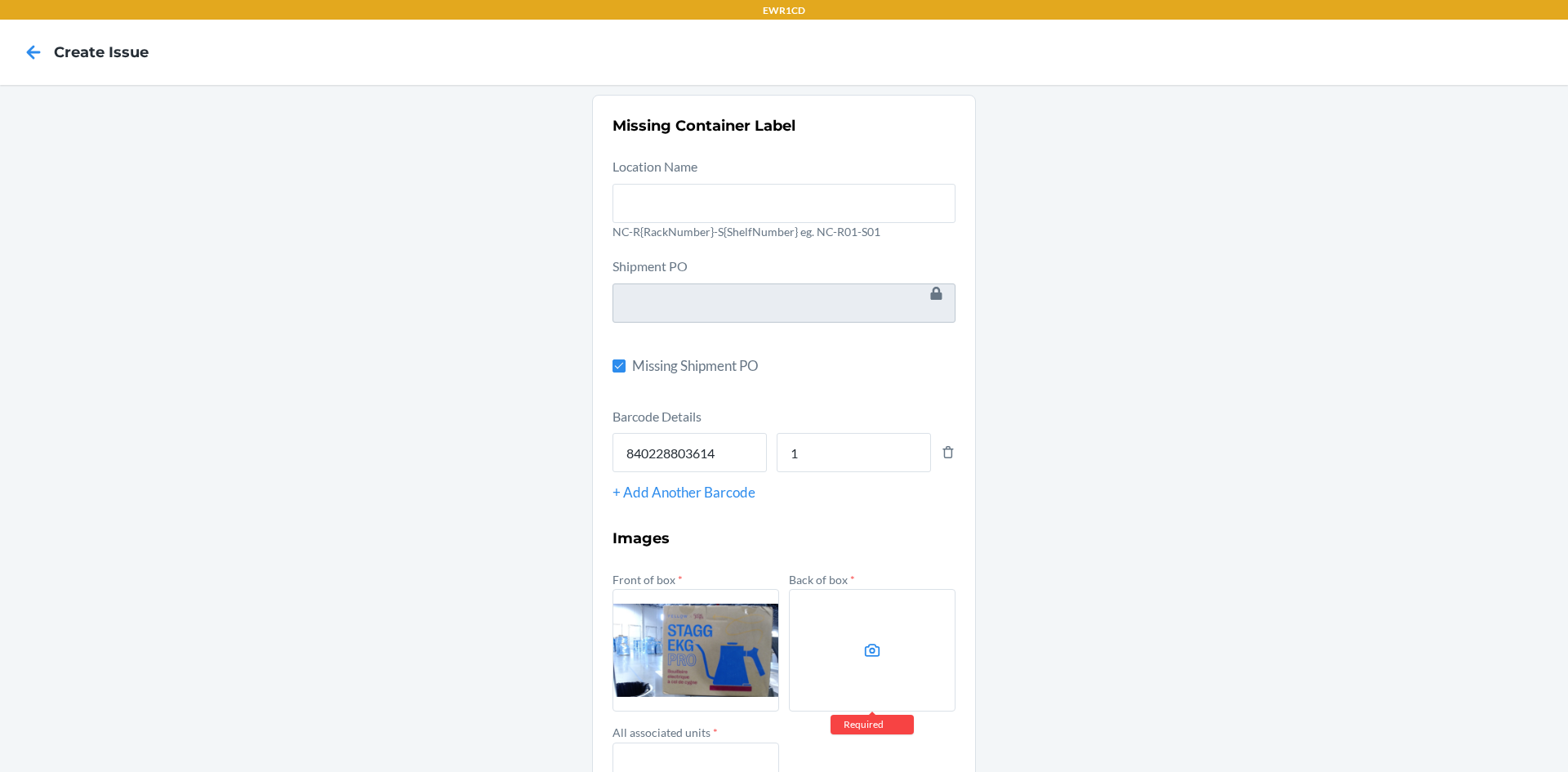
click at [822, 632] on label at bounding box center [872, 650] width 167 height 122
click at [0, 0] on input "file" at bounding box center [0, 0] width 0 height 0
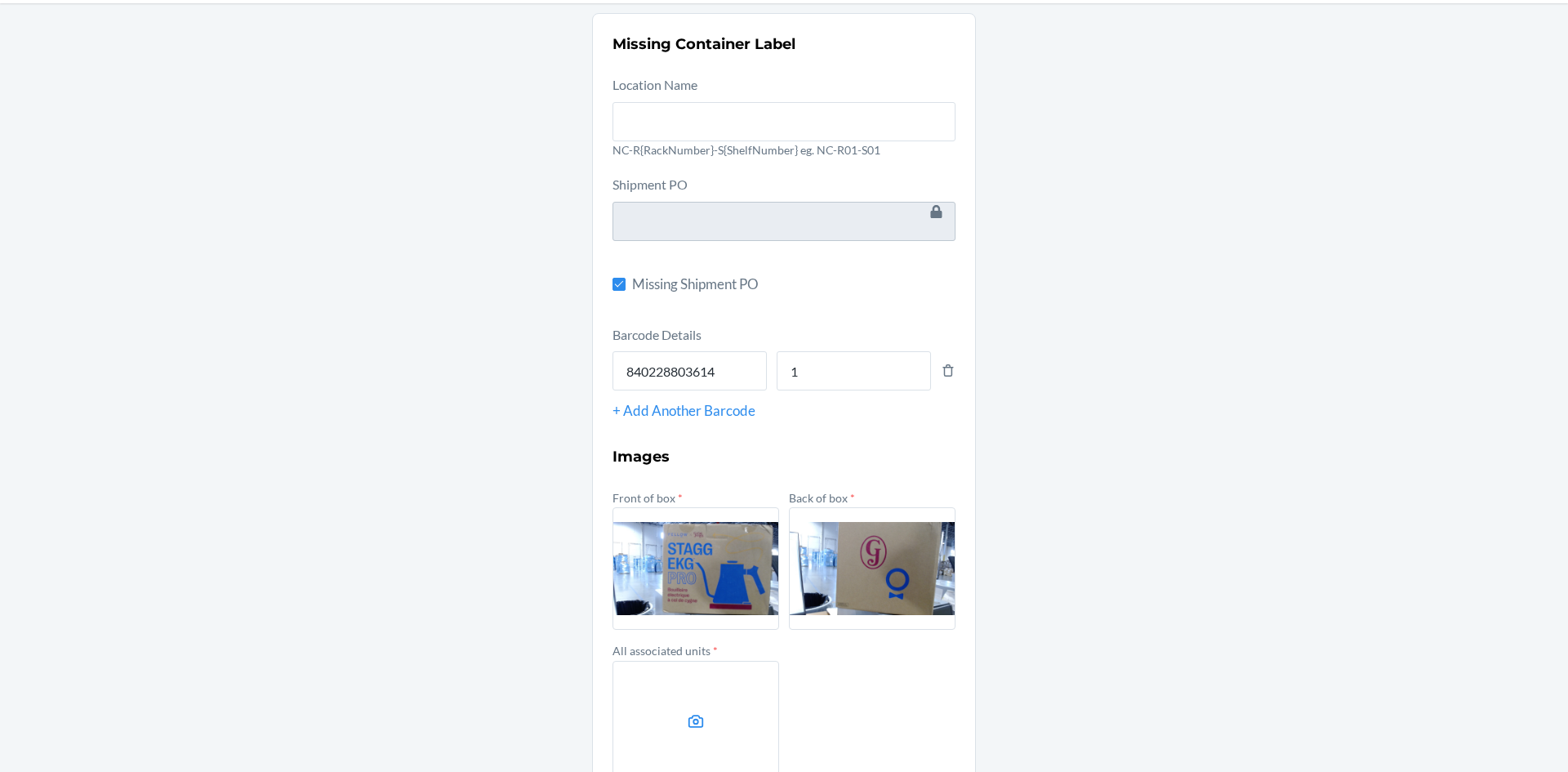
click at [667, 726] on label at bounding box center [695, 721] width 167 height 122
click at [0, 0] on input "file" at bounding box center [0, 0] width 0 height 0
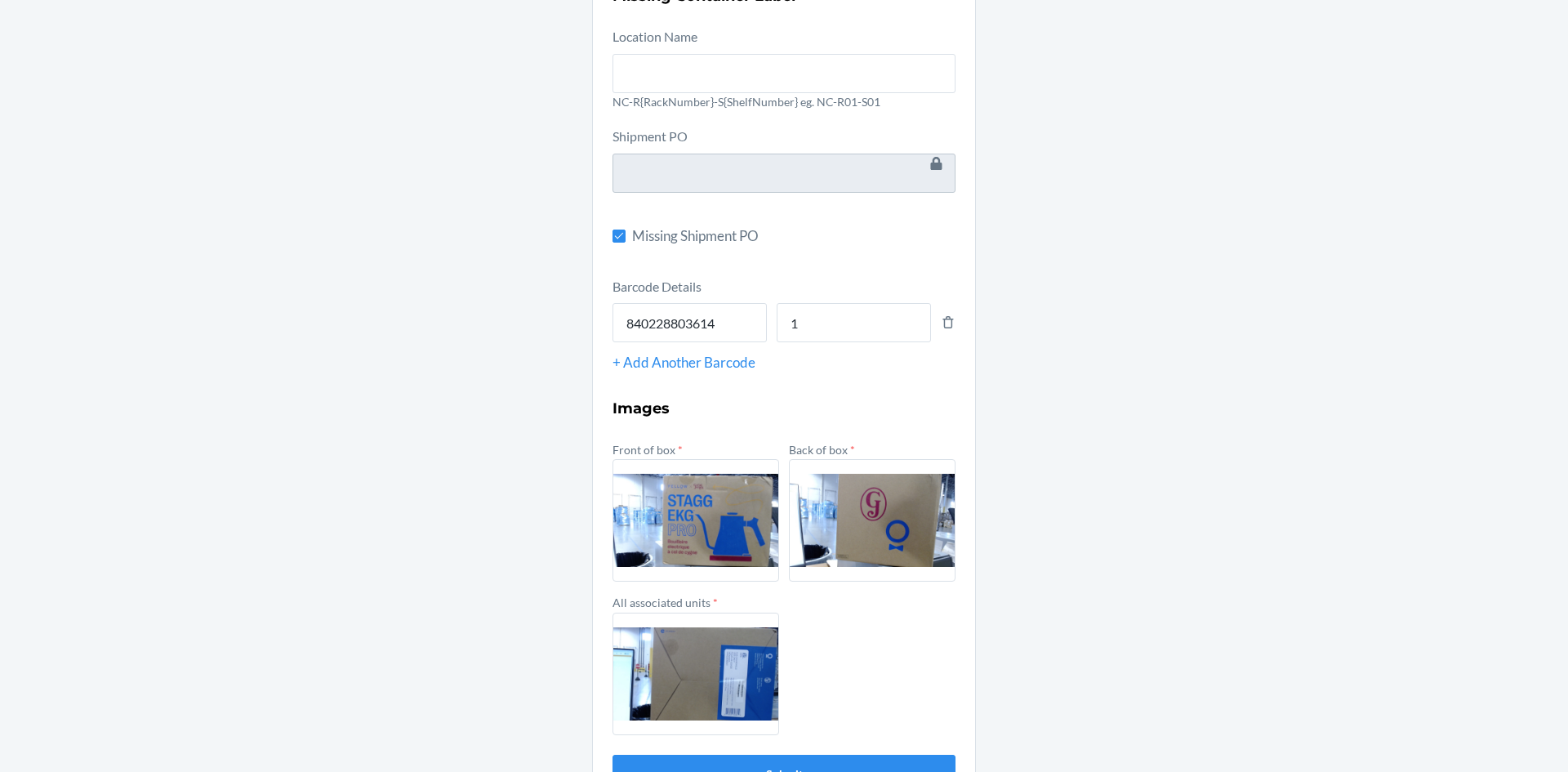
scroll to position [182, 0]
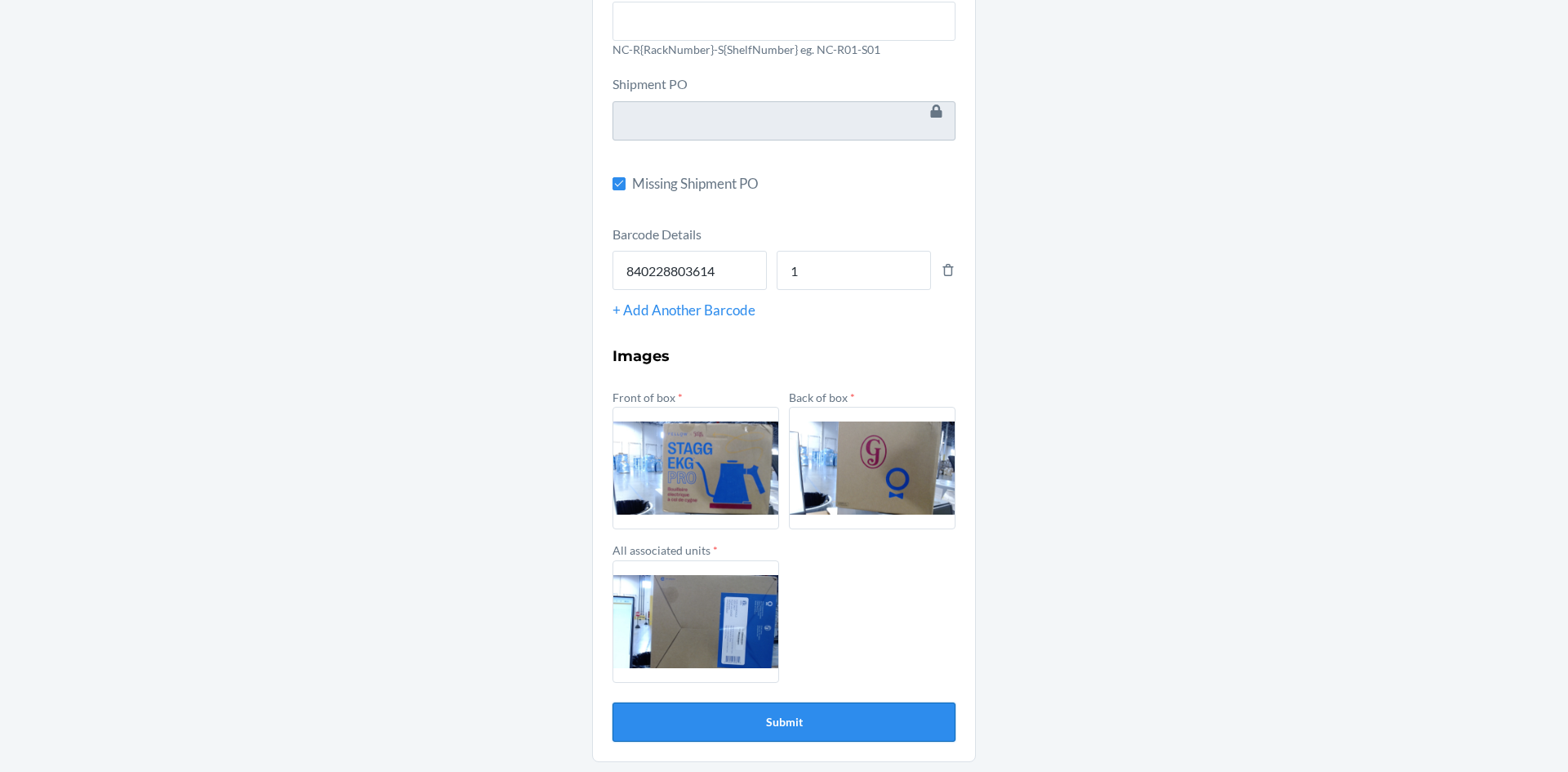
click at [703, 726] on button "Submit" at bounding box center [784, 722] width 343 height 39
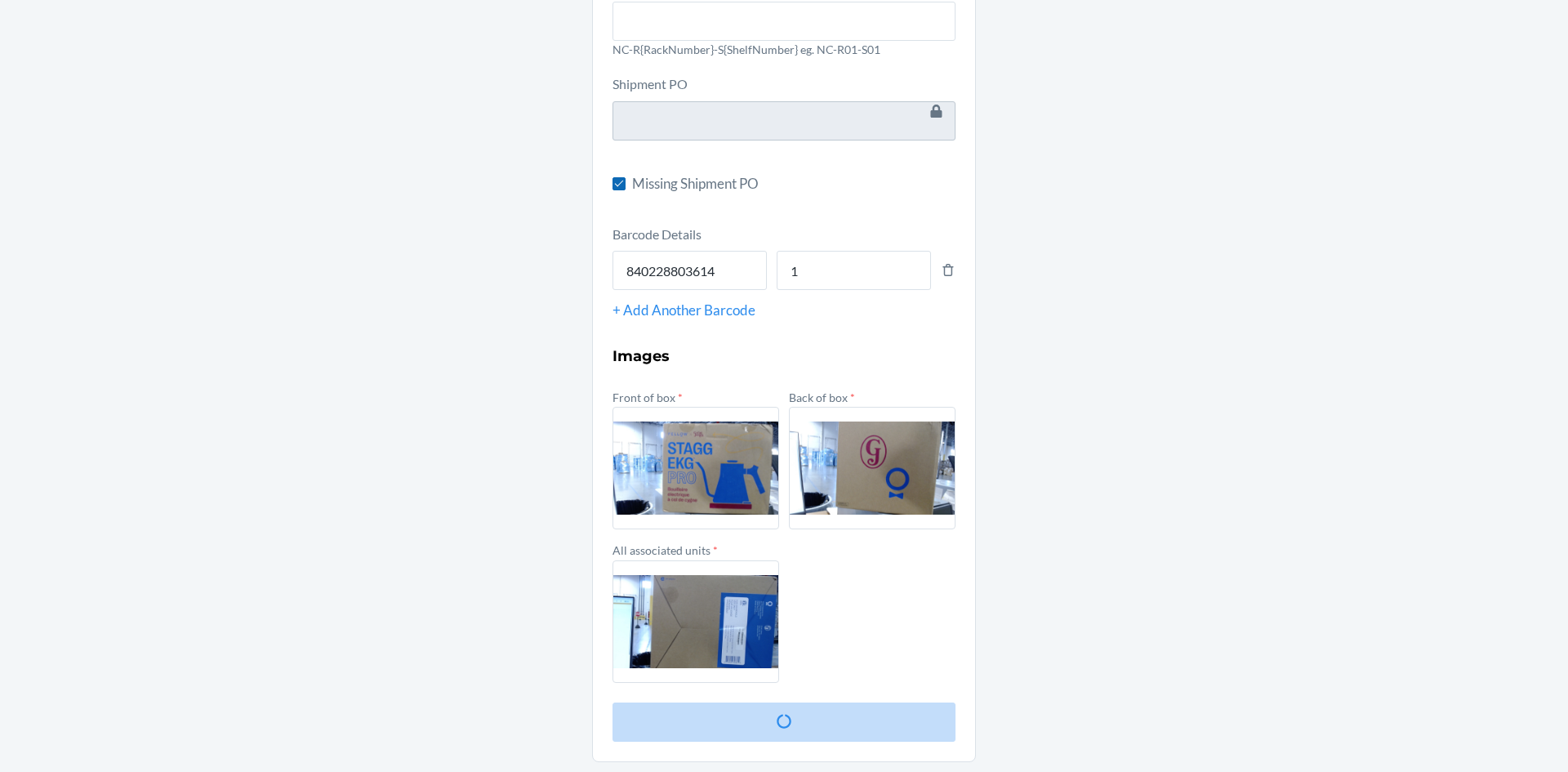
scroll to position [0, 0]
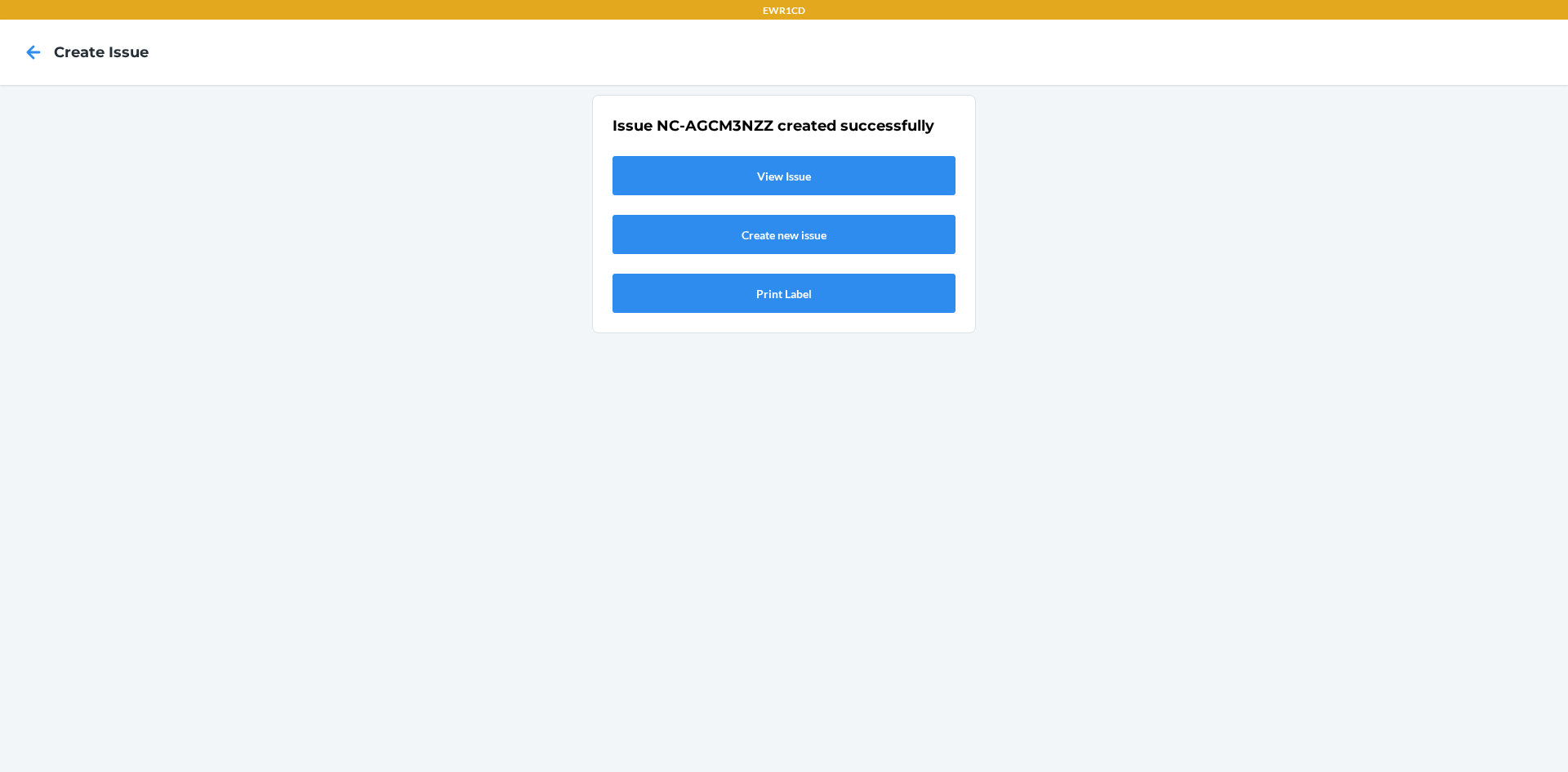
click at [736, 167] on link "View Issue" at bounding box center [784, 176] width 343 height 39
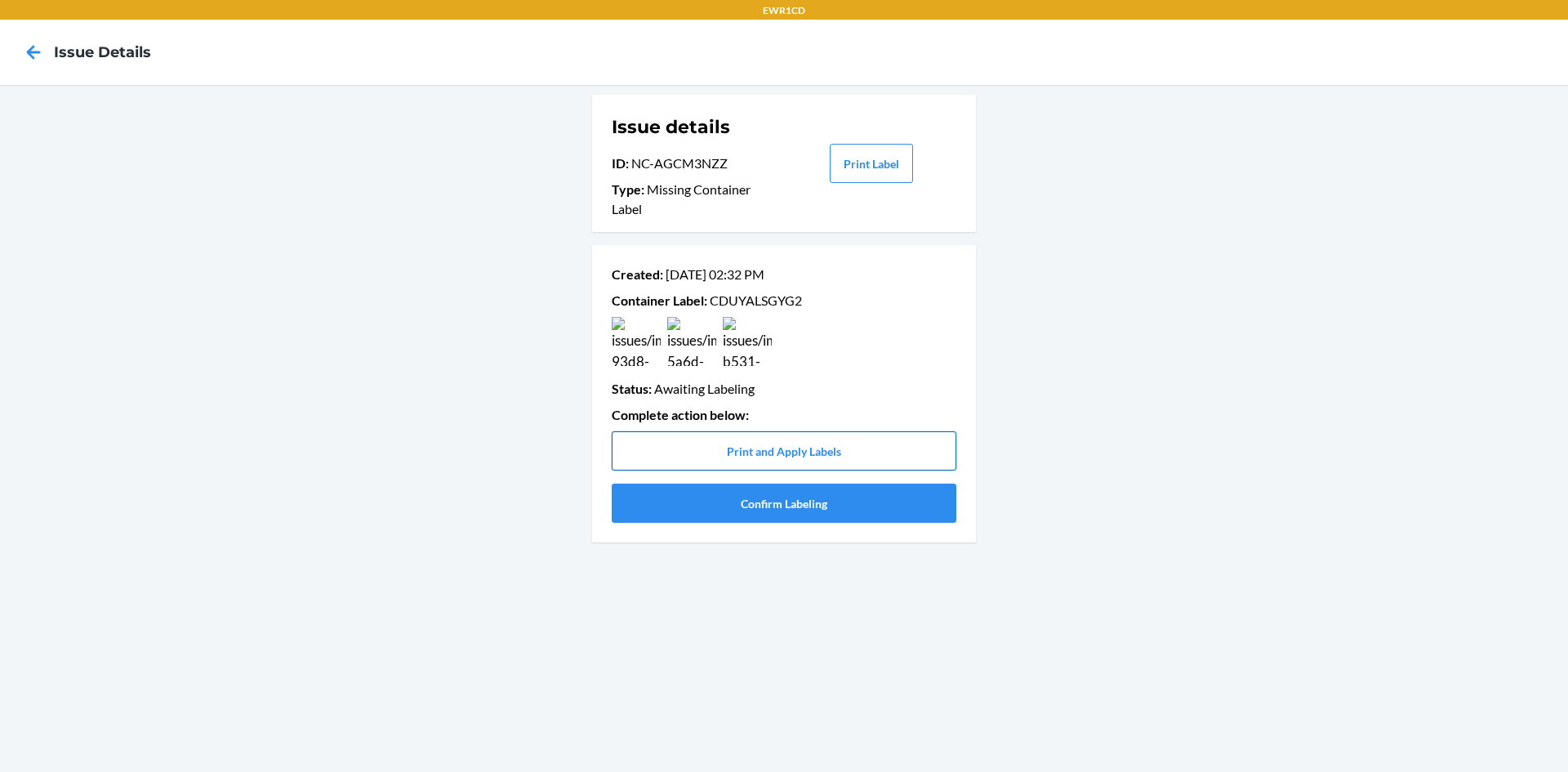
click at [715, 463] on button "Print and Apply Labels" at bounding box center [784, 451] width 344 height 39
click at [652, 443] on button "Print and Apply Labels" at bounding box center [784, 451] width 344 height 39
click at [679, 460] on button "Print and Apply Labels" at bounding box center [784, 451] width 344 height 39
click at [714, 498] on button "Confirm Labeling" at bounding box center [784, 503] width 344 height 39
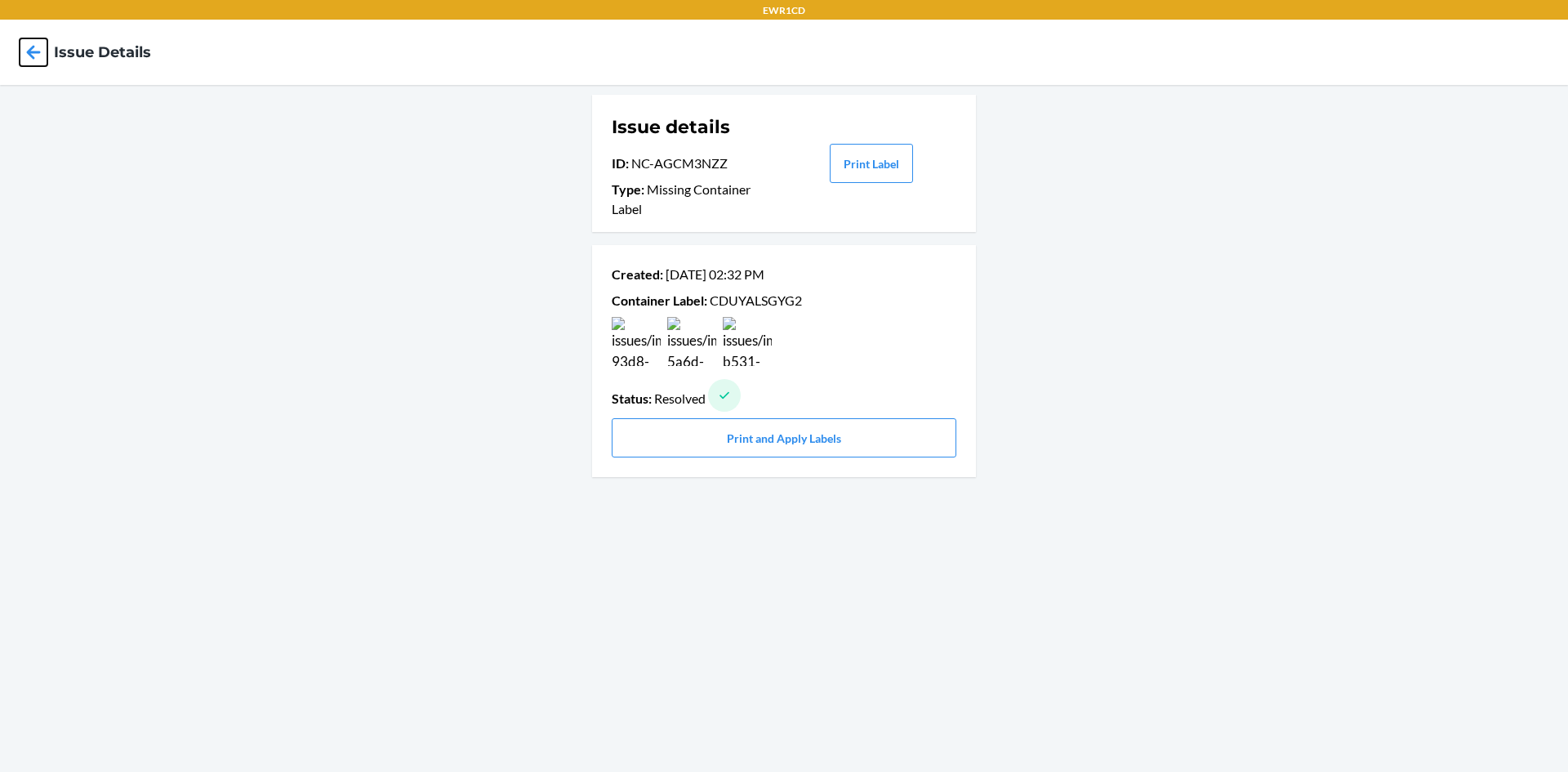
click at [38, 46] on icon at bounding box center [33, 52] width 28 height 28
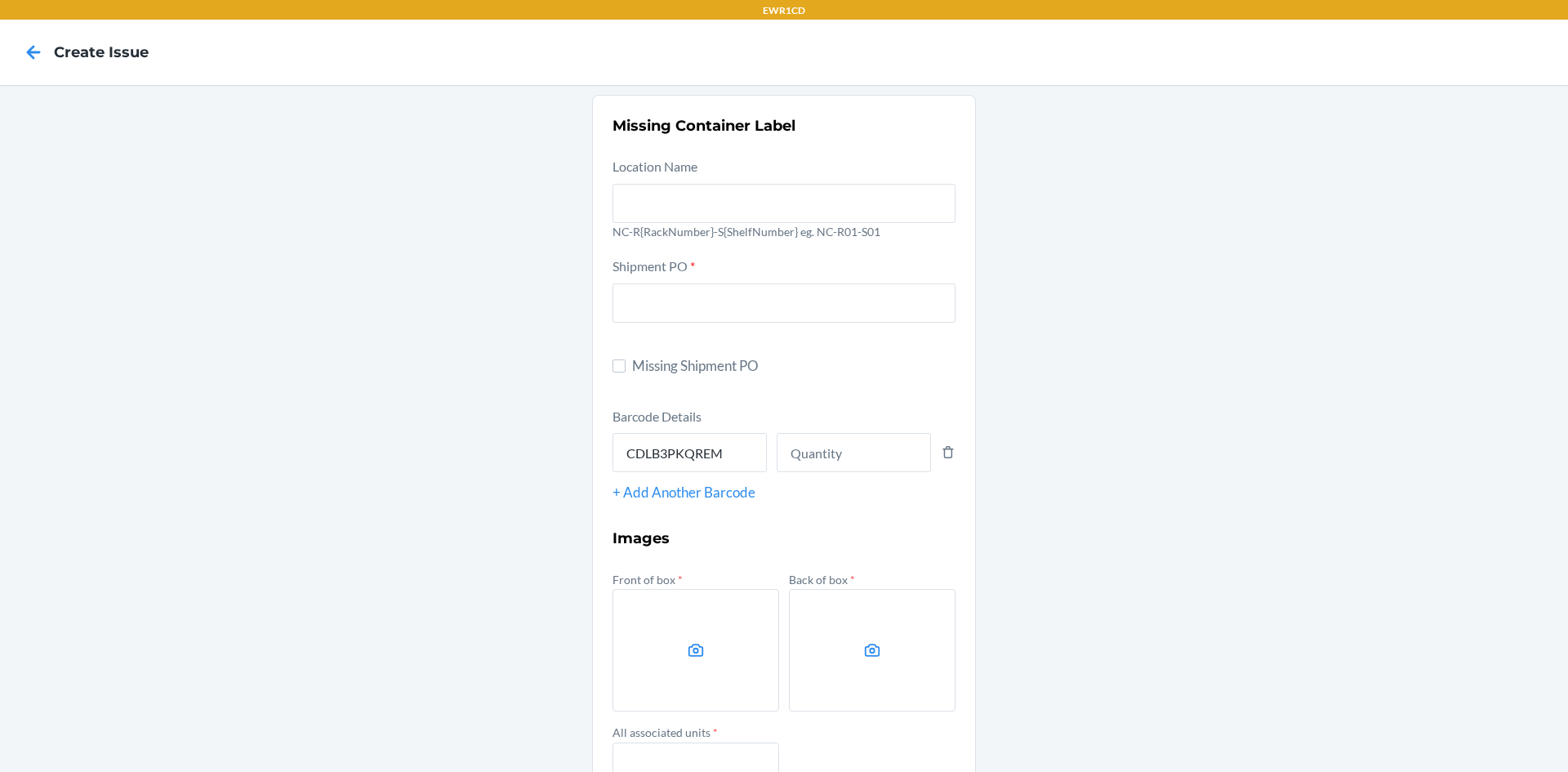
type input "CDLB3PKQREM"
type input "9875640"
click at [723, 458] on input "CDLB3PKQREM" at bounding box center [689, 452] width 154 height 39
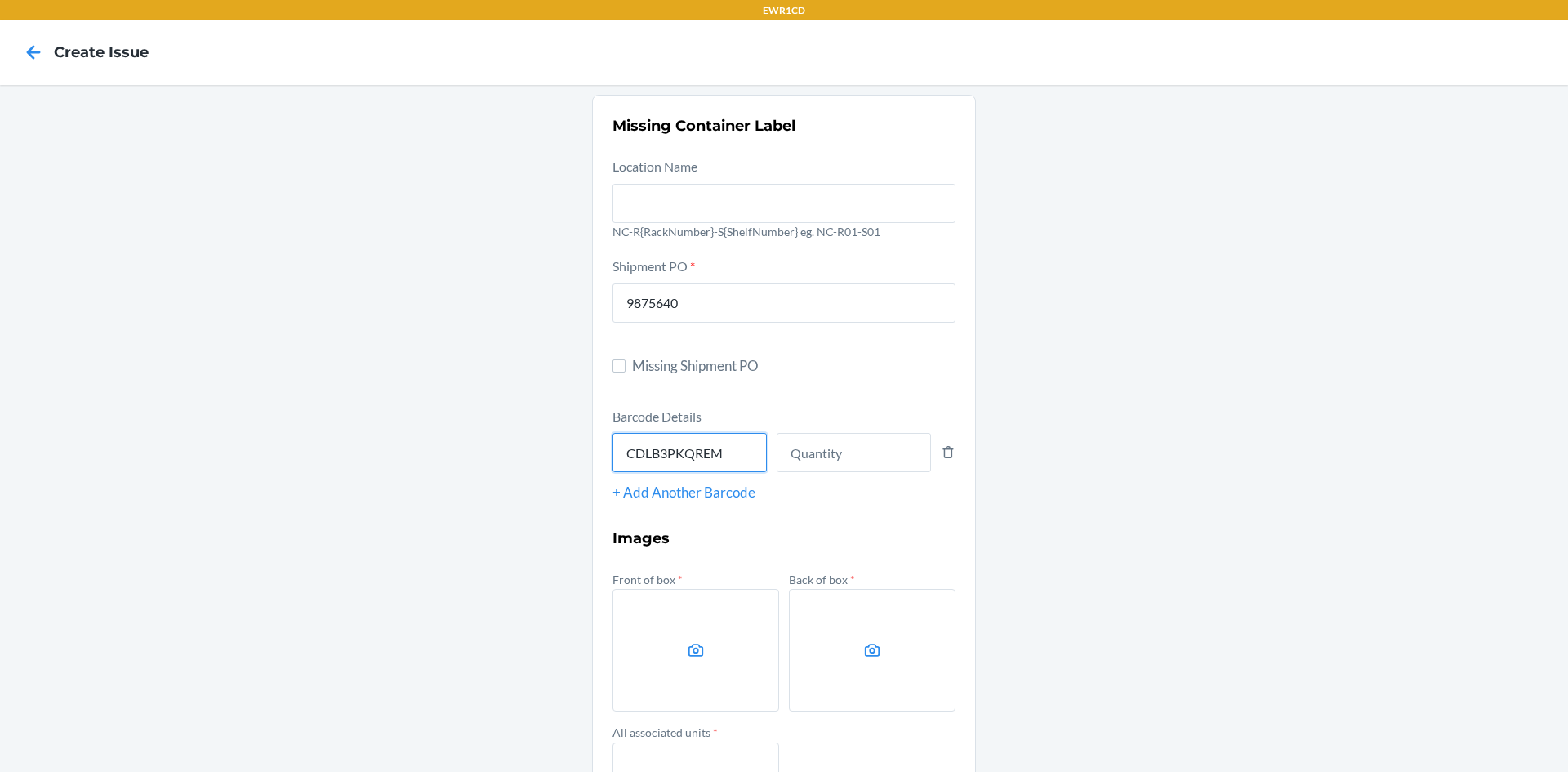
click at [723, 457] on input "CDLB3PKQREM" at bounding box center [689, 452] width 154 height 39
type input "D8N3BHWU92K"
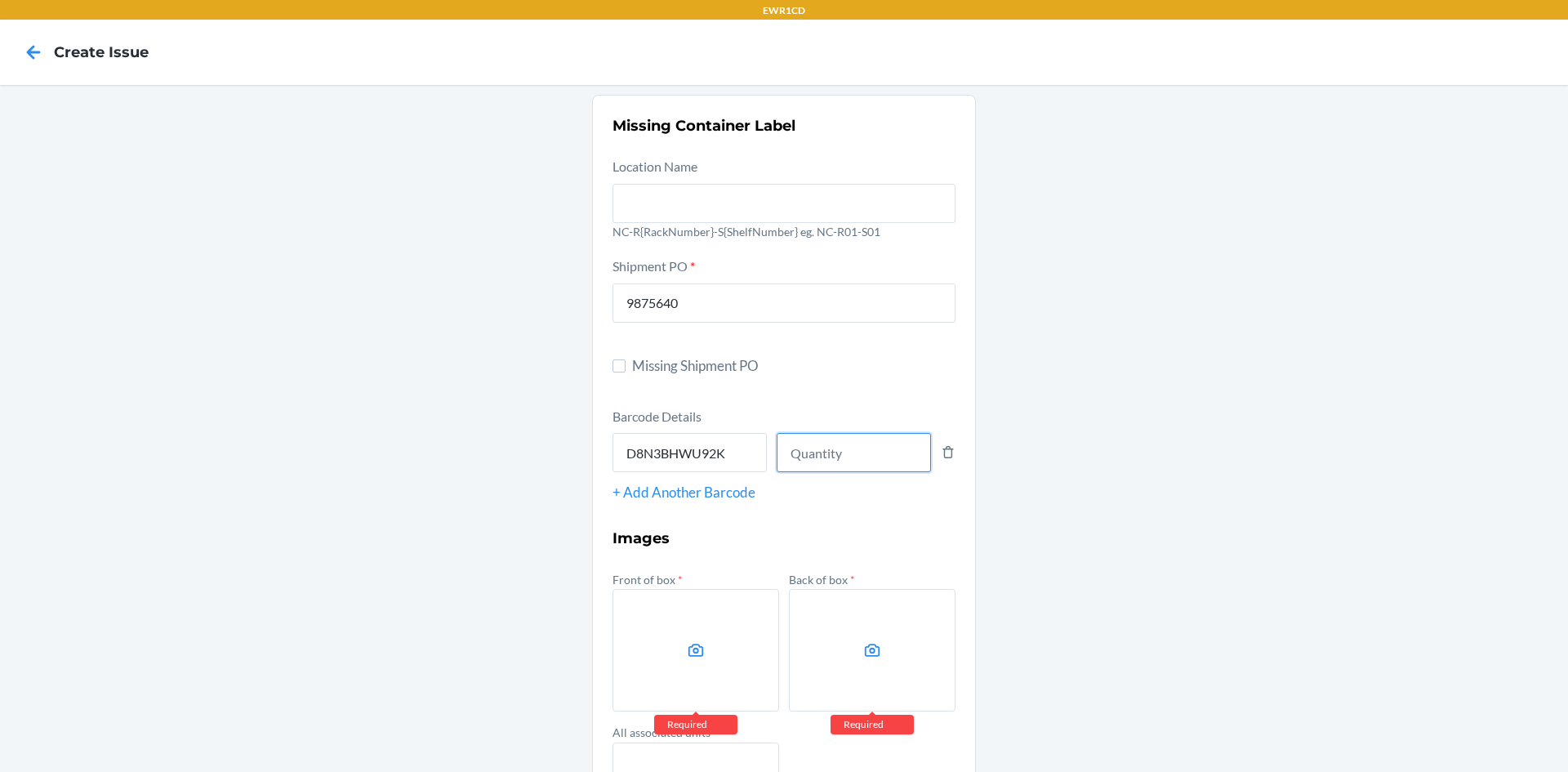
click at [811, 458] on input "number" at bounding box center [853, 452] width 154 height 39
type input "2"
click at [714, 667] on label at bounding box center [695, 650] width 167 height 122
click at [0, 0] on input "file" at bounding box center [0, 0] width 0 height 0
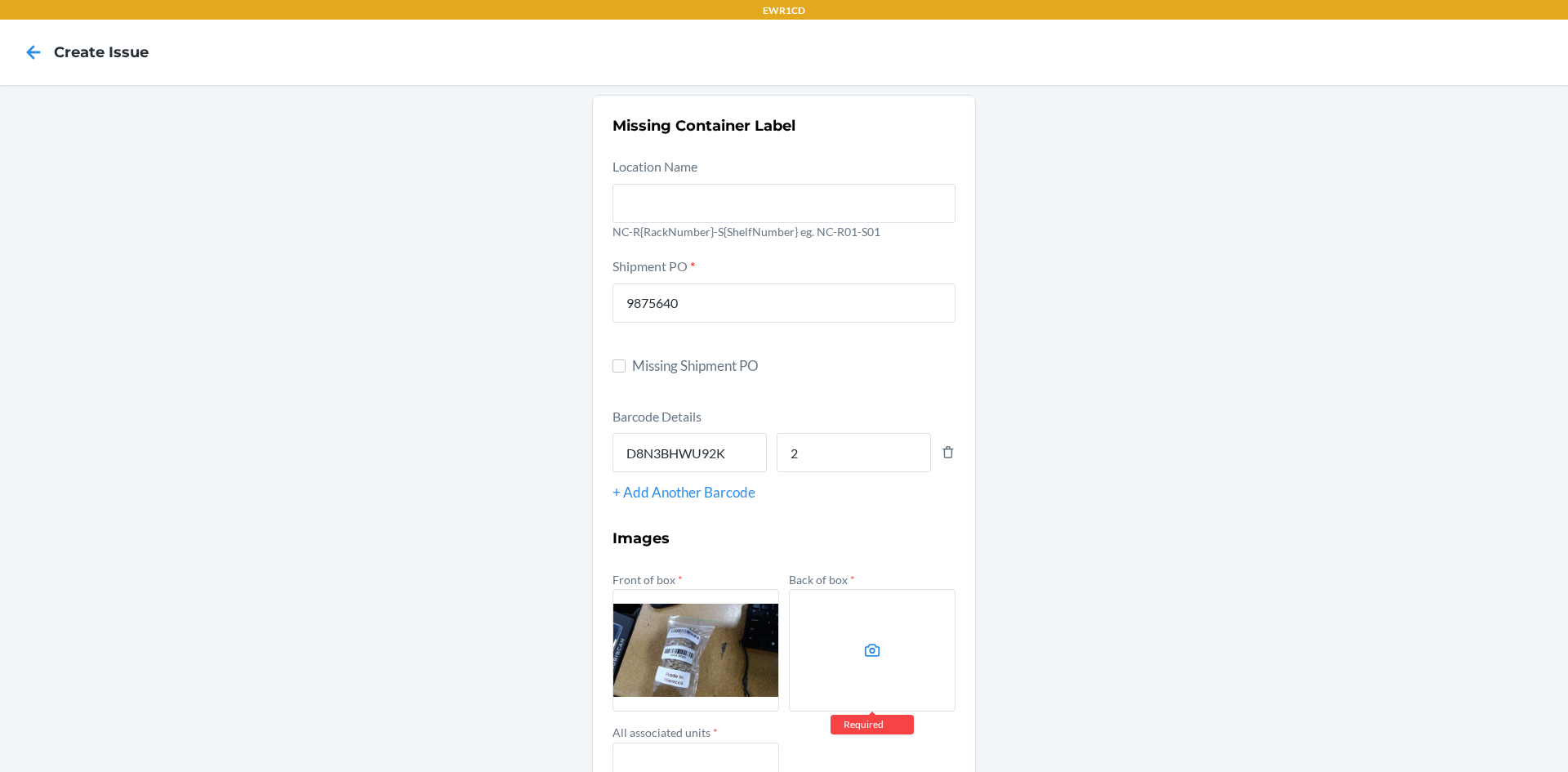
click at [860, 623] on label at bounding box center [872, 650] width 167 height 122
click at [0, 0] on input "file" at bounding box center [0, 0] width 0 height 0
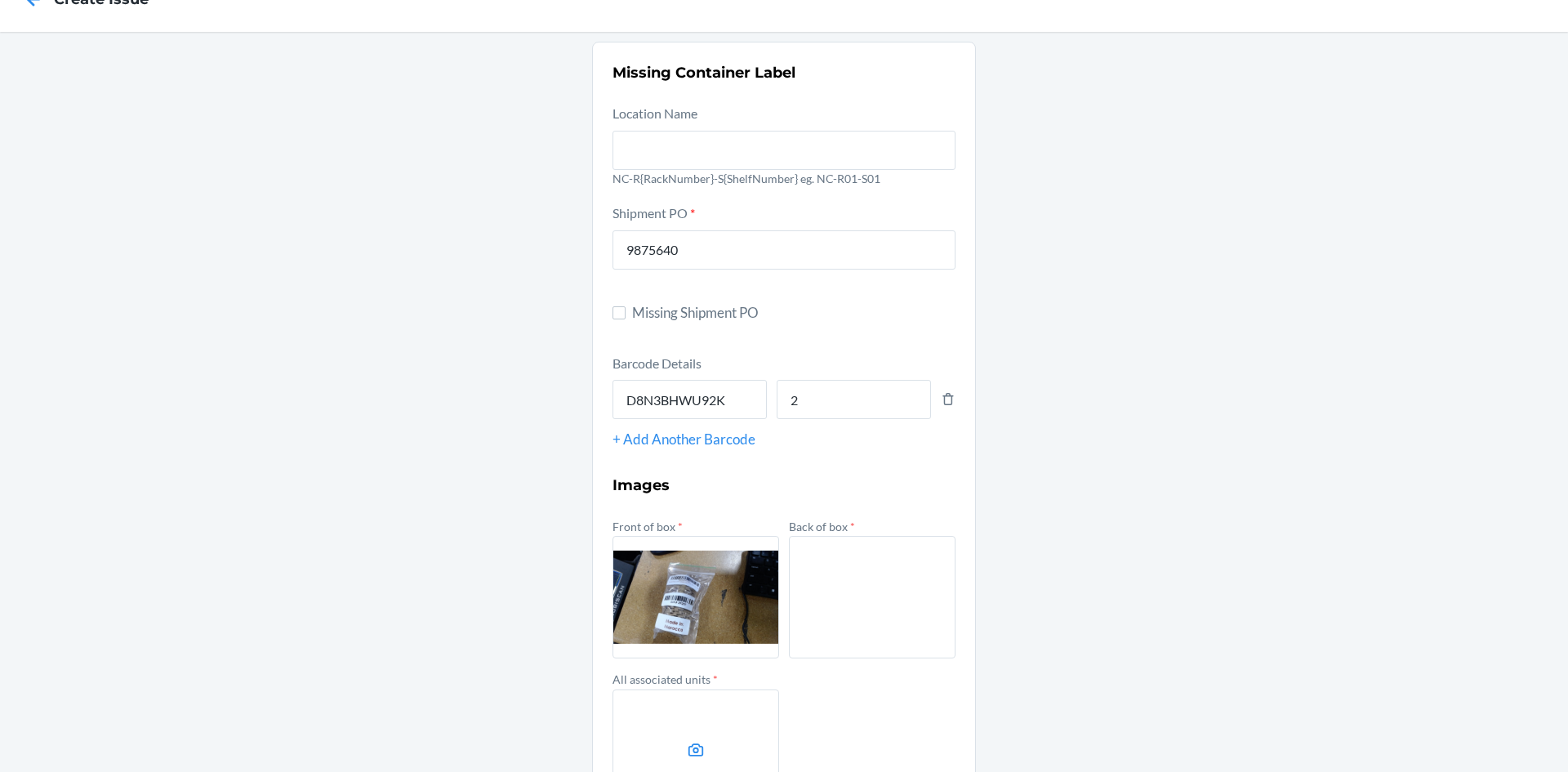
scroll to position [82, 0]
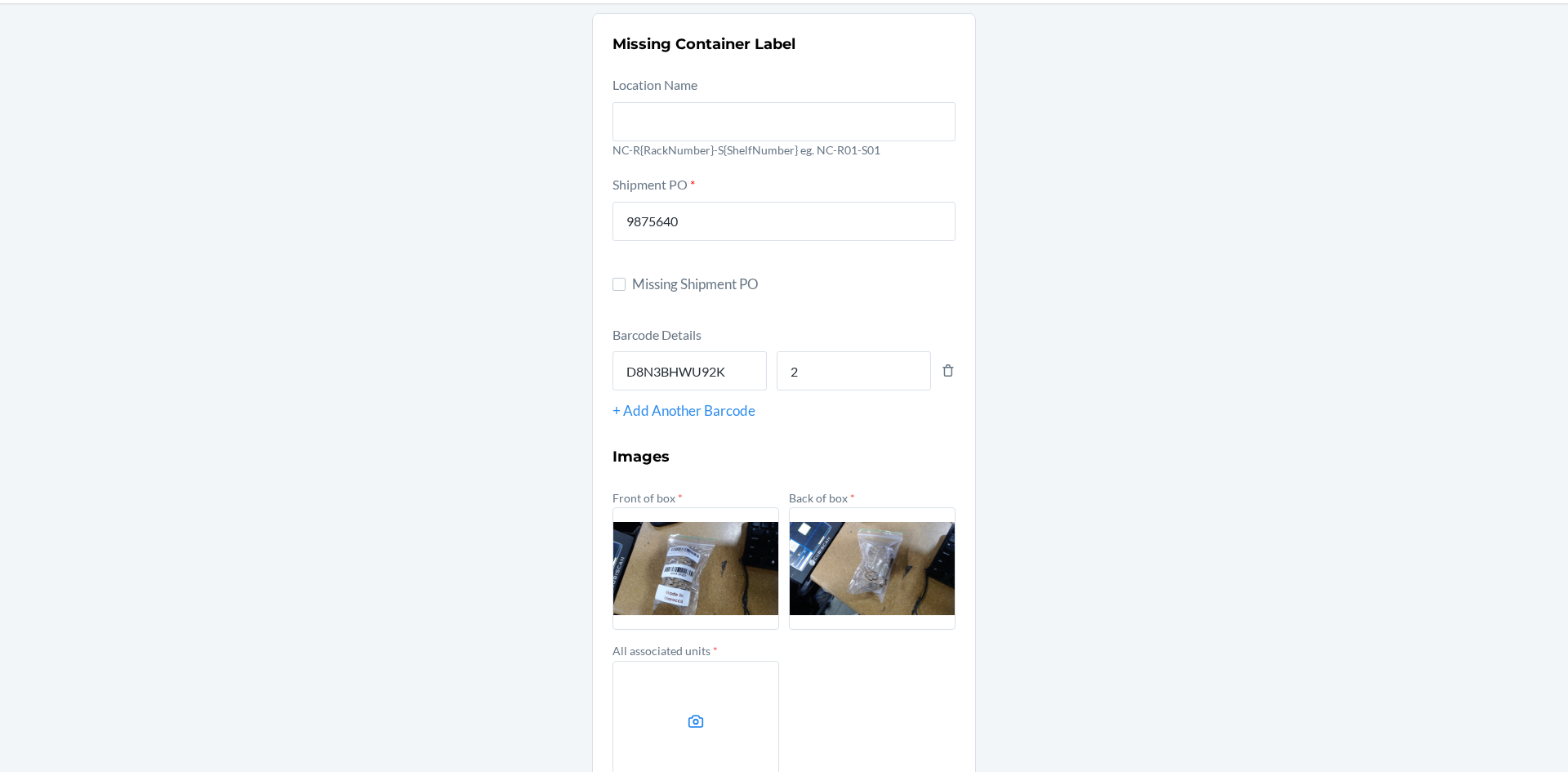
click at [749, 724] on label at bounding box center [695, 721] width 167 height 122
click at [0, 0] on input "file" at bounding box center [0, 0] width 0 height 0
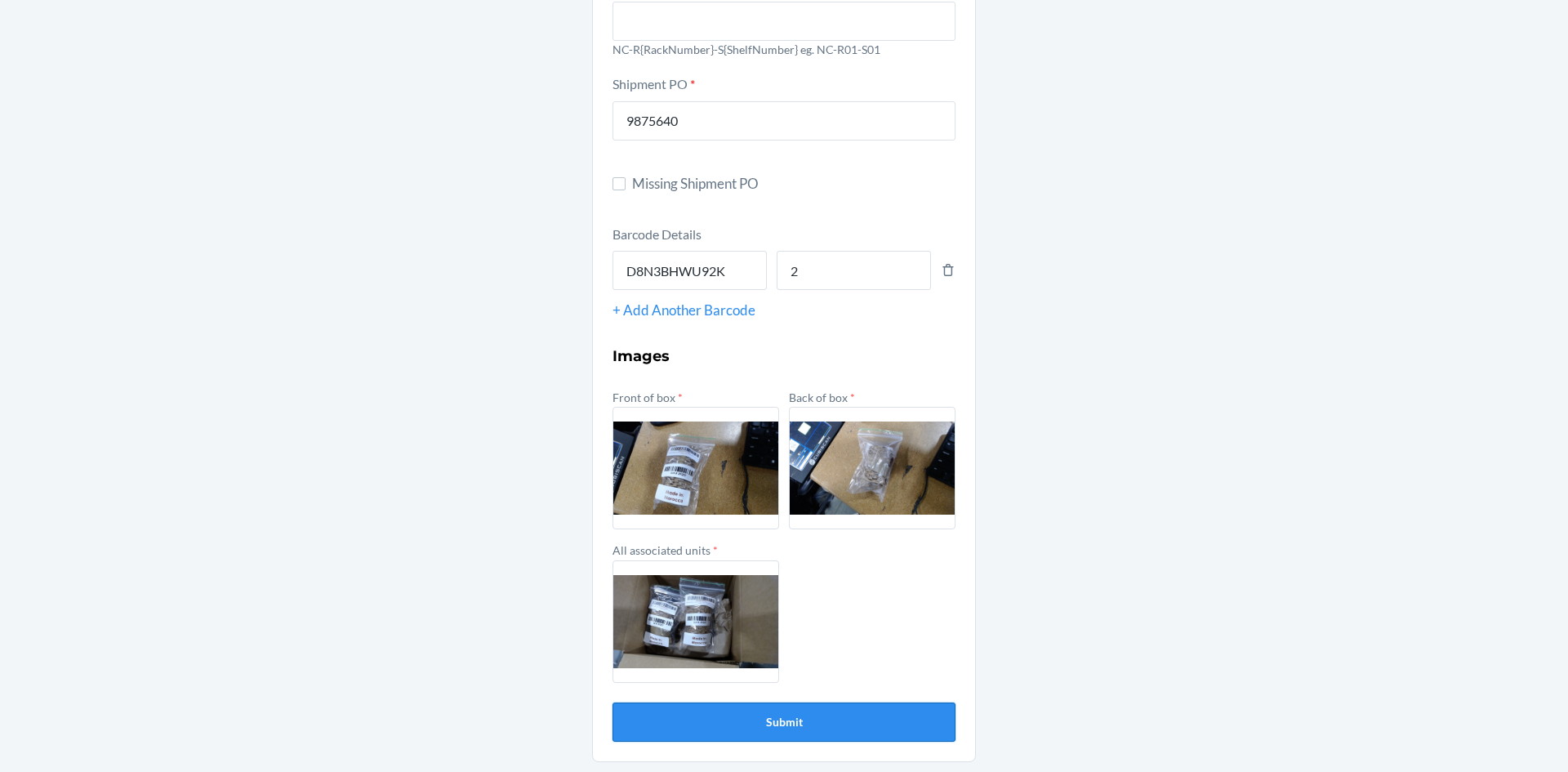
click at [753, 726] on button "Submit" at bounding box center [784, 722] width 343 height 39
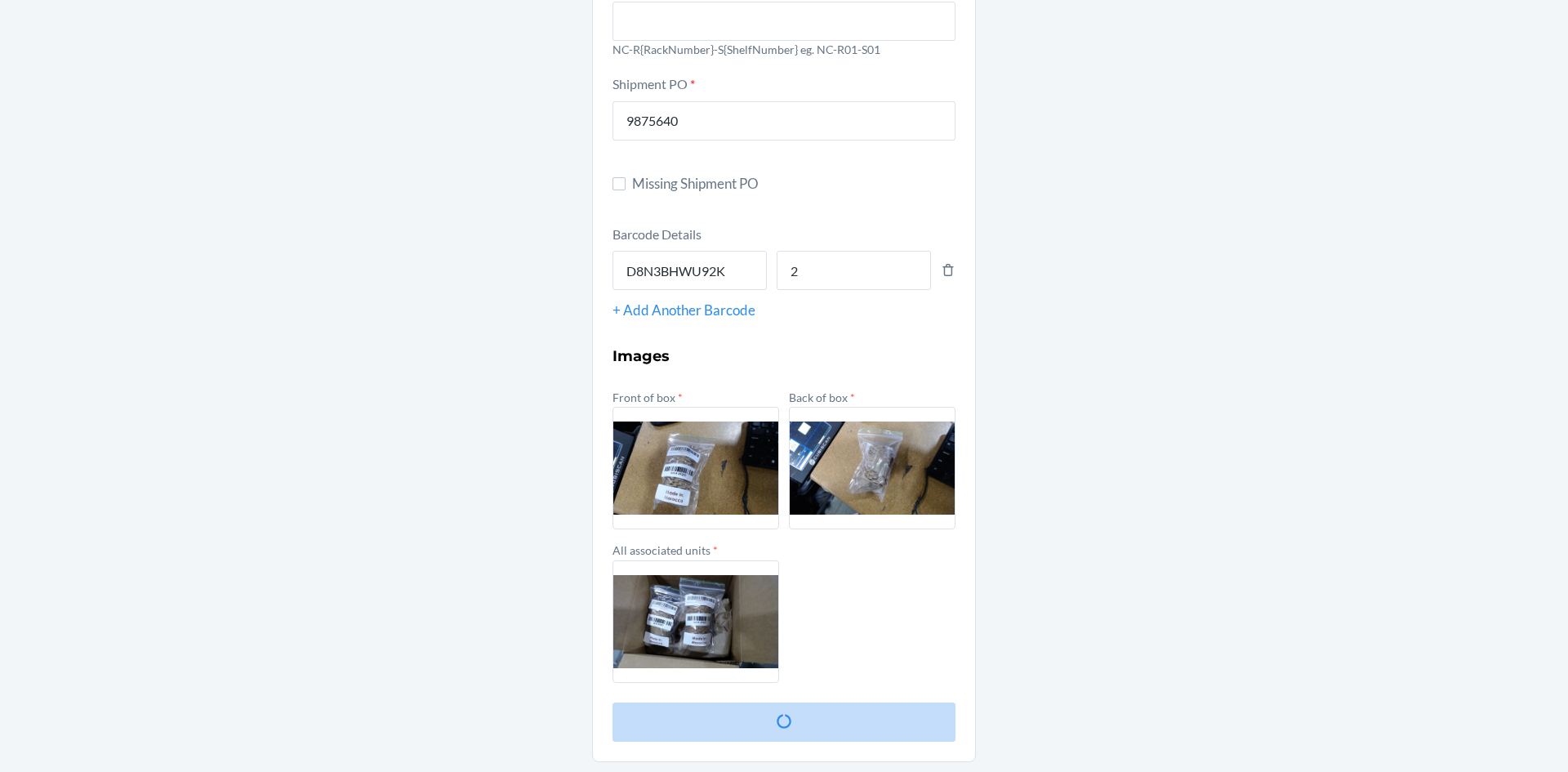
scroll to position [0, 0]
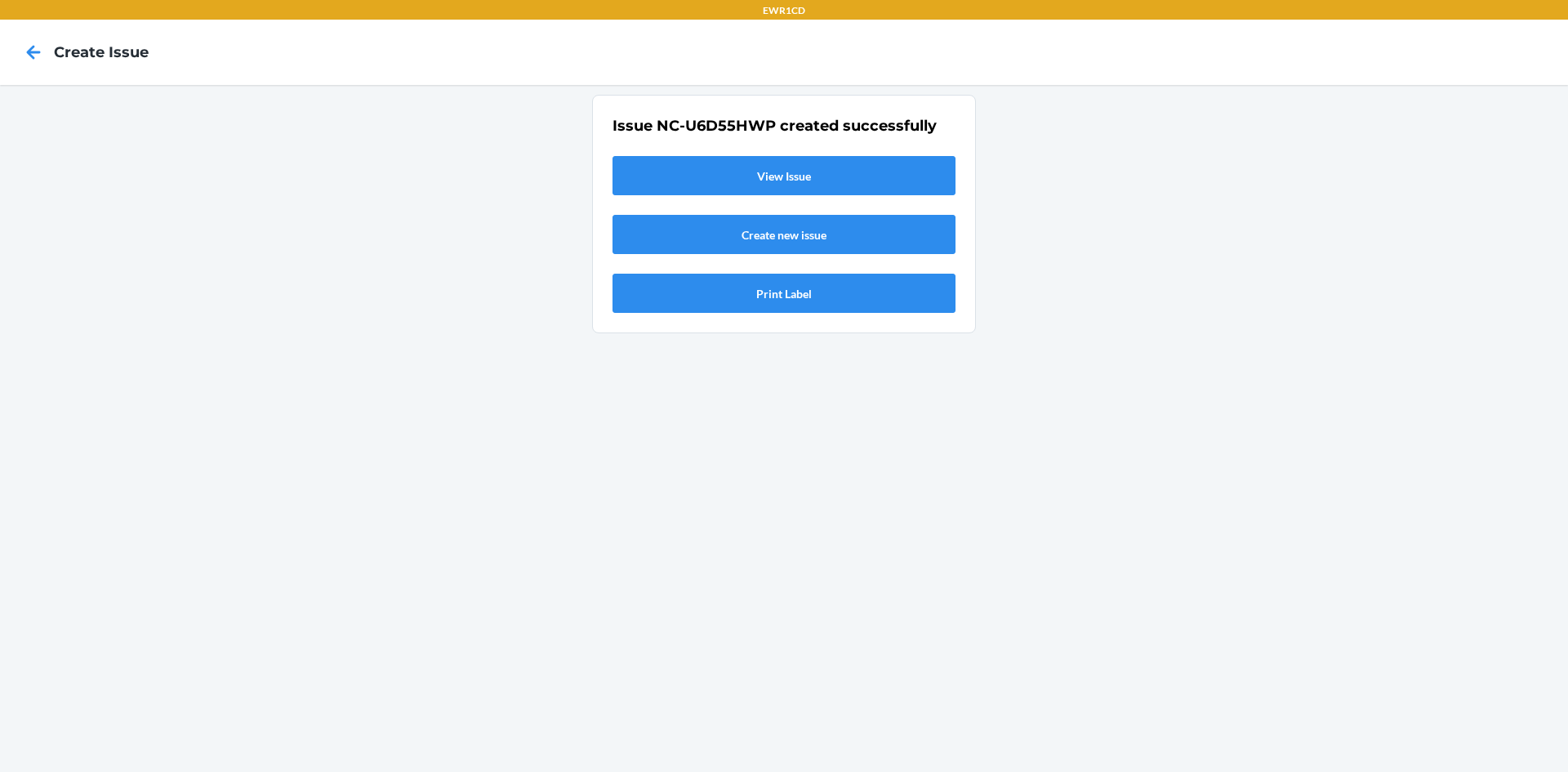
click at [790, 162] on link "View Issue" at bounding box center [784, 176] width 343 height 39
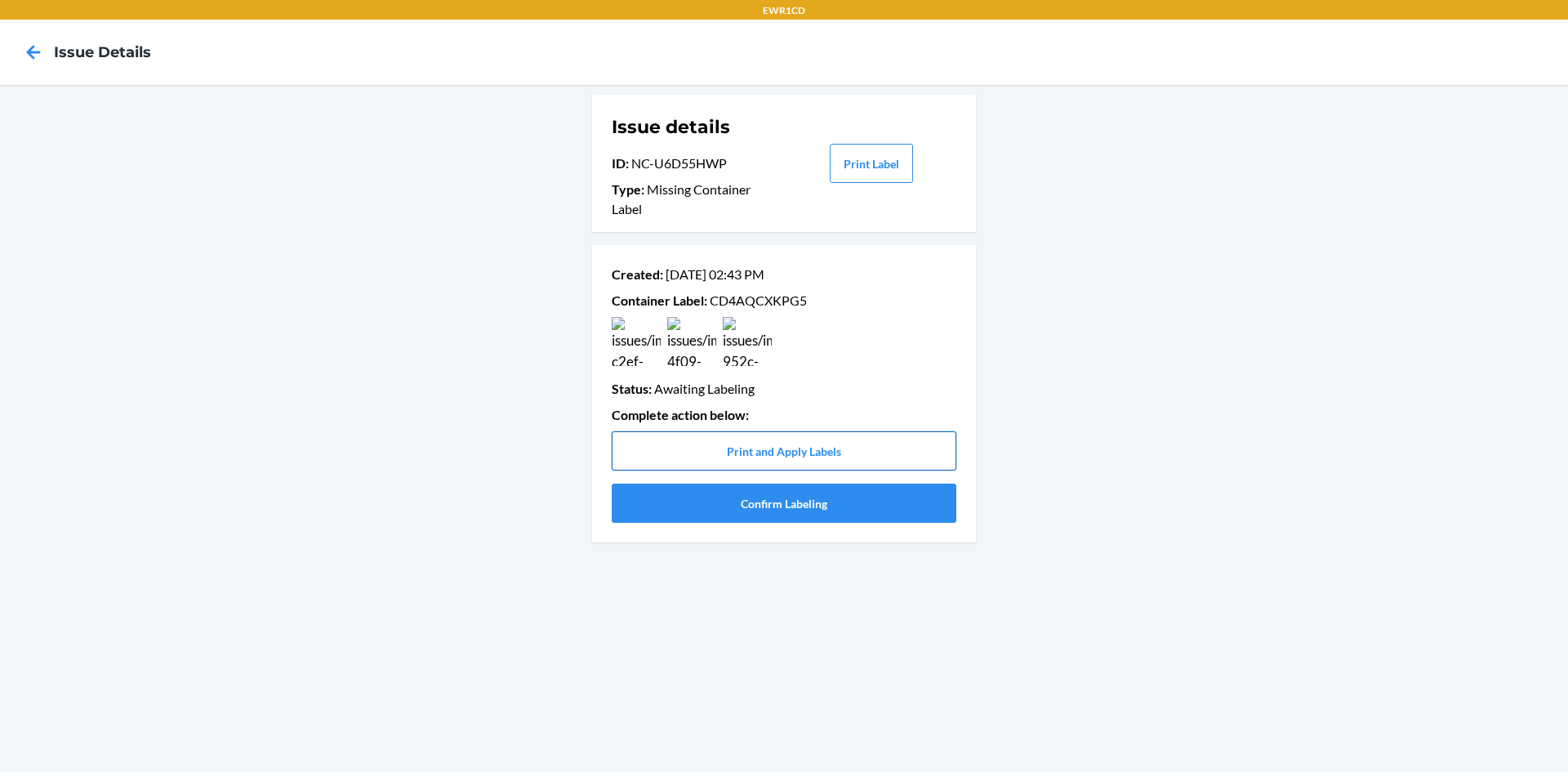
click at [746, 457] on button "Print and Apply Labels" at bounding box center [784, 451] width 344 height 39
click at [779, 455] on button "Print and Apply Labels" at bounding box center [784, 451] width 344 height 39
click at [766, 457] on button "Print and Apply Labels" at bounding box center [784, 451] width 344 height 39
click at [837, 512] on button "Confirm Labeling" at bounding box center [784, 503] width 344 height 39
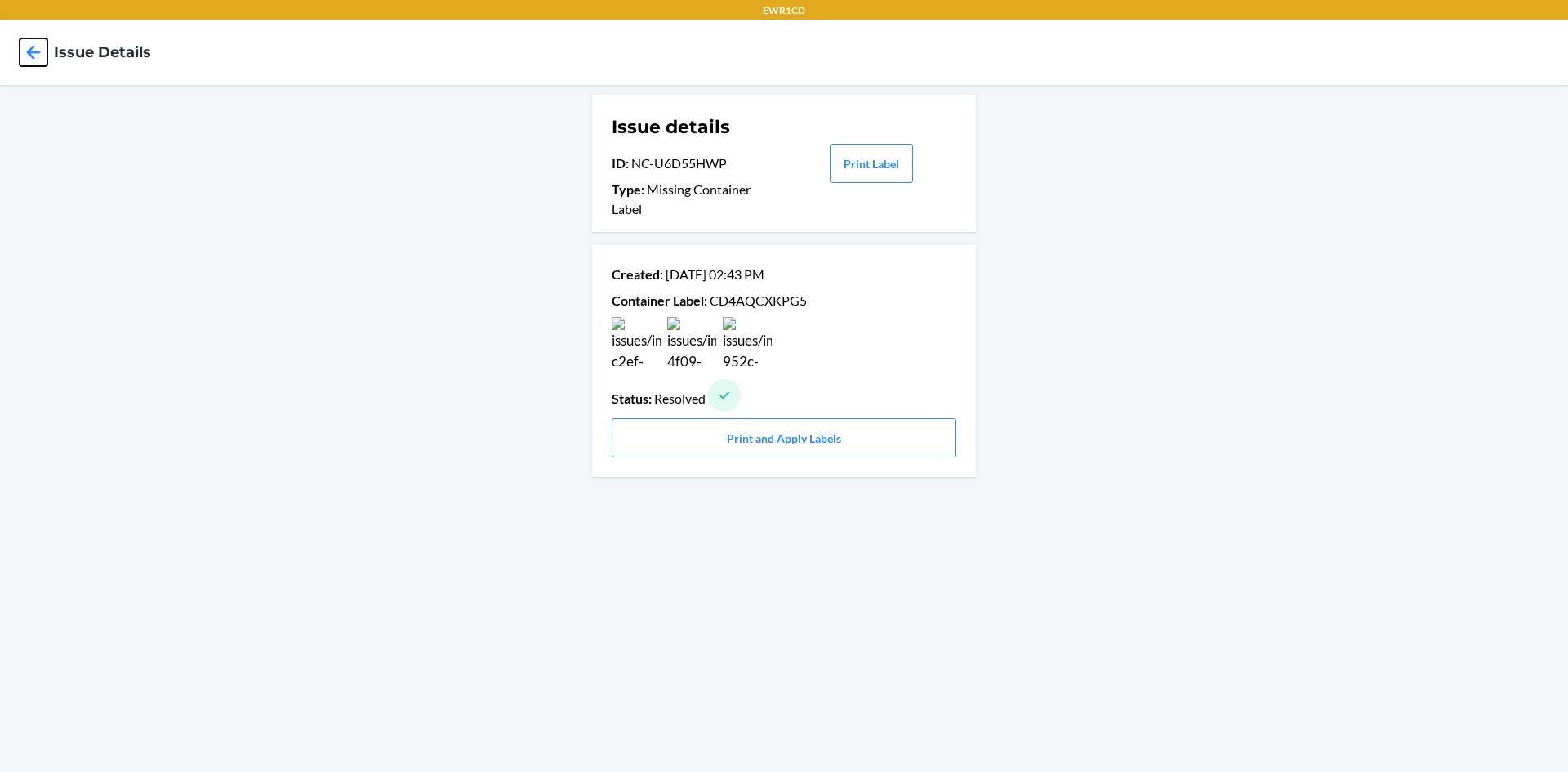
click at [39, 48] on icon at bounding box center [33, 52] width 28 height 28
